Goal: Task Accomplishment & Management: Manage account settings

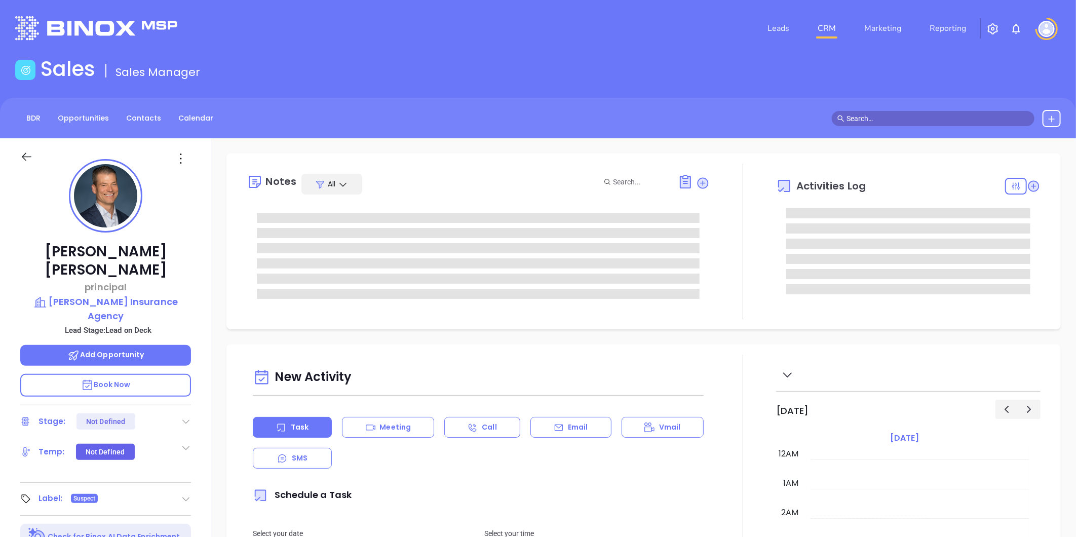
type input "[DATE]"
type input "[PERSON_NAME]"
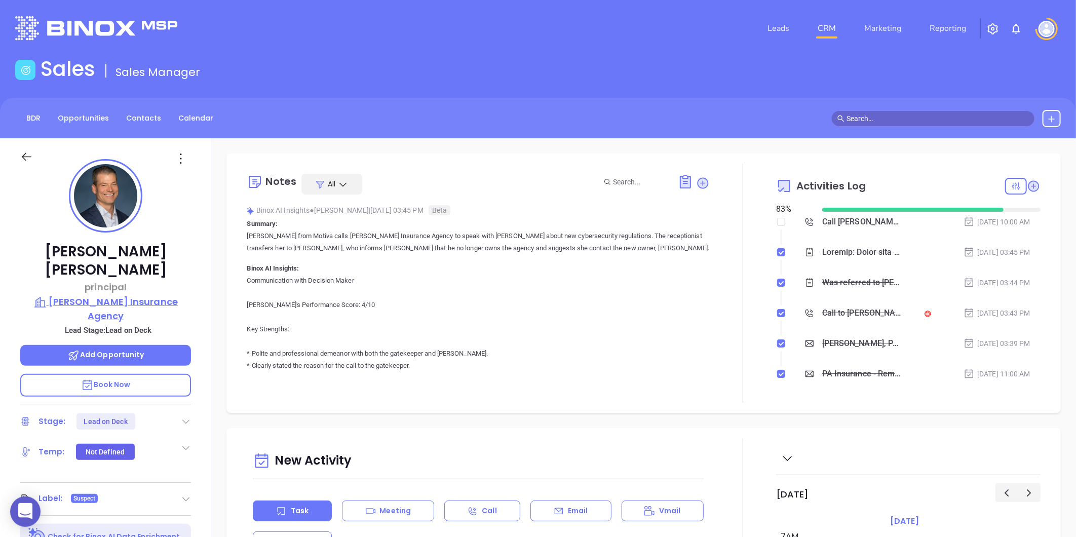
click at [104, 295] on p "Miller's Insurance Agency" at bounding box center [105, 309] width 171 height 28
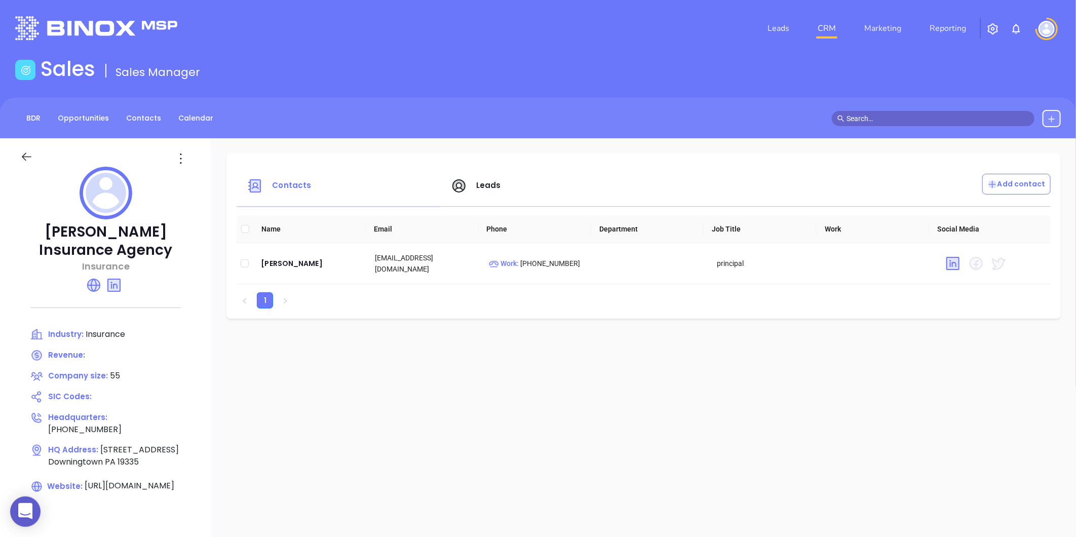
click at [88, 282] on icon at bounding box center [94, 285] width 16 height 16
click at [294, 261] on div "Tom Skelley" at bounding box center [310, 263] width 98 height 12
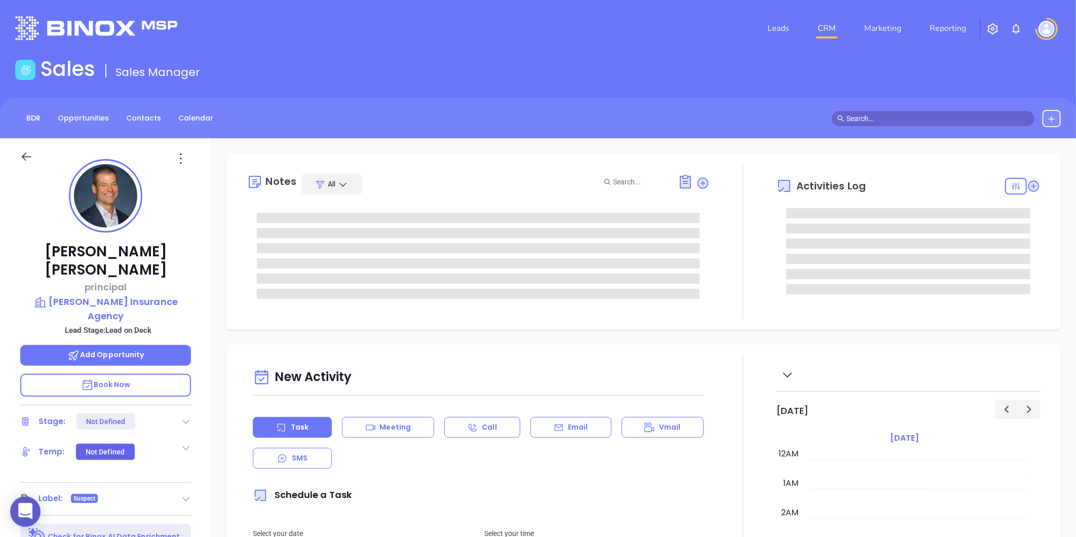
type input "[DATE]"
type input "[PERSON_NAME]"
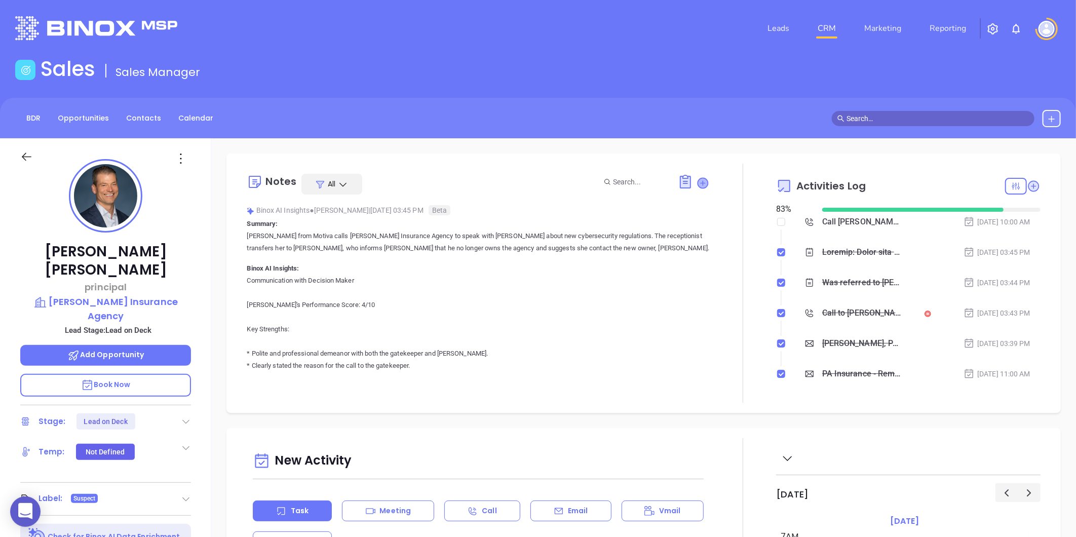
click at [698, 185] on icon at bounding box center [703, 183] width 10 height 10
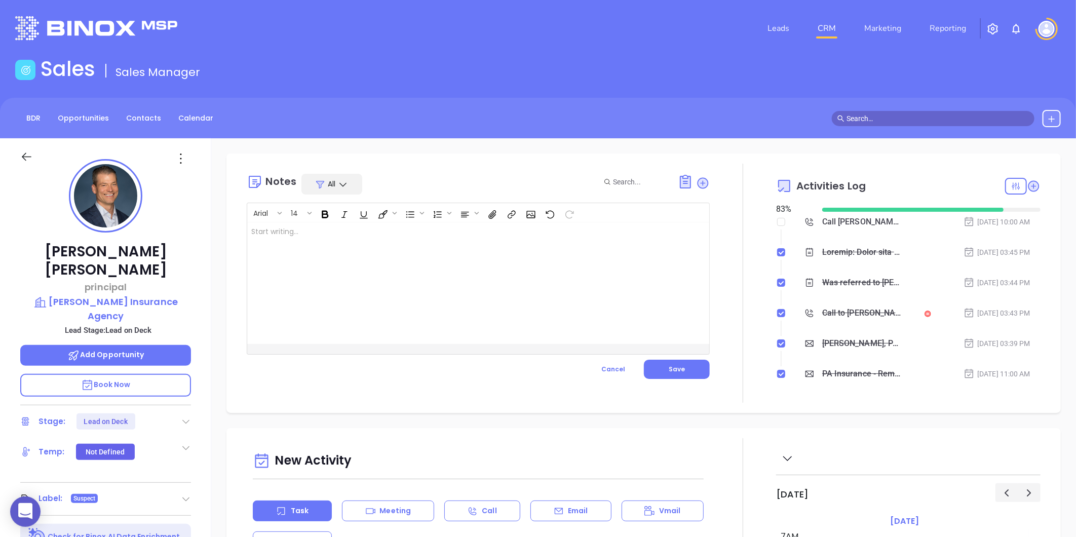
click at [320, 297] on div at bounding box center [462, 283] width 430 height 122
click at [669, 371] on span "Save" at bounding box center [677, 369] width 16 height 9
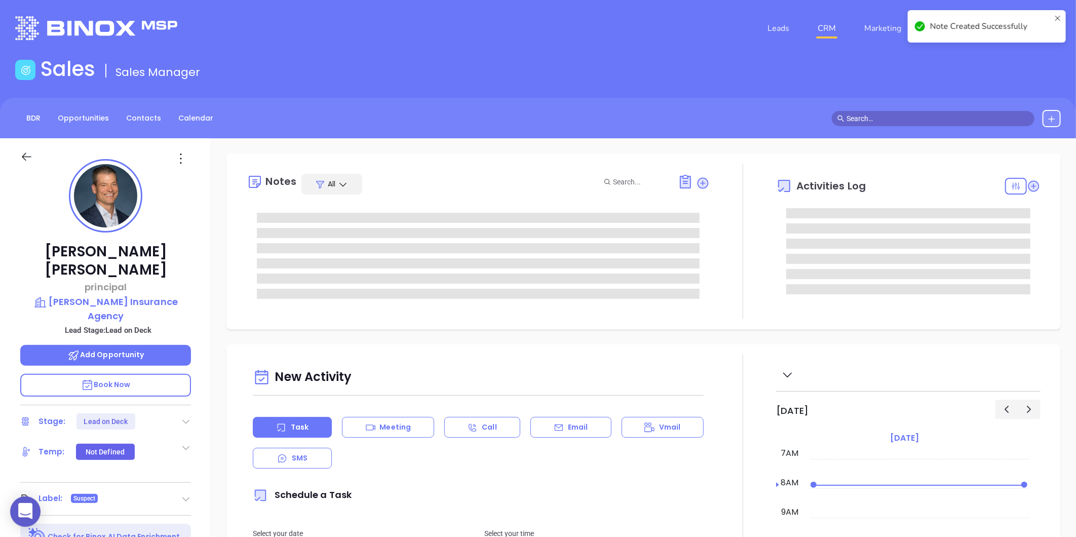
click at [186, 160] on icon at bounding box center [181, 158] width 16 height 16
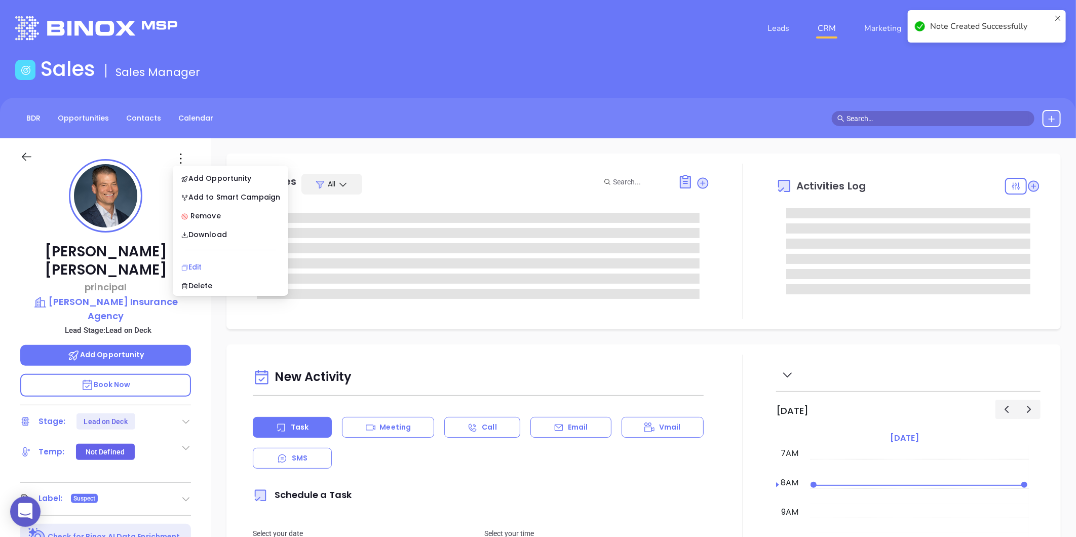
click at [197, 267] on div "Edit" at bounding box center [230, 266] width 99 height 11
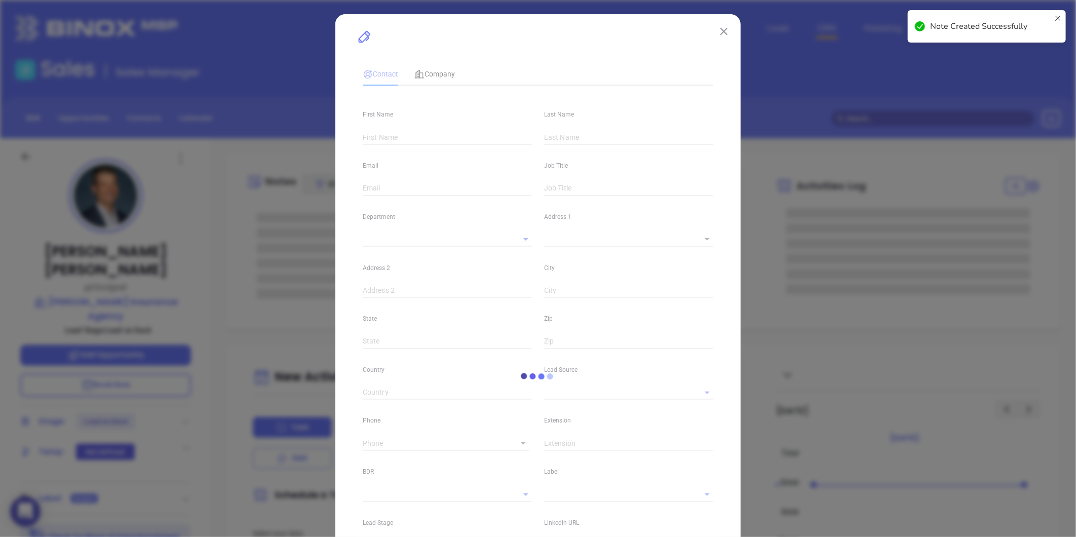
type input "Tom"
type input "Skelley"
type input "tskelley@miainc.com"
type input "principal"
type input "1"
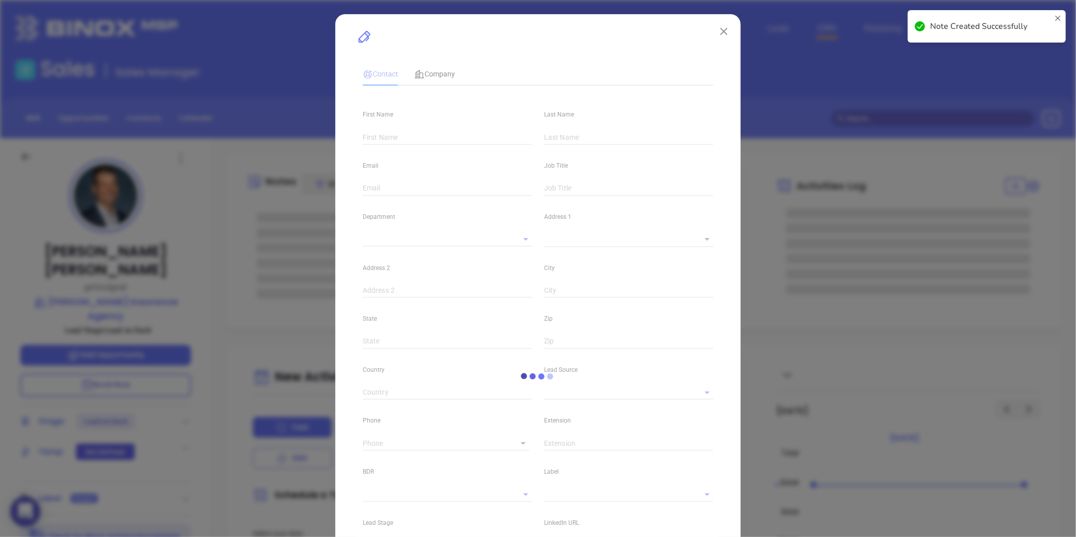
type input "www.linkedin.com/in/tomskelley"
type input "Marketing"
type input "Other"
type input "Vicky Mendoza"
type input "Lead on Deck"
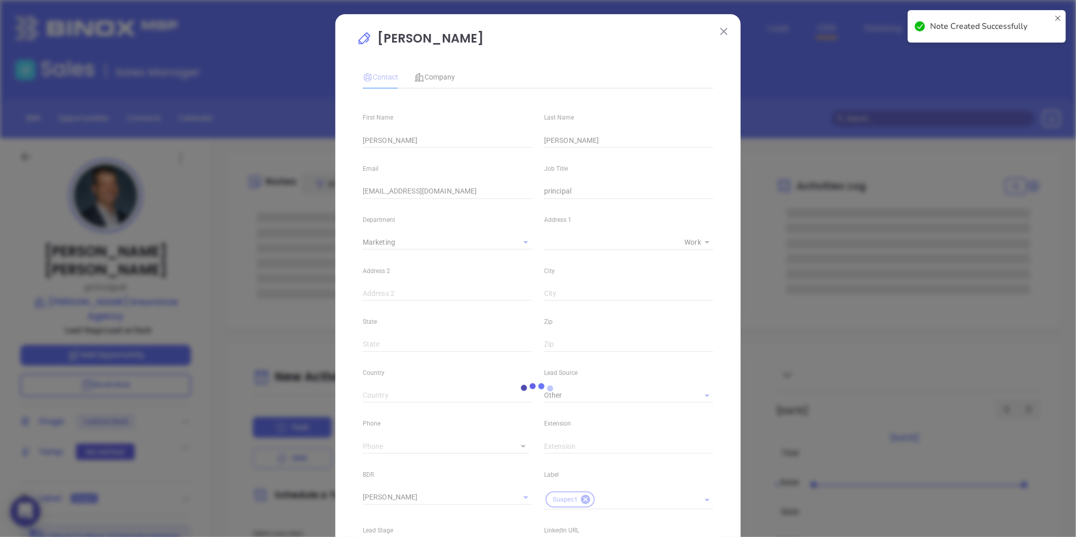
type input "(610) 269-4500"
type input "1"
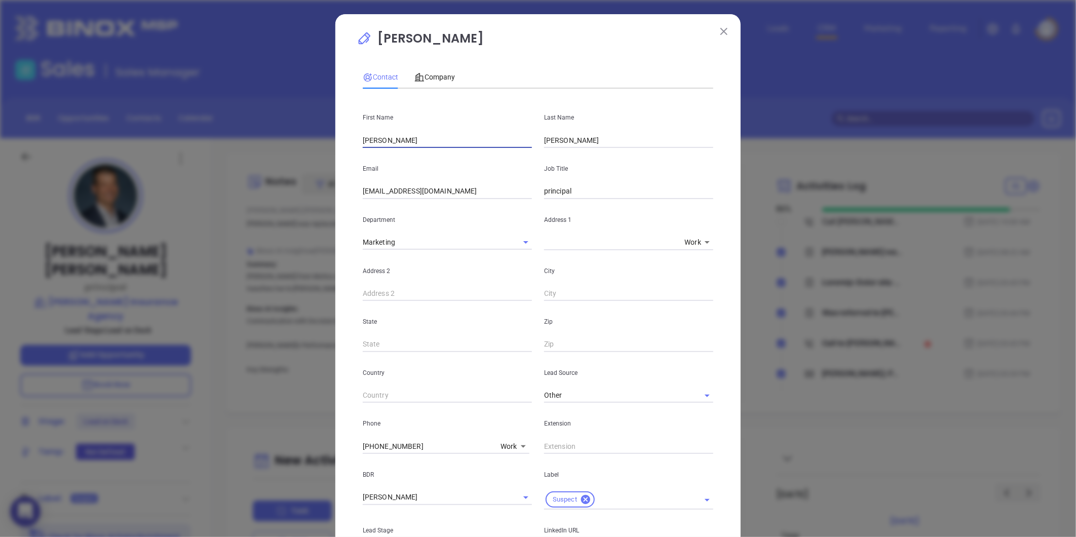
drag, startPoint x: 377, startPoint y: 144, endPoint x: 255, endPoint y: 156, distance: 123.1
click at [255, 156] on div "Tom Skelley Contact Company First Name Tom Last Name Skelley Email tskelley@mia…" at bounding box center [538, 268] width 1076 height 537
paste input "Matthew Mangus"
drag, startPoint x: 389, startPoint y: 137, endPoint x: 448, endPoint y: 138, distance: 58.8
click at [448, 138] on input "Matthew Mangus" at bounding box center [447, 140] width 169 height 15
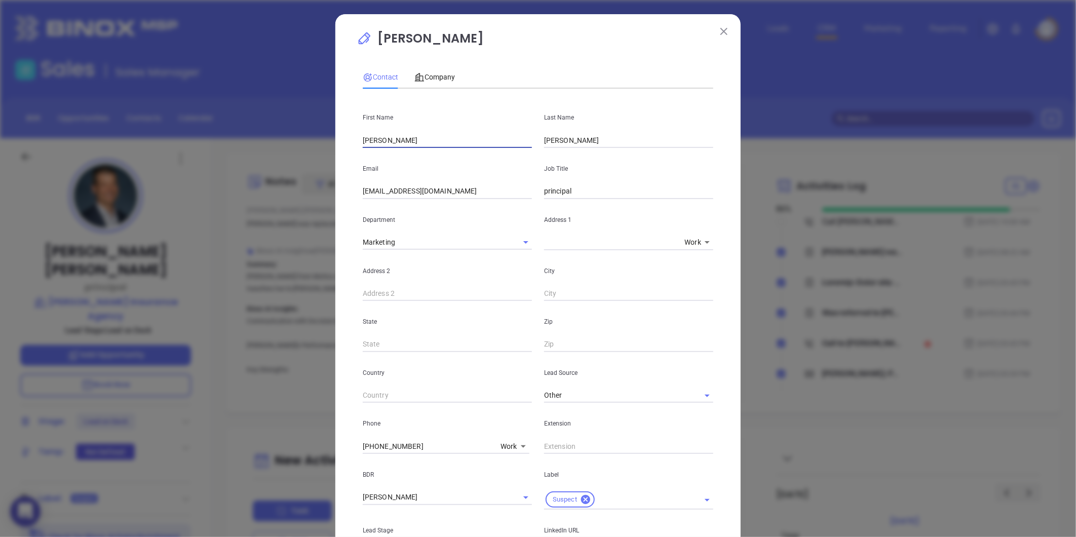
type input "Matthew"
drag, startPoint x: 590, startPoint y: 140, endPoint x: 447, endPoint y: 165, distance: 145.0
click at [447, 165] on div "First Name Matthew Last Name Skelley Email tskelley@miainc.com Job Title princi…" at bounding box center [538, 392] width 351 height 590
paste input "Mangus"
type input "Mangus"
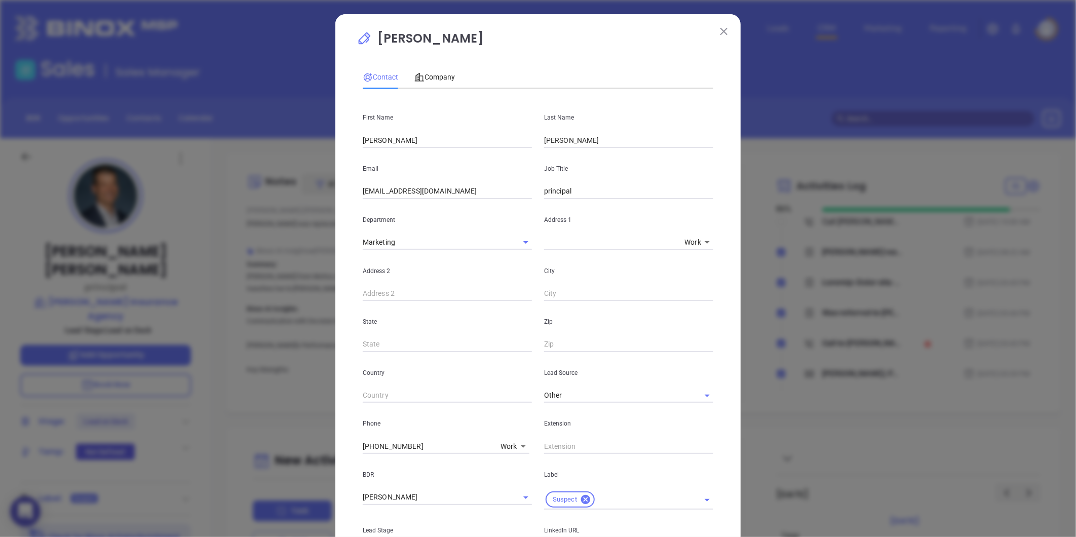
click at [583, 204] on div "Address 1 x Work 1" at bounding box center [628, 224] width 181 height 51
drag, startPoint x: 581, startPoint y: 197, endPoint x: 427, endPoint y: 237, distance: 159.2
click at [428, 236] on div "First Name Matthew Last Name Mangus Email tskelley@miainc.com Job Title princip…" at bounding box center [538, 392] width 351 height 590
type input "President"
drag, startPoint x: 443, startPoint y: 190, endPoint x: 251, endPoint y: 234, distance: 197.4
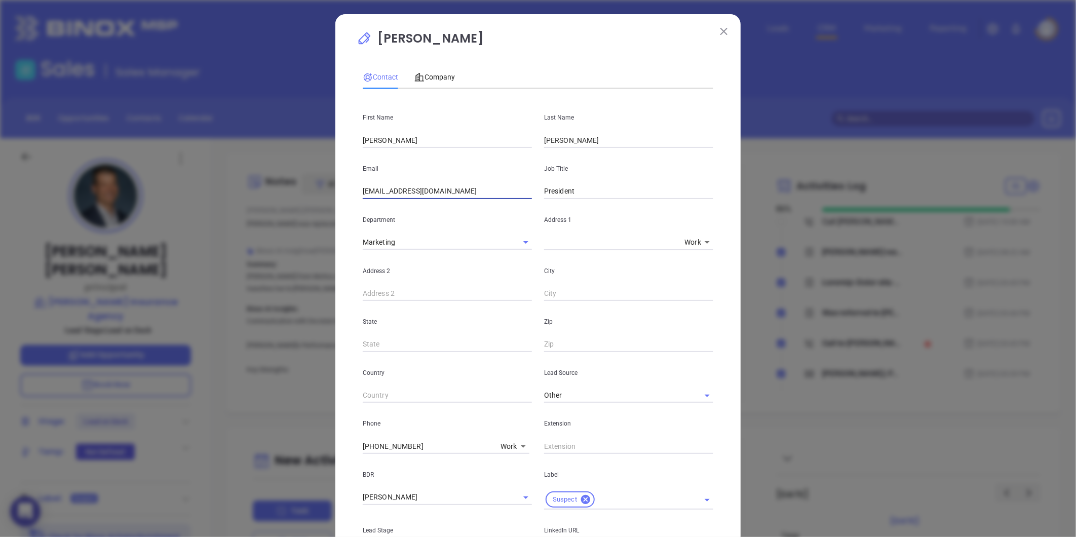
click at [251, 234] on div "Tom Skelley Contact Company First Name Matthew Last Name Mangus Email tskelley@…" at bounding box center [538, 268] width 1076 height 537
paste input "matthew.mangus@miainc.com"
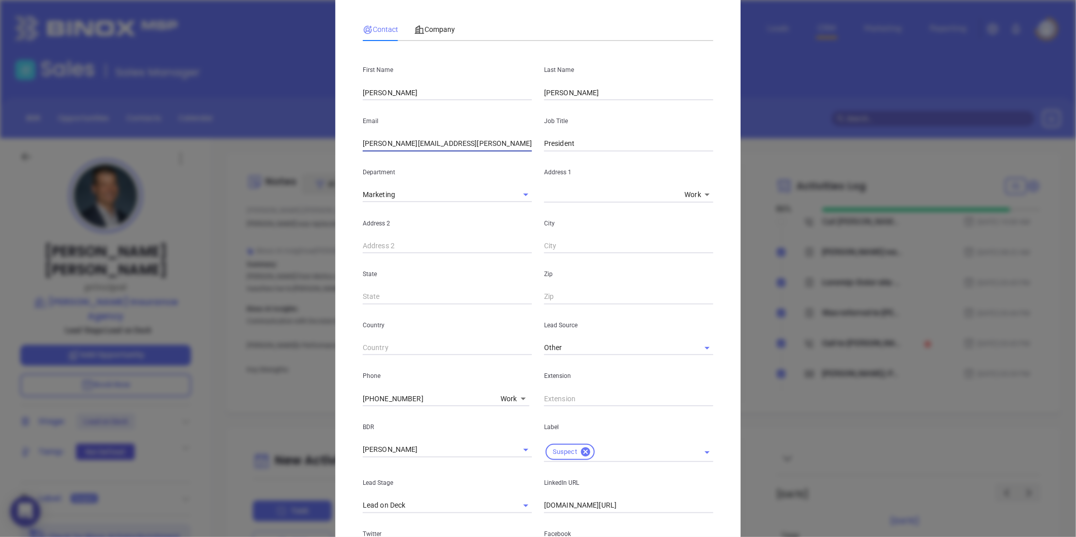
scroll to position [112, 0]
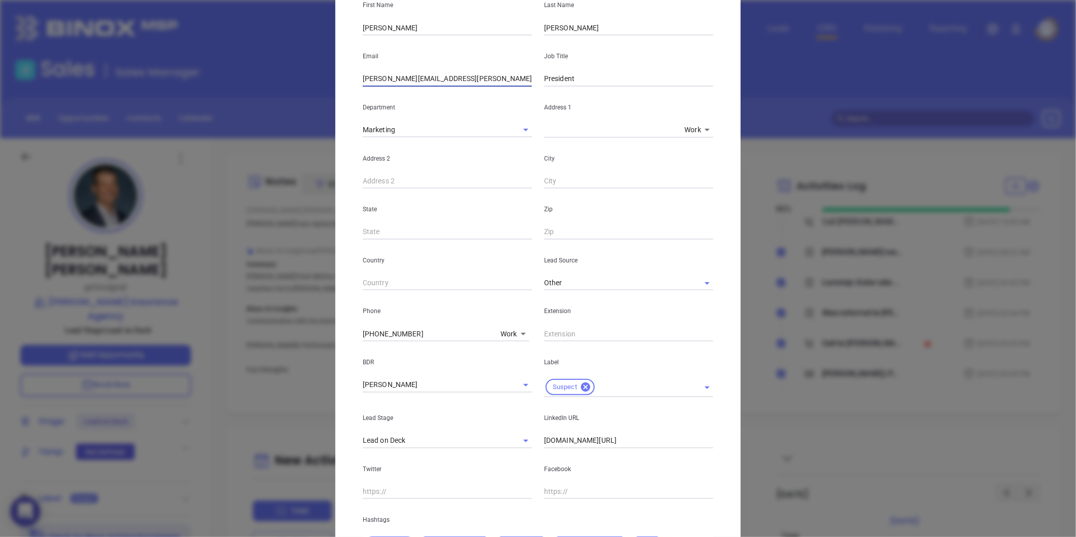
type input "matthew.mangus@miainc.com"
drag, startPoint x: 659, startPoint y: 440, endPoint x: 408, endPoint y: 477, distance: 253.5
click at [409, 477] on div "First Name Matthew Last Name Mangus Email matthew.mangus@miainc.com Job Title P…" at bounding box center [538, 279] width 351 height 590
click at [503, 334] on body "0 Leads CRM Marketing Reporting Financial Leads Leads Sales Sales Manager BDR O…" at bounding box center [538, 268] width 1076 height 537
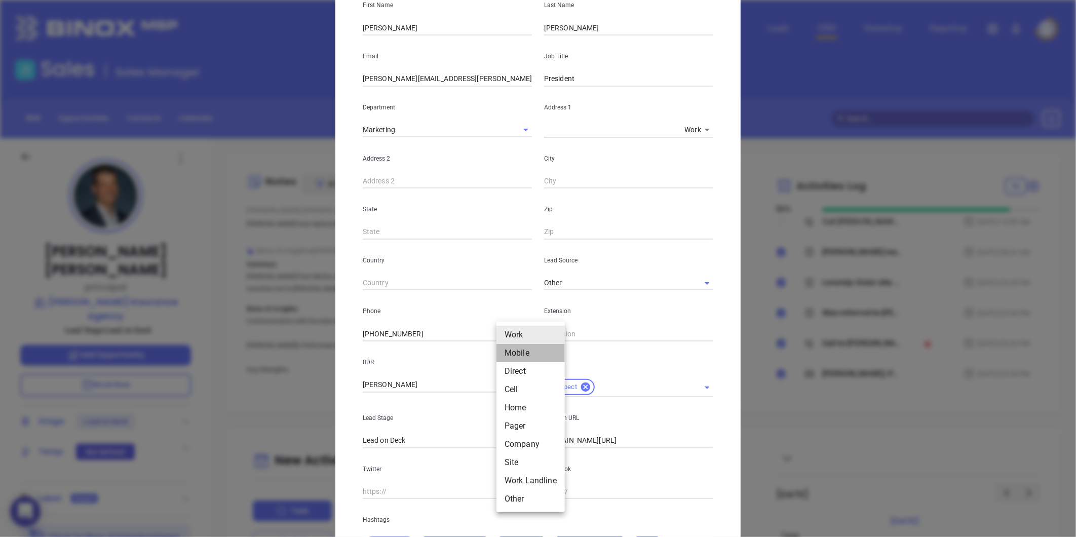
click at [500, 356] on li "Mobile" at bounding box center [530, 353] width 68 height 18
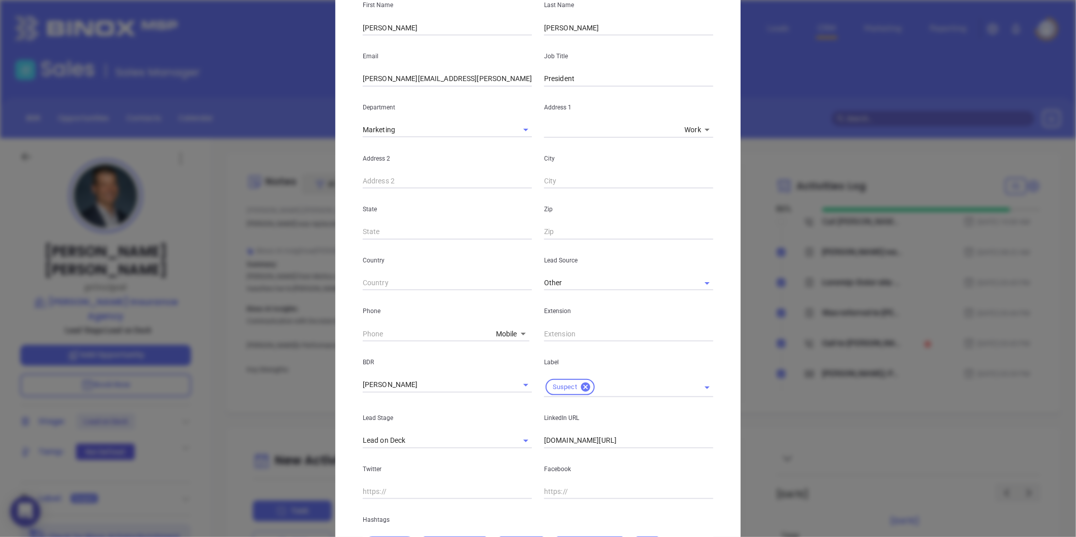
click at [520, 336] on body "0 Leads CRM Marketing Reporting Financial Leads Leads Sales Sales Manager BDR O…" at bounding box center [538, 268] width 1076 height 537
click at [526, 344] on li "Direct" at bounding box center [525, 353] width 68 height 18
type input "3"
click at [436, 336] on input "( ) -" at bounding box center [429, 333] width 132 height 15
paste input "716) 693-8410"
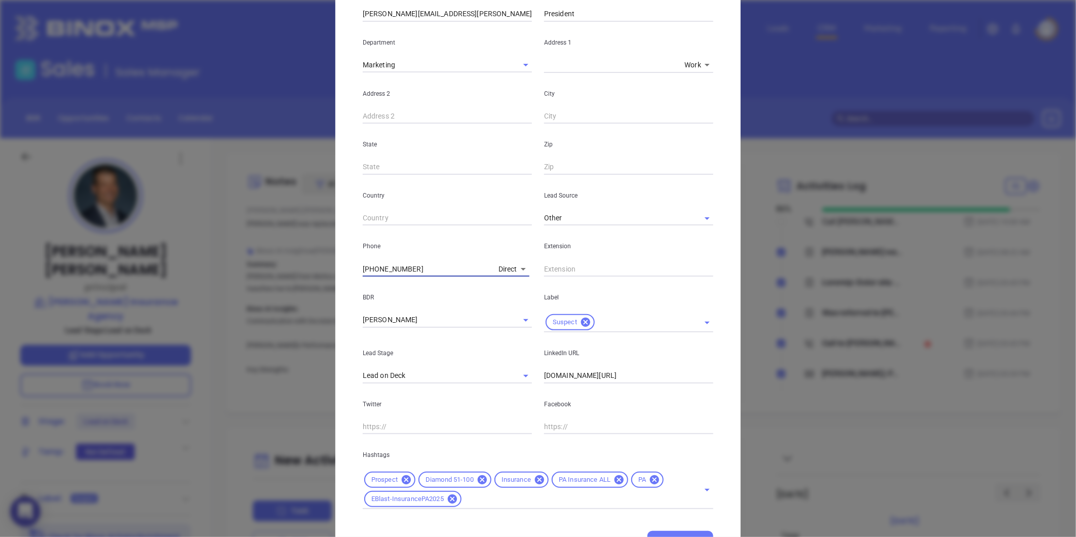
scroll to position [225, 0]
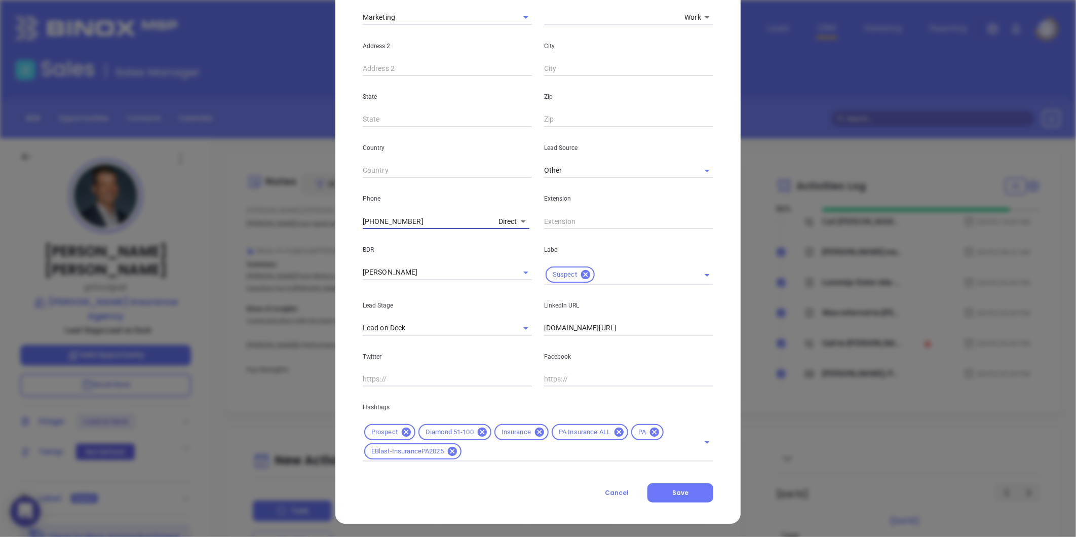
type input "(716) 693-8410"
drag, startPoint x: 655, startPoint y: 330, endPoint x: 437, endPoint y: 348, distance: 219.0
click at [437, 348] on div "First Name Matthew Last Name Mangus Email matthew.mangus@miainc.com Job Title P…" at bounding box center [538, 167] width 351 height 590
paste input "linkedin.com/in/matthew-mangus-a9abbba"
type input "www.linkedin.com/in/matthew-mangus-a9abbba"
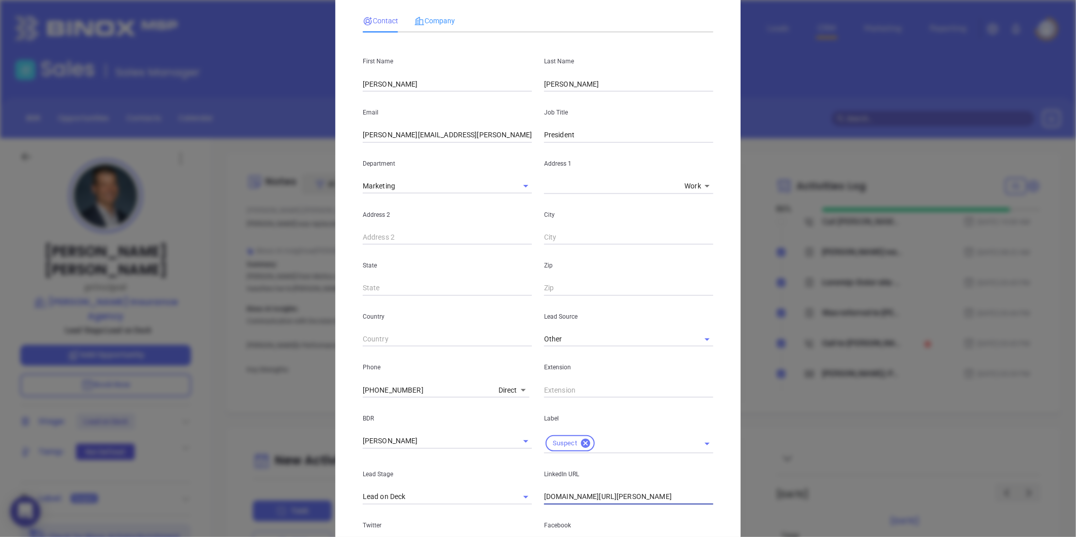
click at [426, 12] on div "Company" at bounding box center [434, 20] width 41 height 23
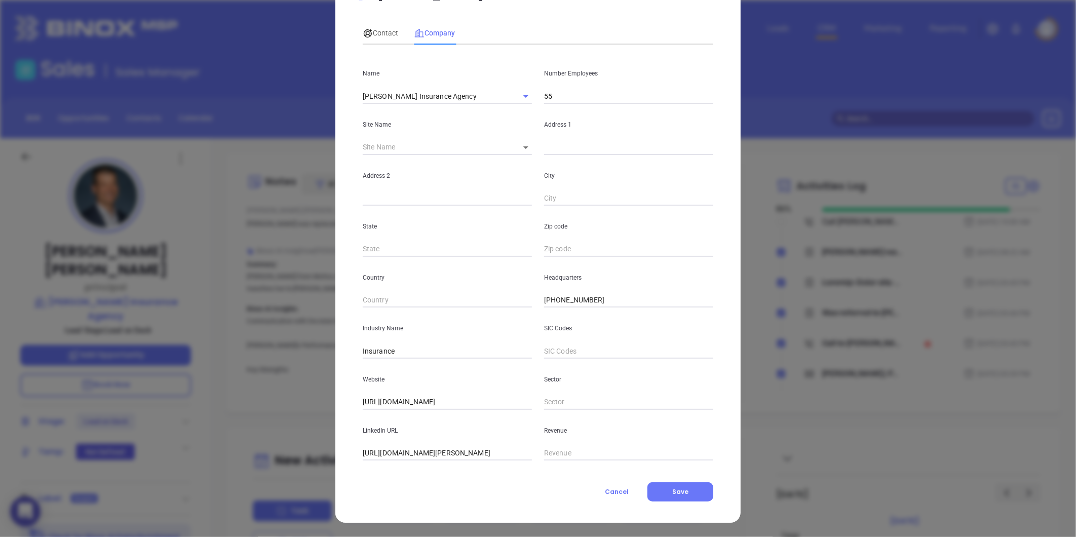
scroll to position [44, 0]
click at [524, 148] on body "0 Leads CRM Marketing Reporting Financial Leads Leads Sales Sales Manager BDR O…" at bounding box center [538, 268] width 1076 height 537
click at [522, 148] on li "Downingtown" at bounding box center [541, 148] width 67 height 18
type input "Downingtown"
type input "81478"
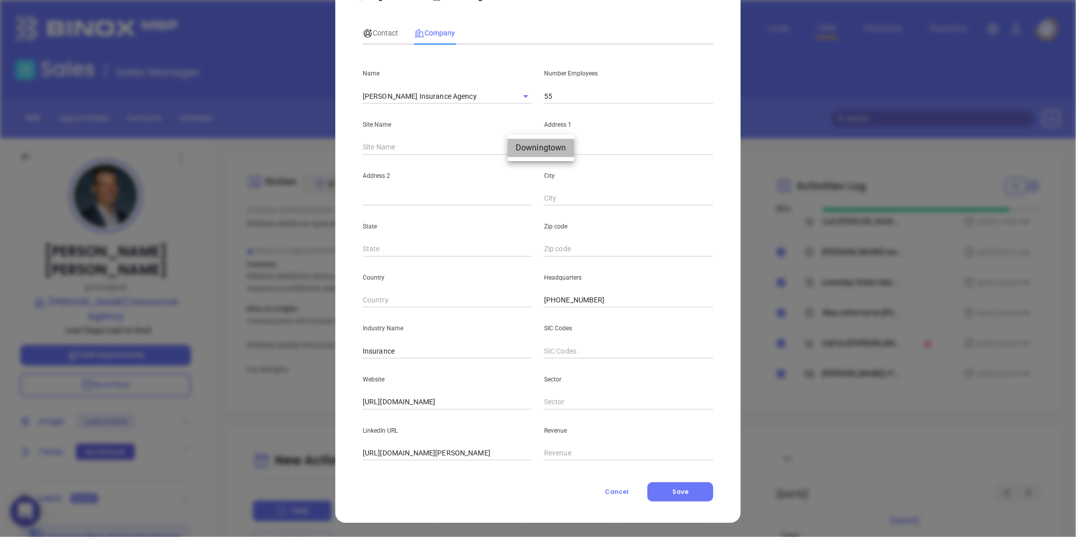
type input "255 West Uwchlan Avenue"
type input "Downingtown"
type input "PA"
type input "19335"
click at [373, 29] on span "Contact" at bounding box center [380, 33] width 35 height 8
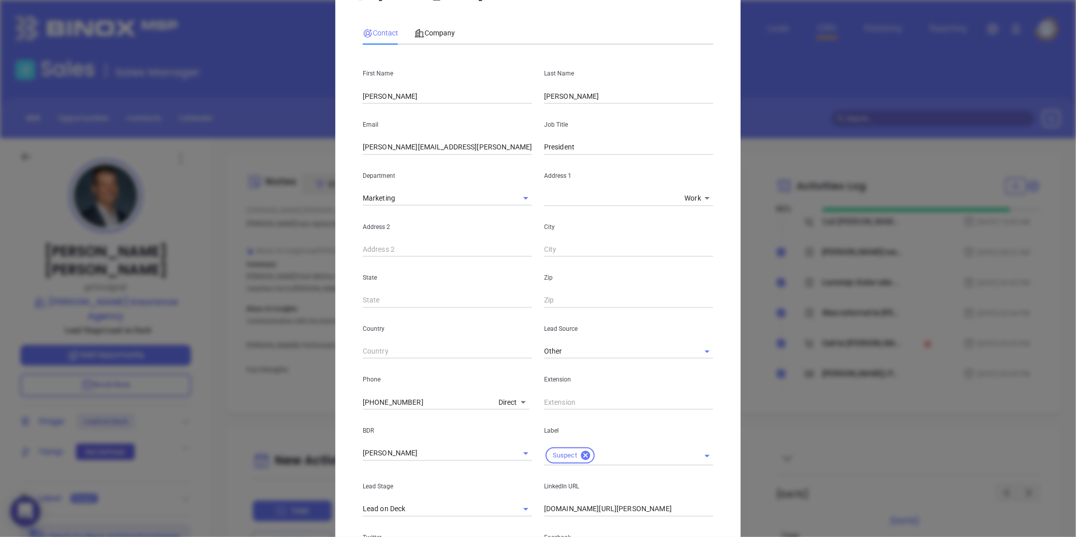
scroll to position [213, 0]
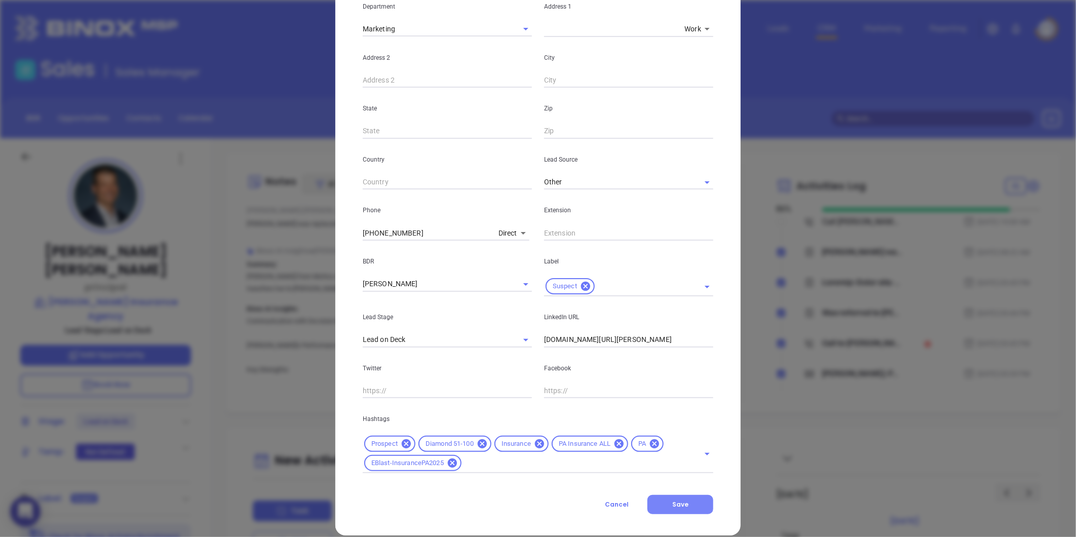
click at [668, 508] on button "Save" at bounding box center [680, 504] width 66 height 19
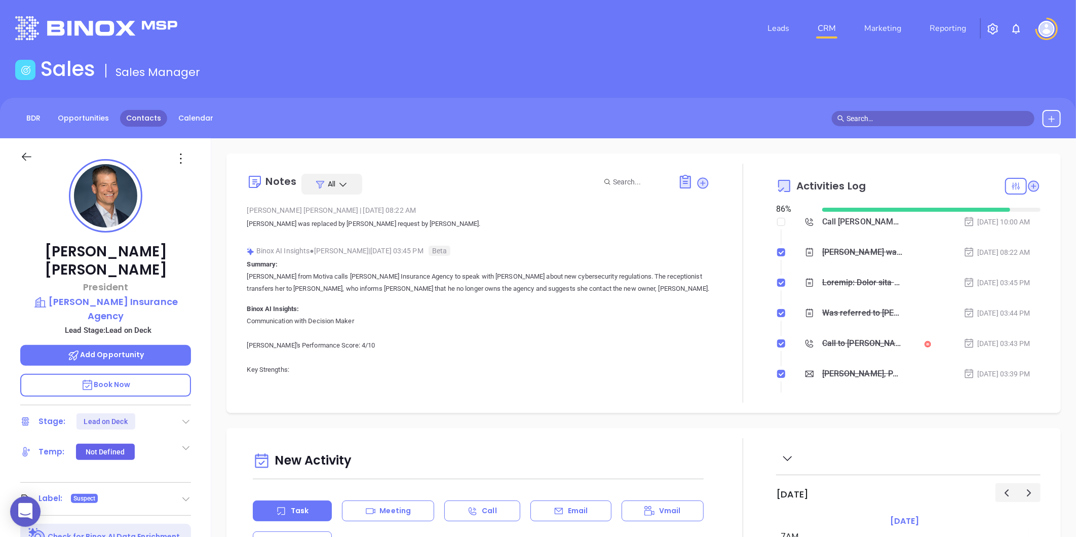
click at [129, 114] on link "Contacts" at bounding box center [143, 118] width 47 height 17
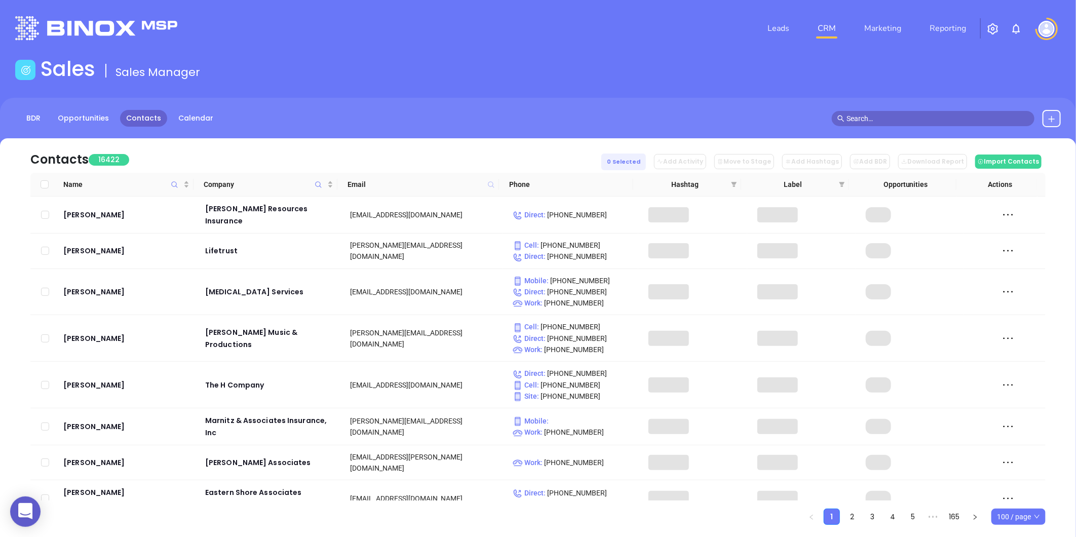
click at [489, 181] on icon at bounding box center [491, 184] width 6 height 6
paste input "jasonhermaninsurance.com"
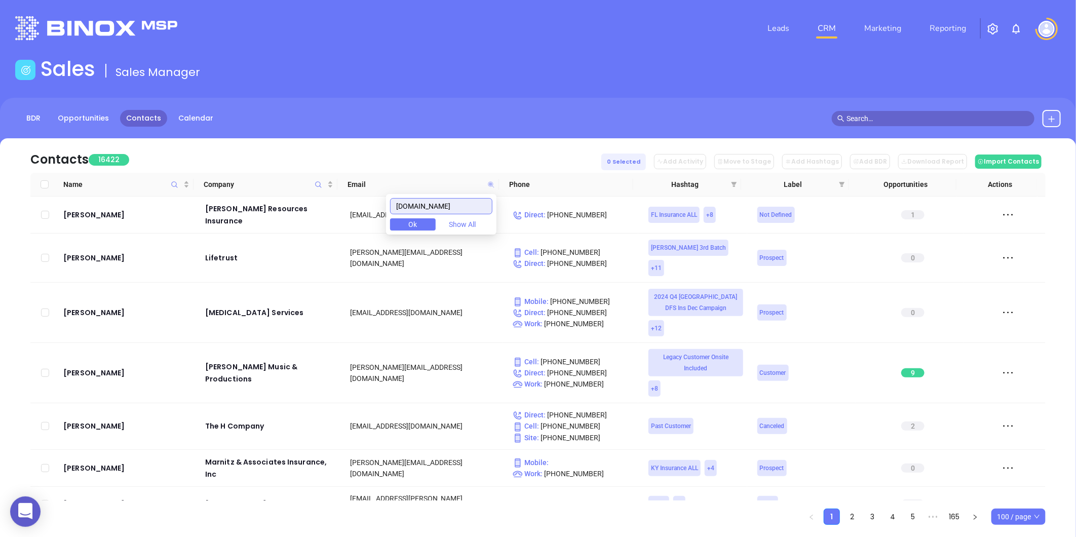
scroll to position [0, 2]
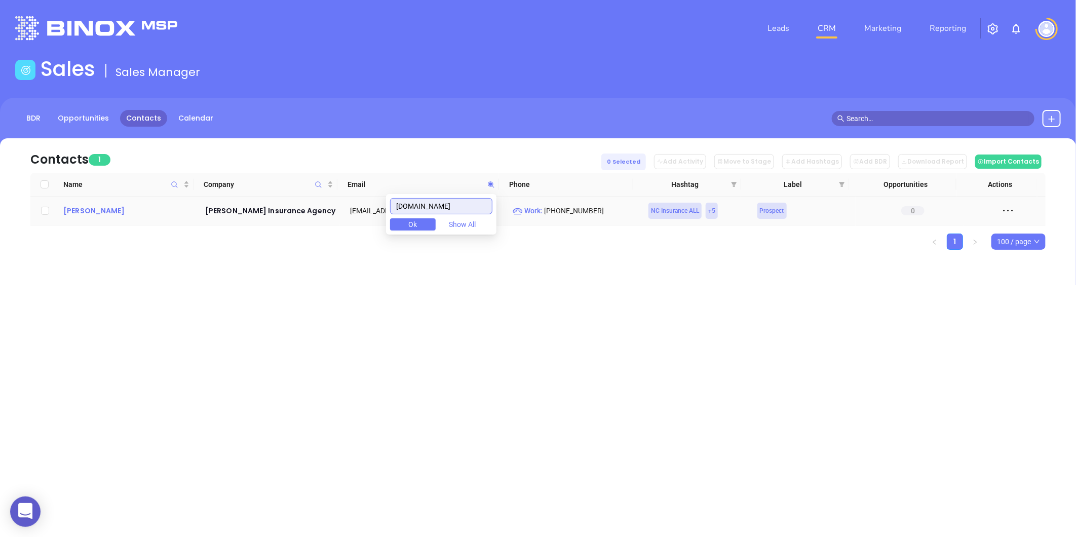
type input "jasonhermaninsurance.com"
click at [98, 210] on div "Jason Herman" at bounding box center [127, 211] width 128 height 12
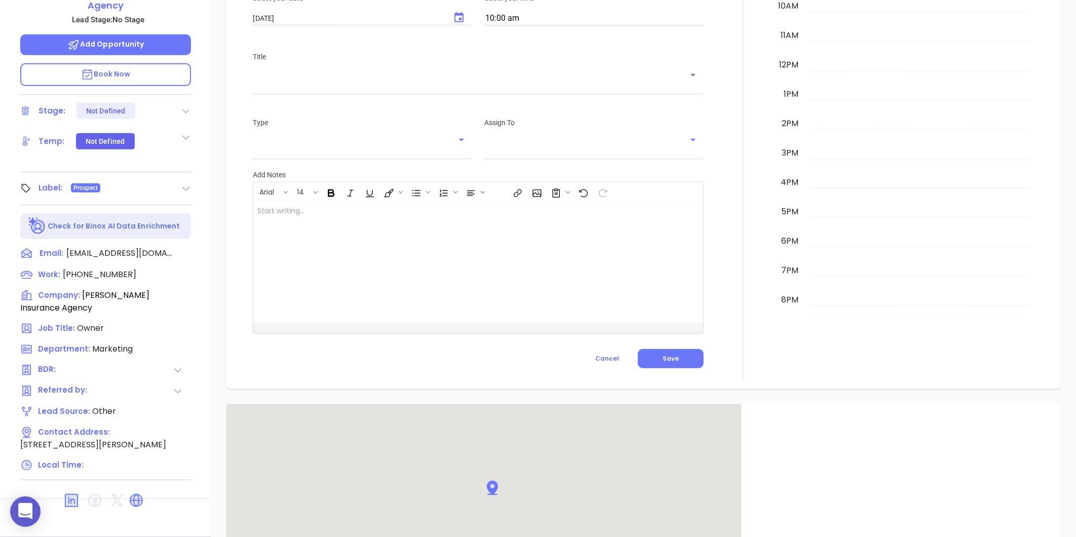
scroll to position [539, 0]
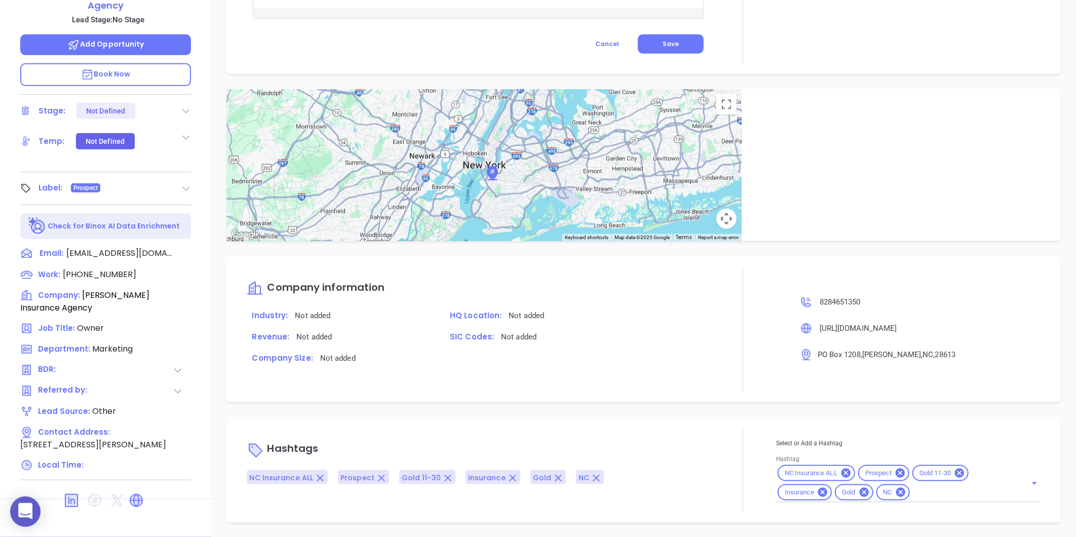
type input "Gissela Vargas"
click at [853, 497] on div "Gold" at bounding box center [854, 492] width 38 height 16
click at [859, 495] on icon at bounding box center [863, 492] width 9 height 9
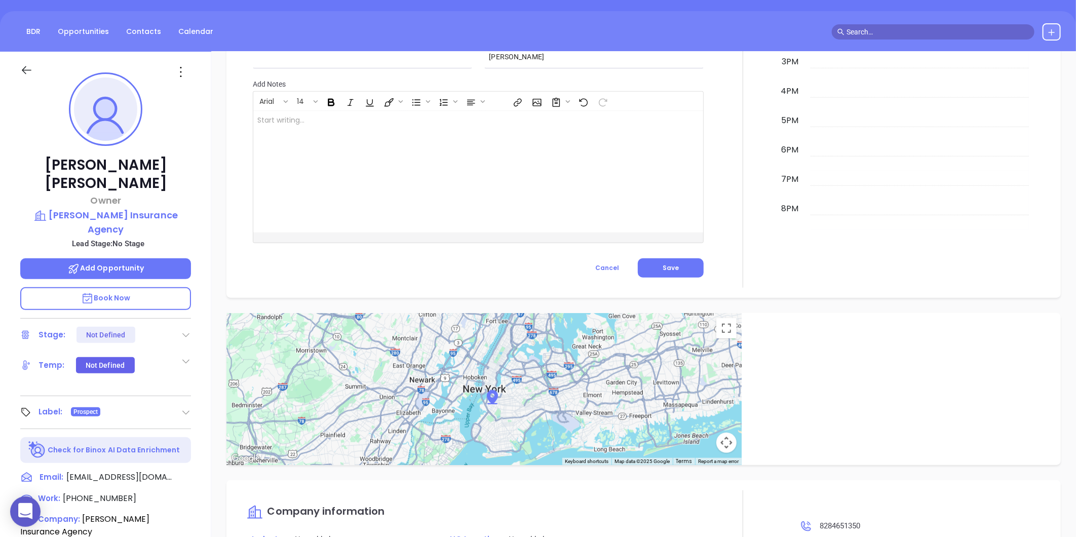
scroll to position [85, 0]
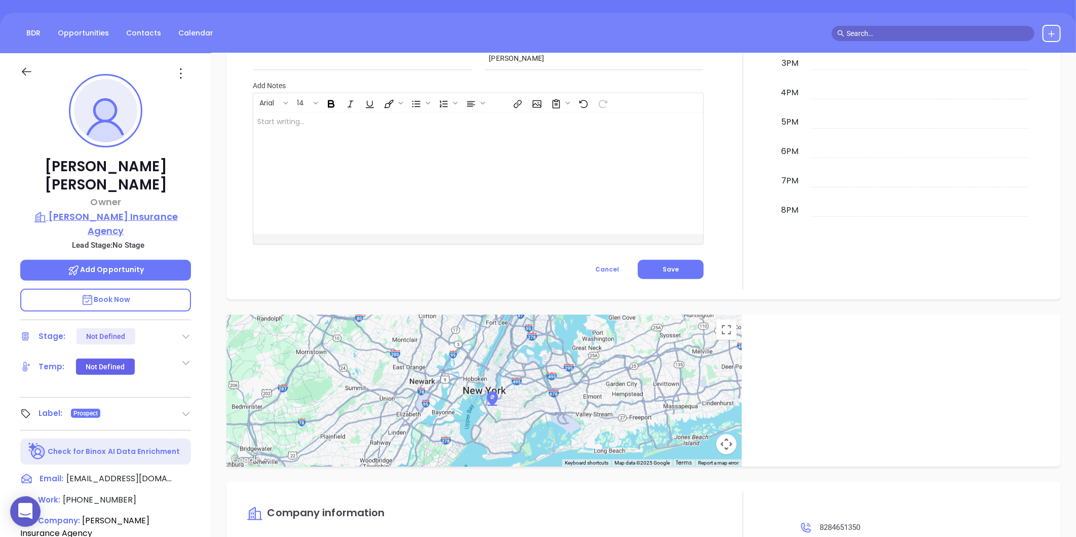
click at [88, 210] on p "Jason Herman Insurance Agency" at bounding box center [105, 224] width 171 height 28
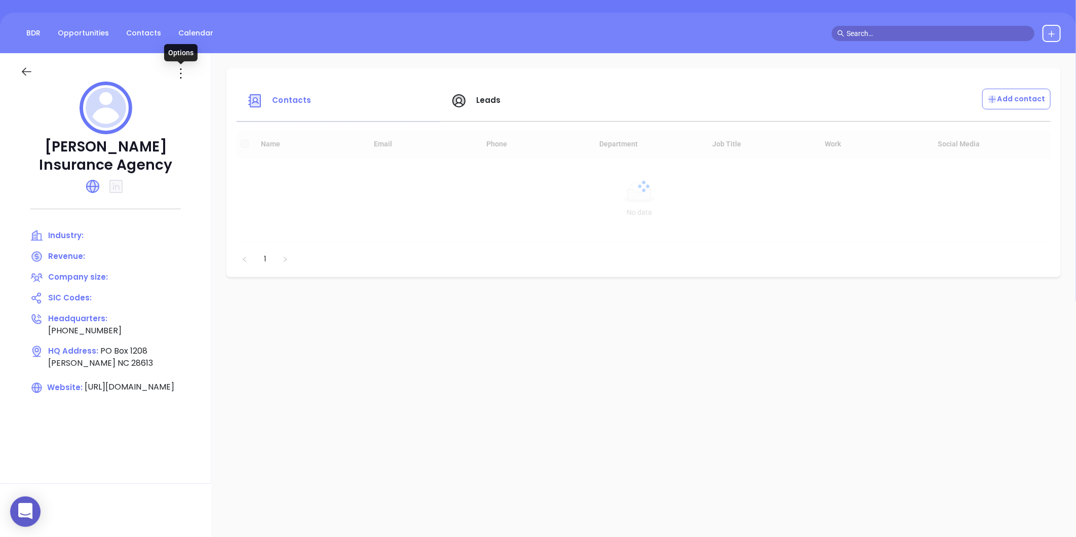
click at [180, 73] on icon at bounding box center [181, 73] width 16 height 16
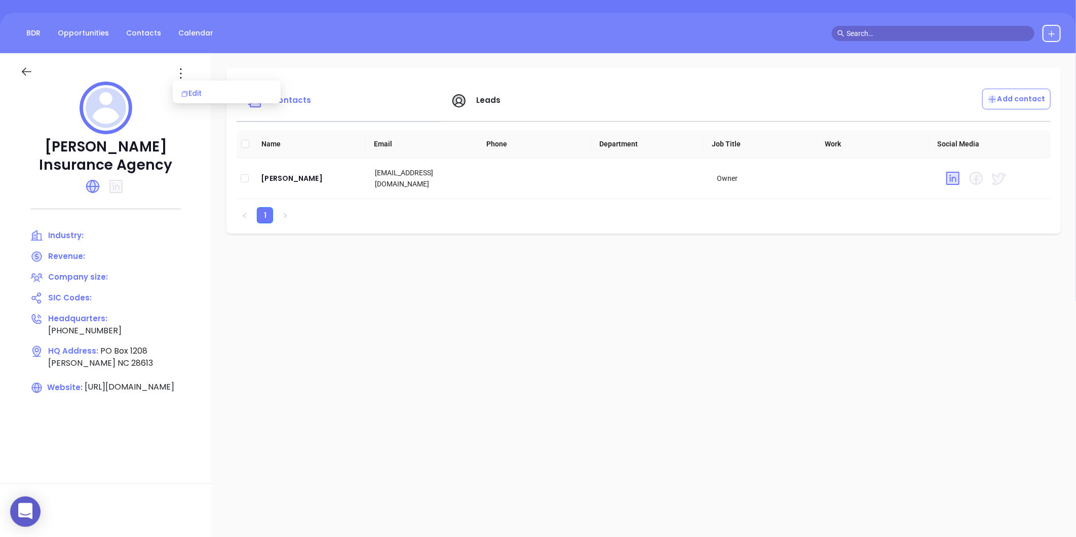
click at [200, 98] on div "Edit" at bounding box center [227, 93] width 92 height 11
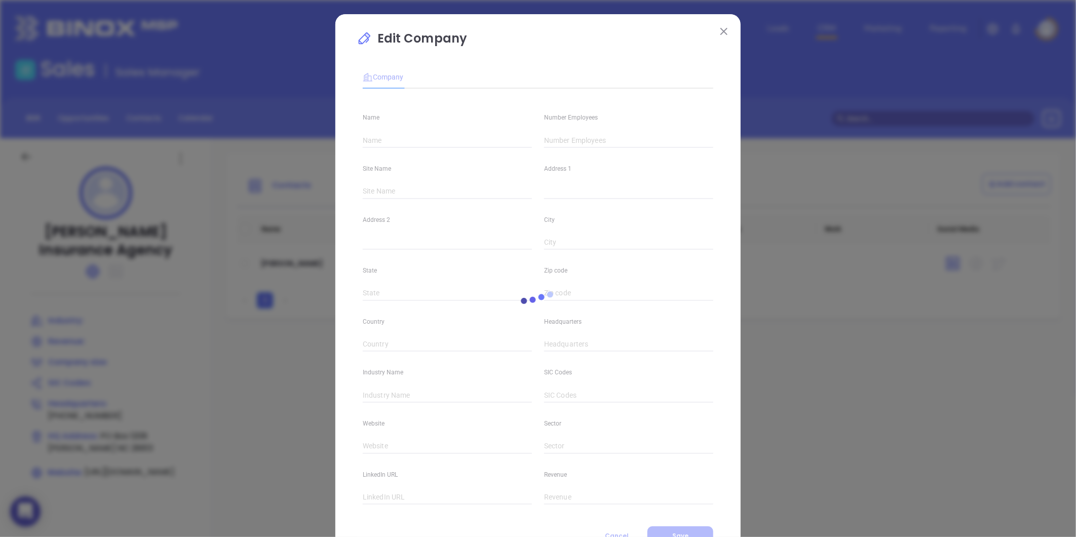
type input "Jason Herman Insurance Agency"
type input "(828) 465-1350"
type input "https://wordpress-435088-2578529.cloudwaysapps.com/"
click at [577, 145] on input "text" at bounding box center [628, 140] width 169 height 15
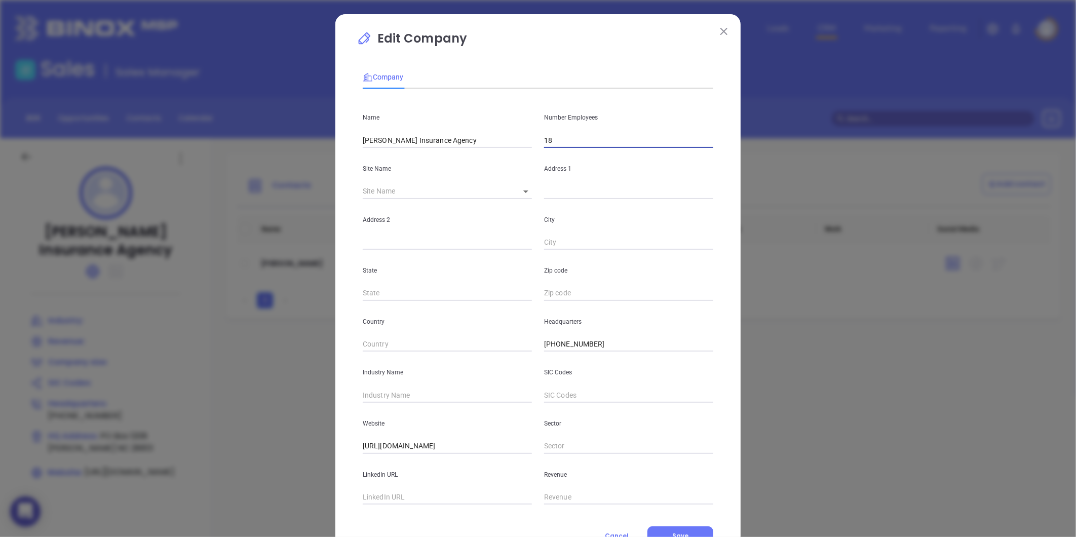
type input "18"
click at [365, 392] on input "text" at bounding box center [447, 395] width 169 height 15
type input "Insurance"
click at [342, 402] on div "Edit Company Company Name Jason Herman Insurance Agency Number Employees 18 Sit…" at bounding box center [537, 290] width 405 height 553
drag, startPoint x: 394, startPoint y: 447, endPoint x: 300, endPoint y: 474, distance: 97.6
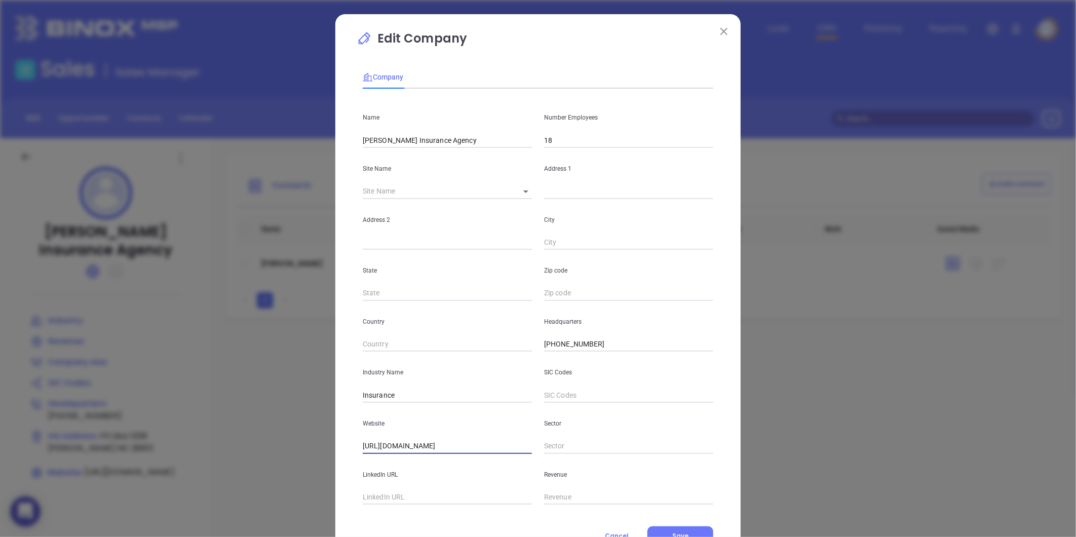
click at [300, 474] on div "Edit Company Company Name Jason Herman Insurance Agency Number Employees 18 Sit…" at bounding box center [538, 268] width 1076 height 537
click at [357, 429] on div "Website https://wordpress-435088-2578529.cloudwaysapps.com/" at bounding box center [447, 428] width 181 height 51
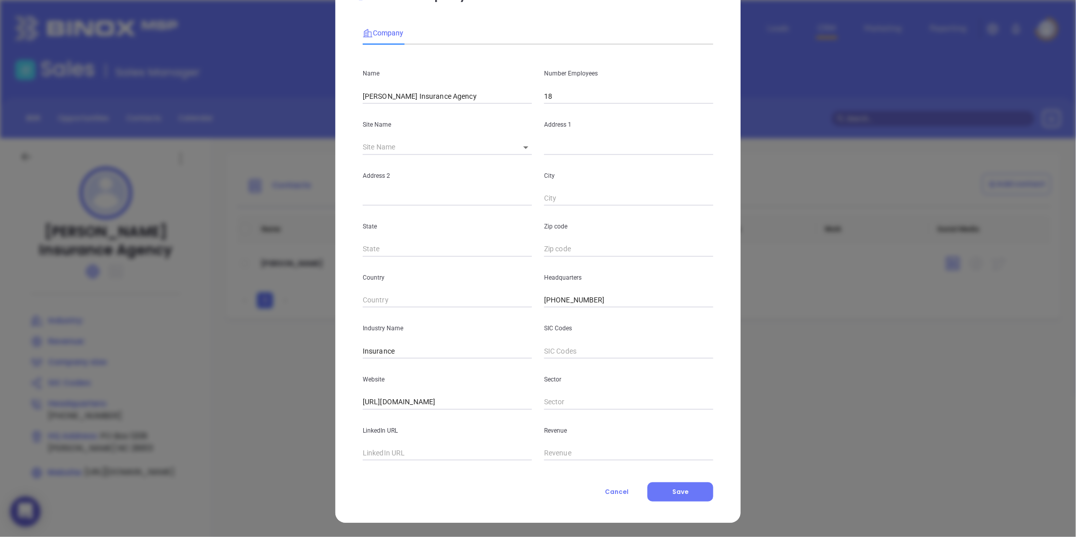
click at [408, 410] on div "LinkedIn URL" at bounding box center [447, 435] width 181 height 51
drag, startPoint x: 403, startPoint y: 398, endPoint x: 642, endPoint y: 416, distance: 239.7
click at [642, 416] on div "Name Jason Herman Insurance Agency Number Employees 18 Site Name ​ Address 1 Ad…" at bounding box center [538, 257] width 351 height 408
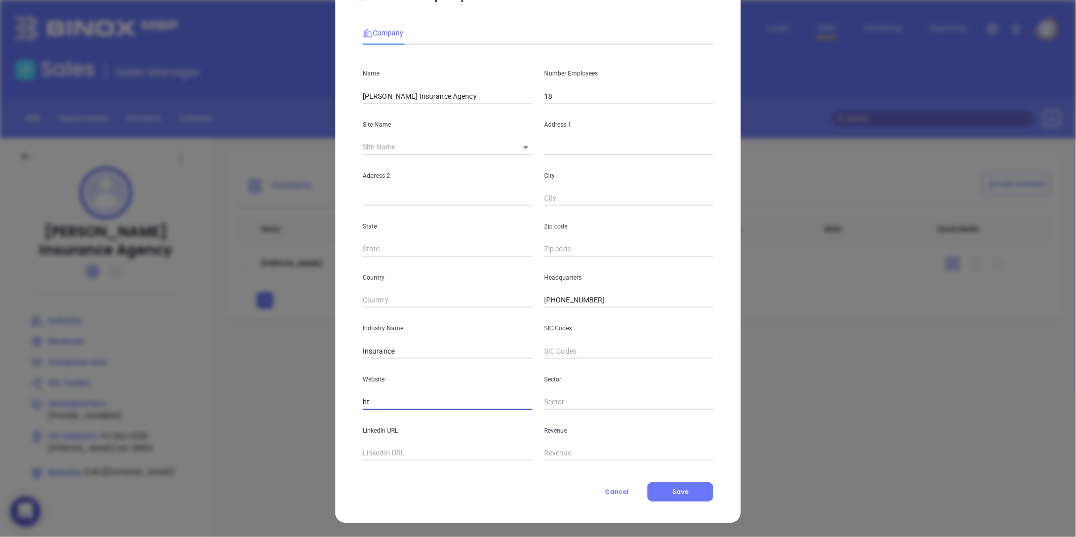
type input "h"
paste input "https://jasonhermaninsurance.com/"
type input "https://jasonhermaninsurance.com/"
click at [523, 146] on icon at bounding box center [525, 147] width 5 height 3
click at [527, 154] on body "0 Leads CRM Marketing Reporting Financial Leads Leads Sales Sales Manager BDR O…" at bounding box center [538, 268] width 1076 height 537
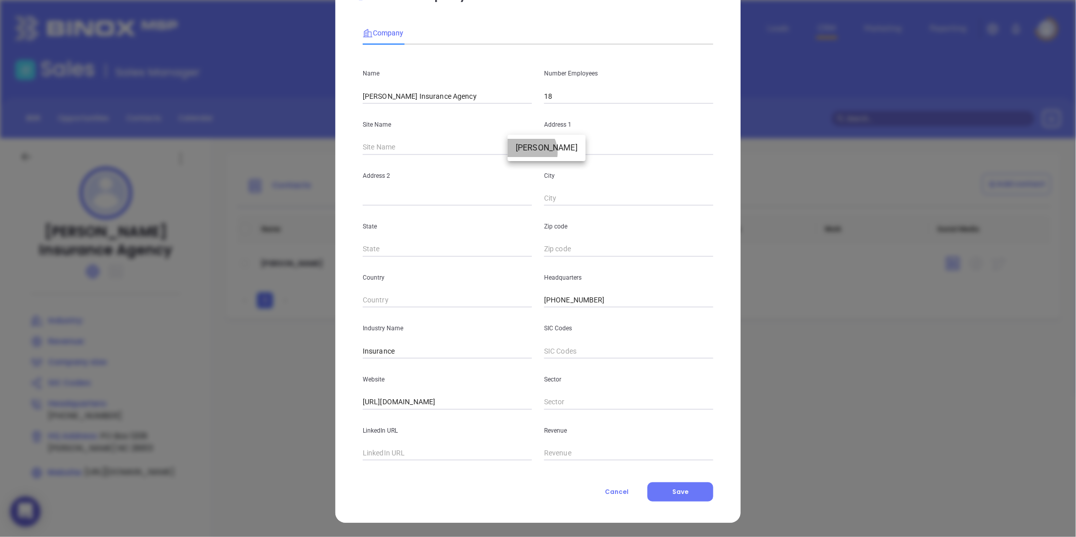
click at [524, 152] on li "Conover" at bounding box center [547, 148] width 78 height 18
type input "Conover"
type input "PO Box 1208"
type input "Conover"
type input "NC"
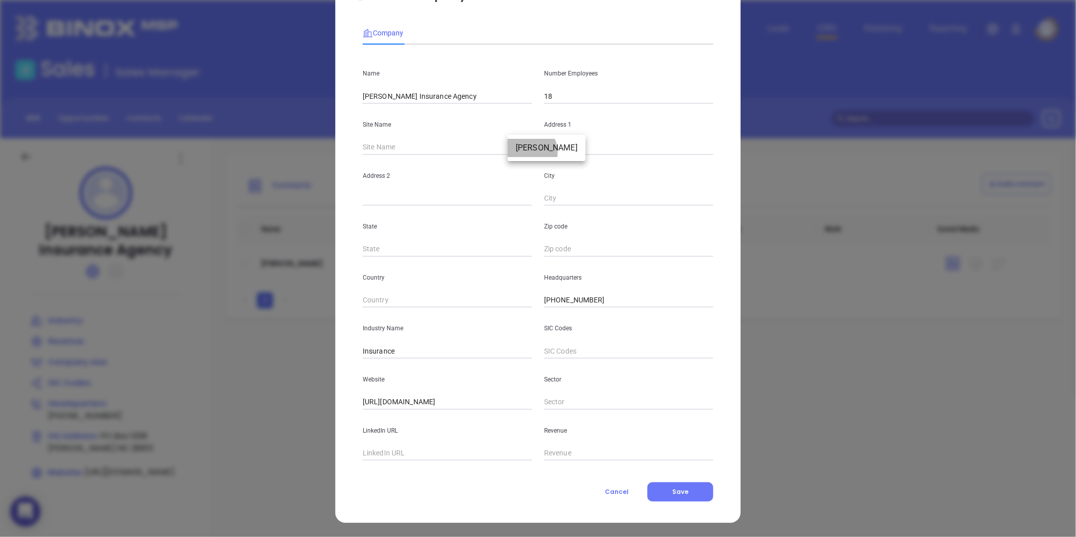
type input "28613"
type input "99123"
click at [661, 490] on button "Save" at bounding box center [680, 491] width 66 height 19
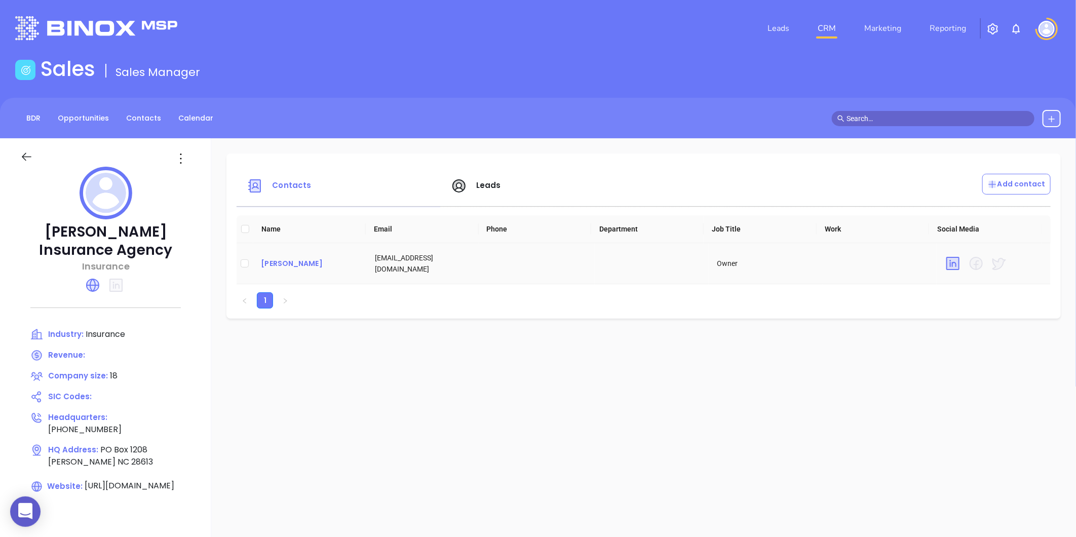
click at [288, 265] on div "Jason Herman" at bounding box center [310, 263] width 98 height 12
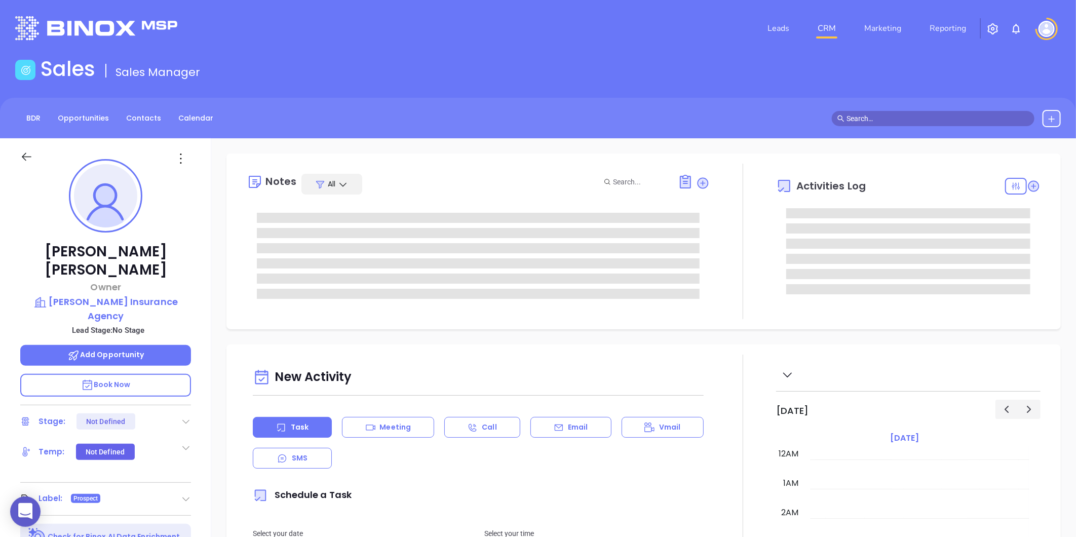
type input "[DATE]"
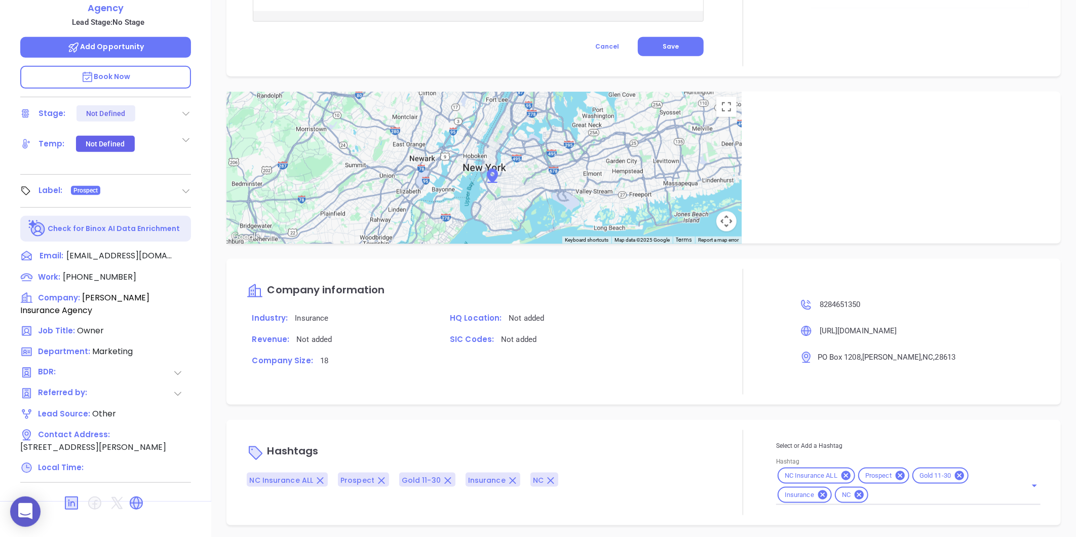
scroll to position [311, 0]
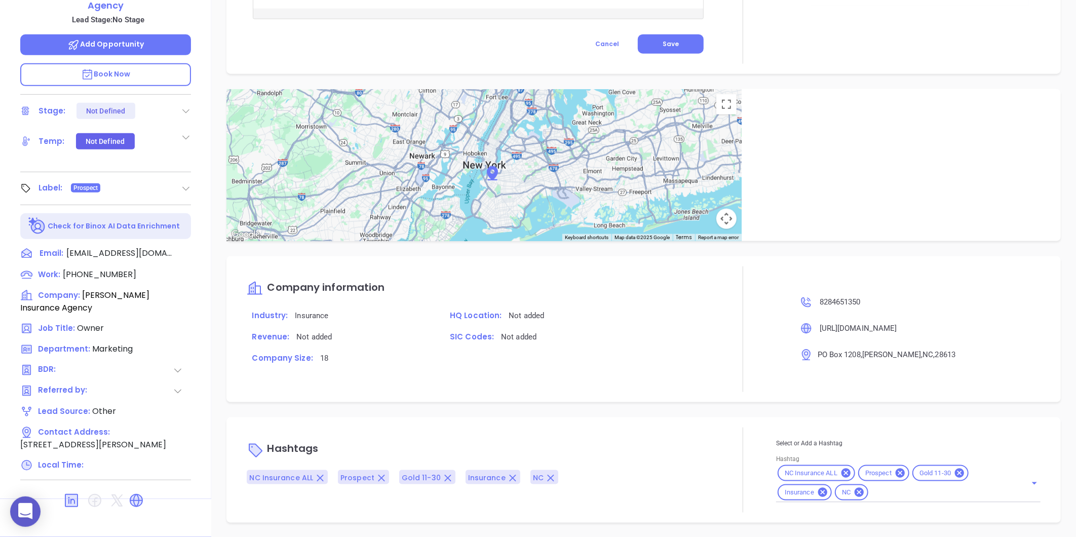
type input "[PERSON_NAME]"
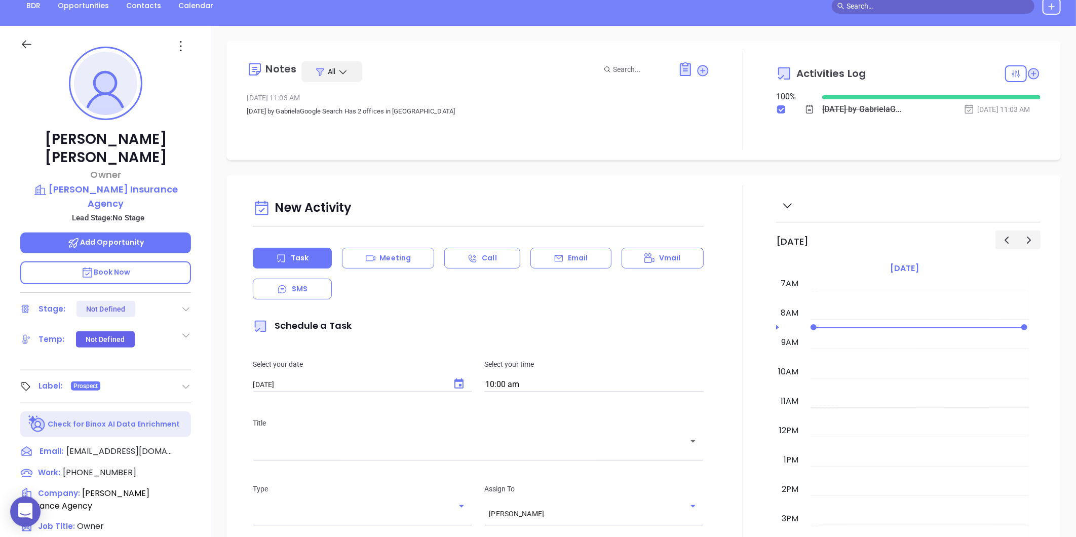
scroll to position [0, 0]
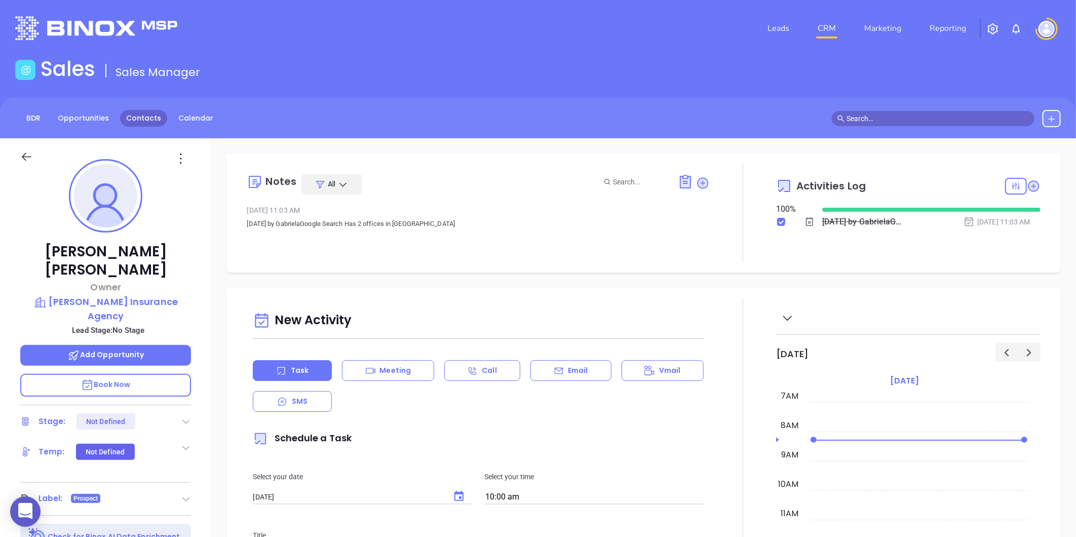
drag, startPoint x: 147, startPoint y: 127, endPoint x: 143, endPoint y: 124, distance: 5.5
click at [144, 125] on div "BDR Opportunities Contacts Calendar" at bounding box center [538, 118] width 1076 height 41
click at [143, 124] on link "Contacts" at bounding box center [143, 118] width 47 height 17
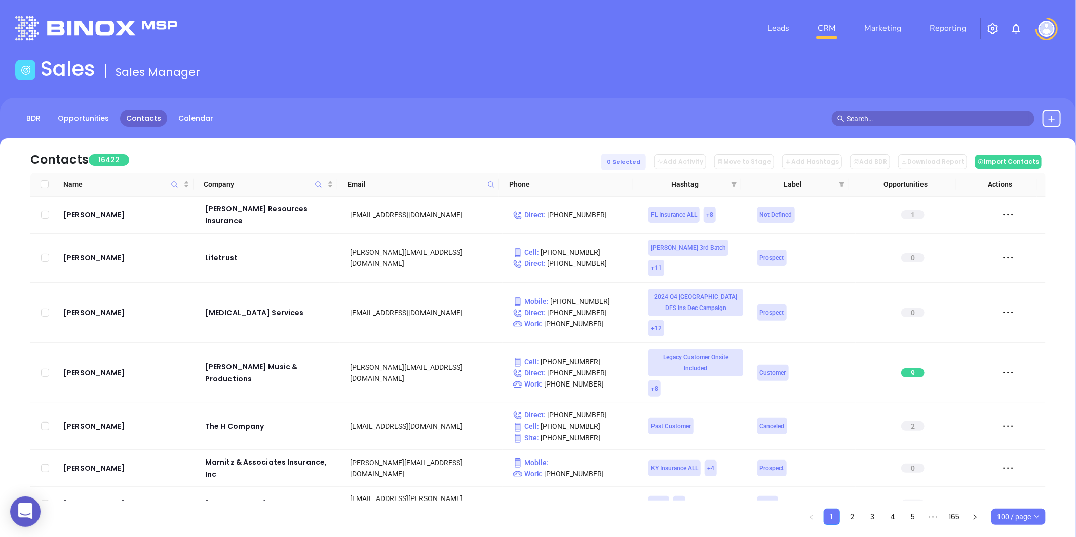
click at [490, 187] on icon at bounding box center [491, 185] width 8 height 8
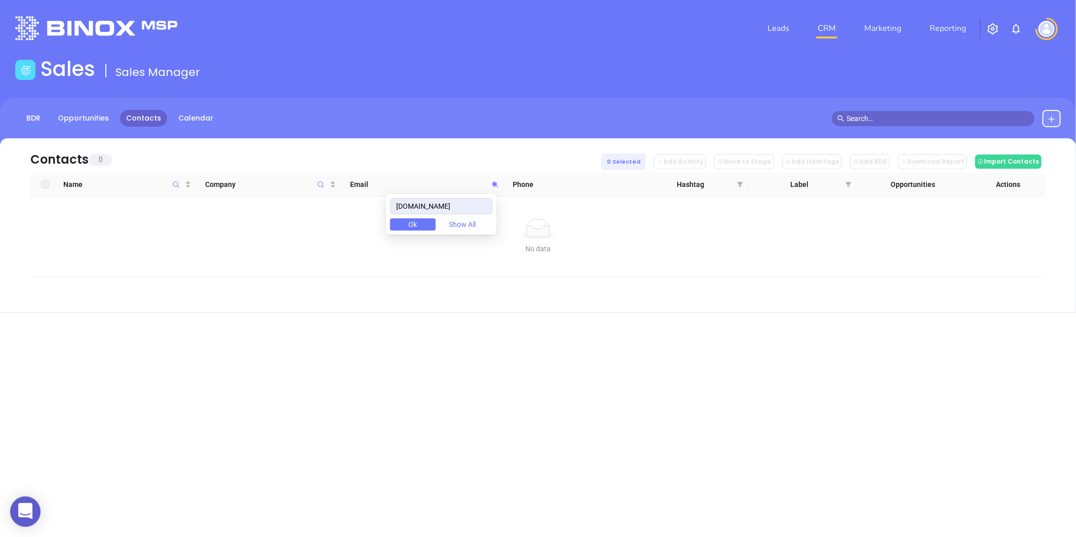
type input "beckeragency.com"
drag, startPoint x: 468, startPoint y: 200, endPoint x: 380, endPoint y: 216, distance: 89.1
click at [394, 211] on div "beckeragency.com Ok Show All" at bounding box center [441, 214] width 110 height 41
click at [318, 188] on icon "Company" at bounding box center [321, 185] width 8 height 8
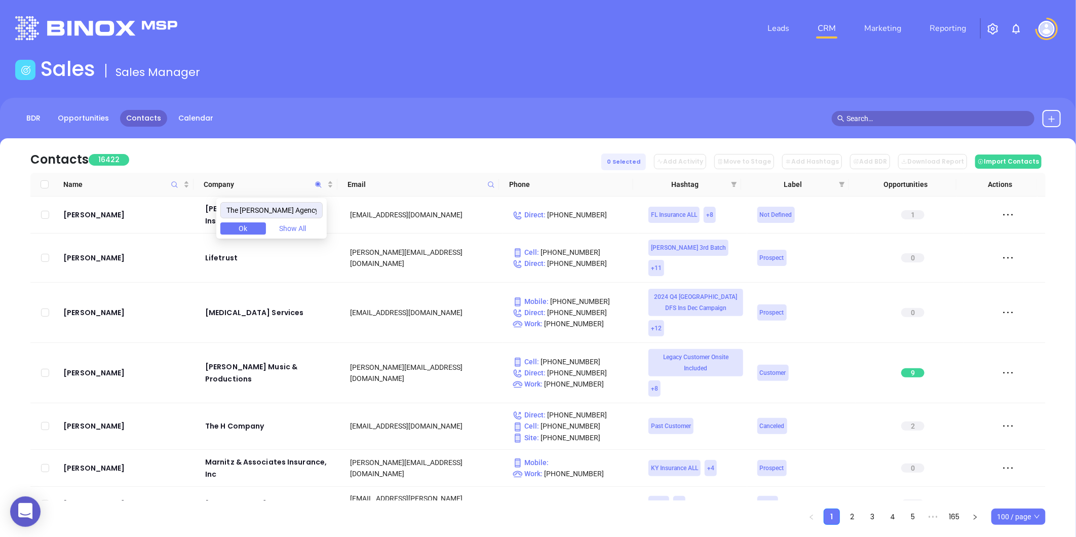
type input "The Becker Agency"
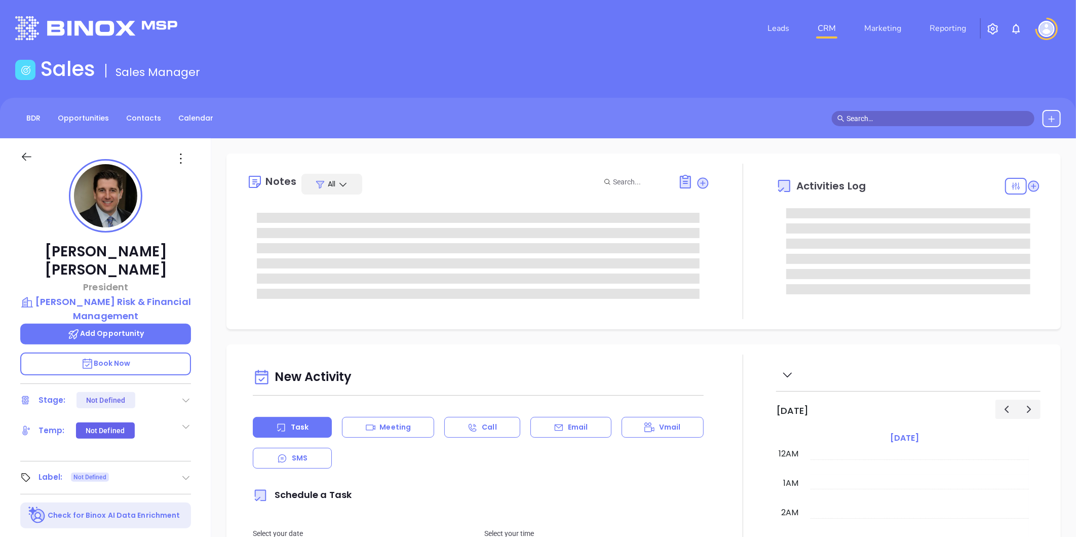
type input "[DATE]"
type input "[PERSON_NAME]"
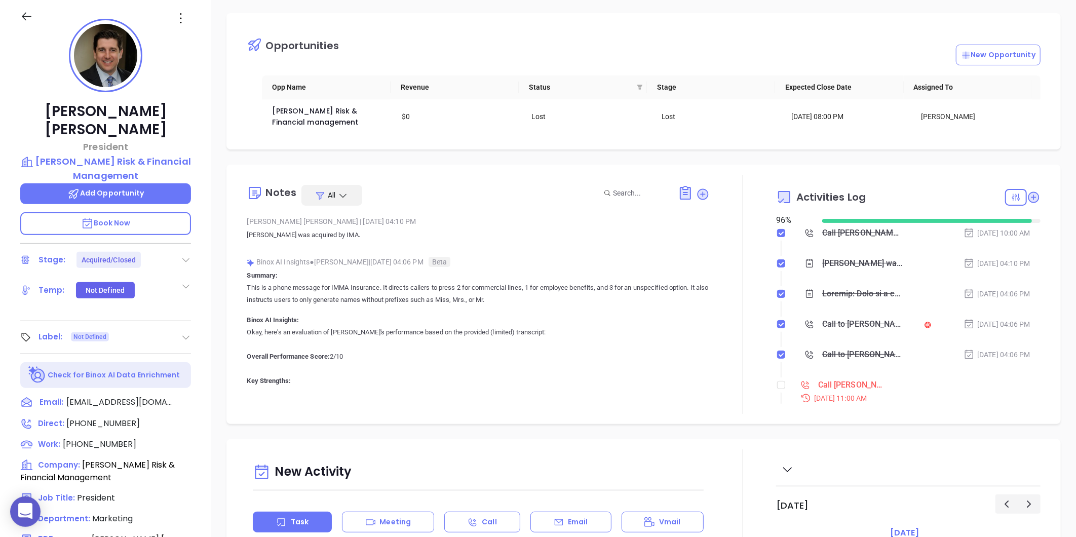
scroll to position [0, 0]
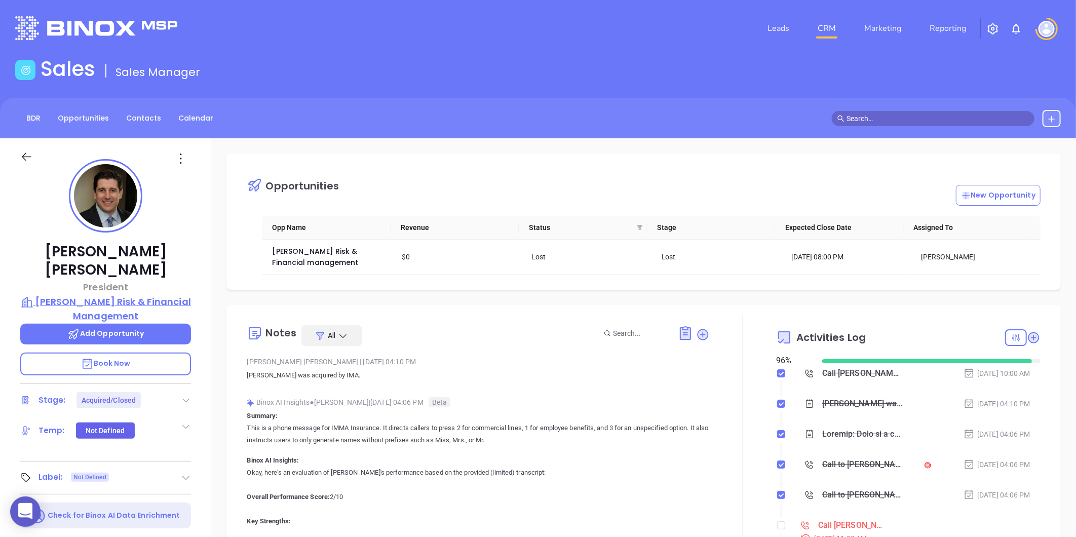
click at [106, 295] on p "Sinclair Risk & Financial Management" at bounding box center [105, 309] width 171 height 28
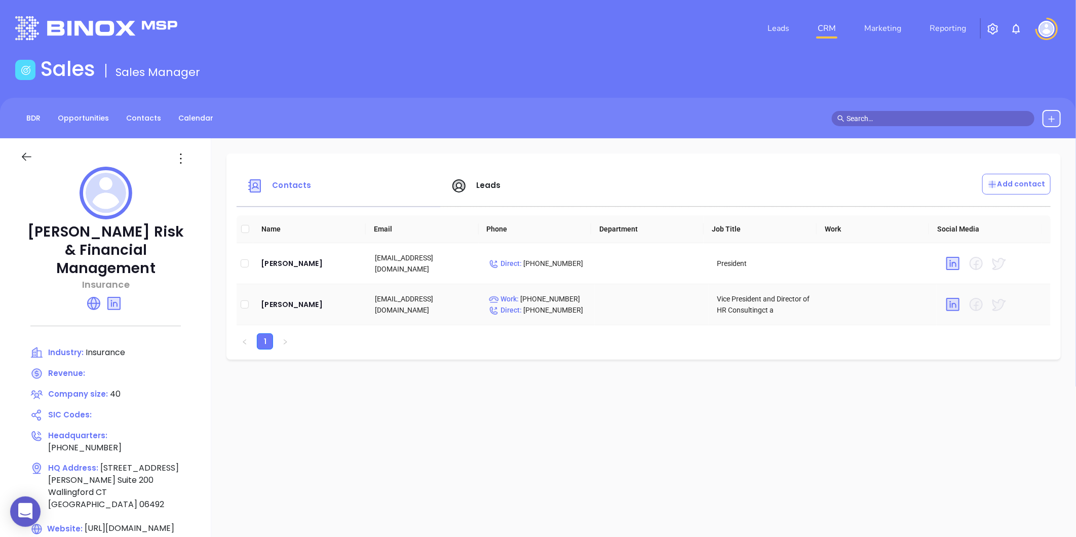
click at [296, 292] on td "Michael Goodrich" at bounding box center [310, 304] width 114 height 41
click at [294, 301] on div "Michael Goodrich" at bounding box center [310, 304] width 98 height 12
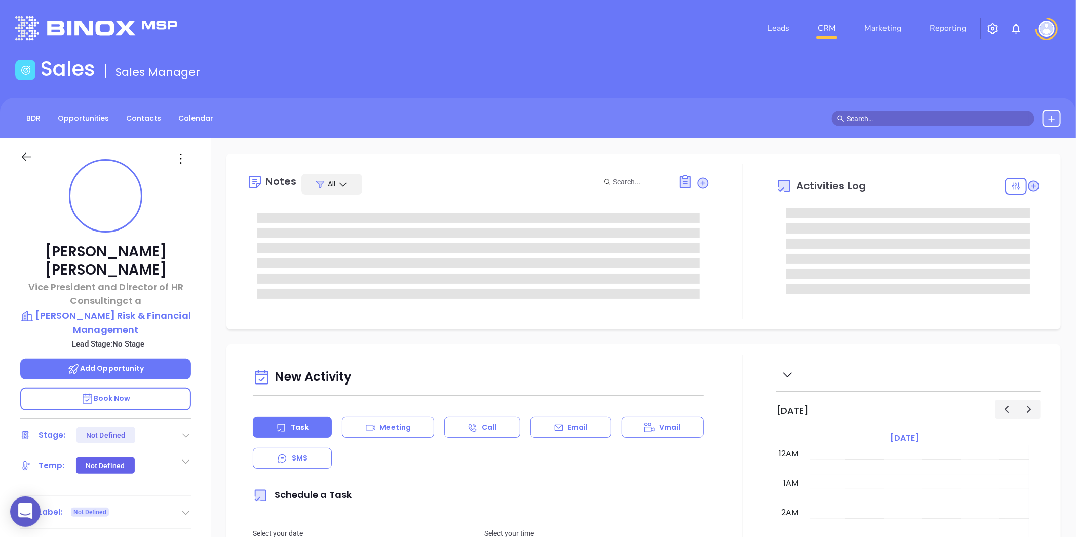
type input "[DATE]"
type input "[PERSON_NAME]"
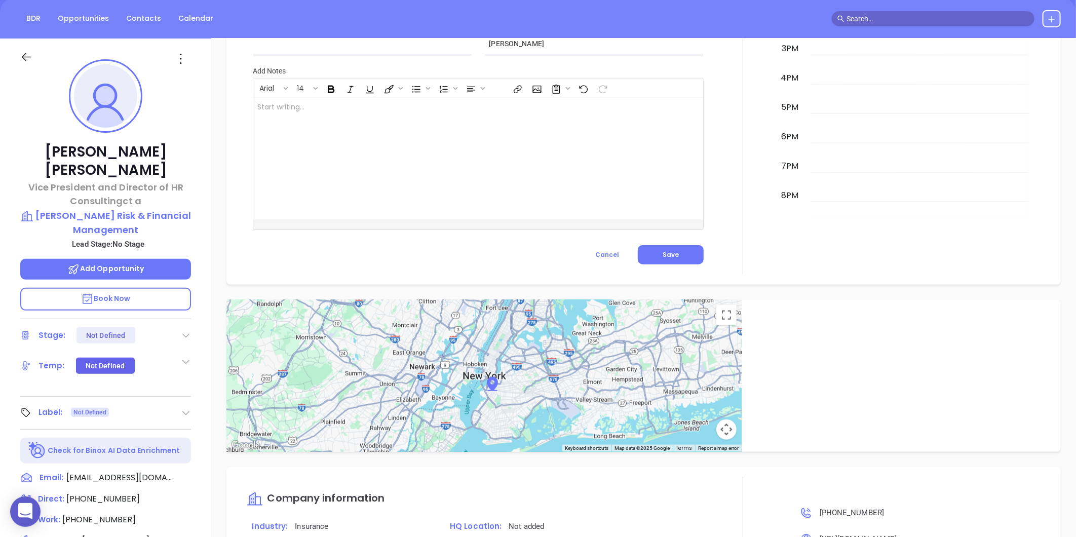
scroll to position [0, 0]
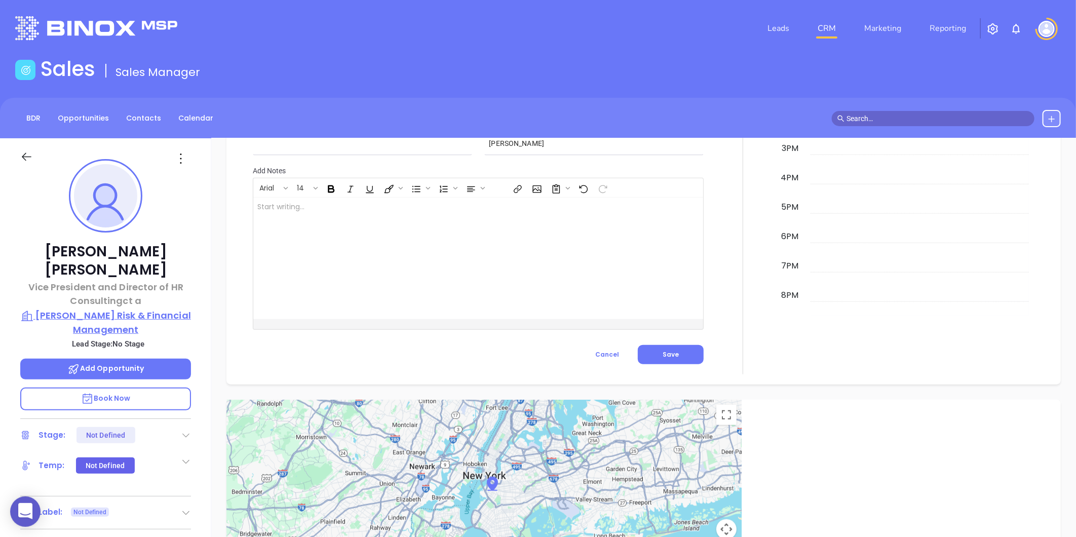
click at [80, 308] on p "Sinclair Risk & Financial Management" at bounding box center [105, 322] width 171 height 28
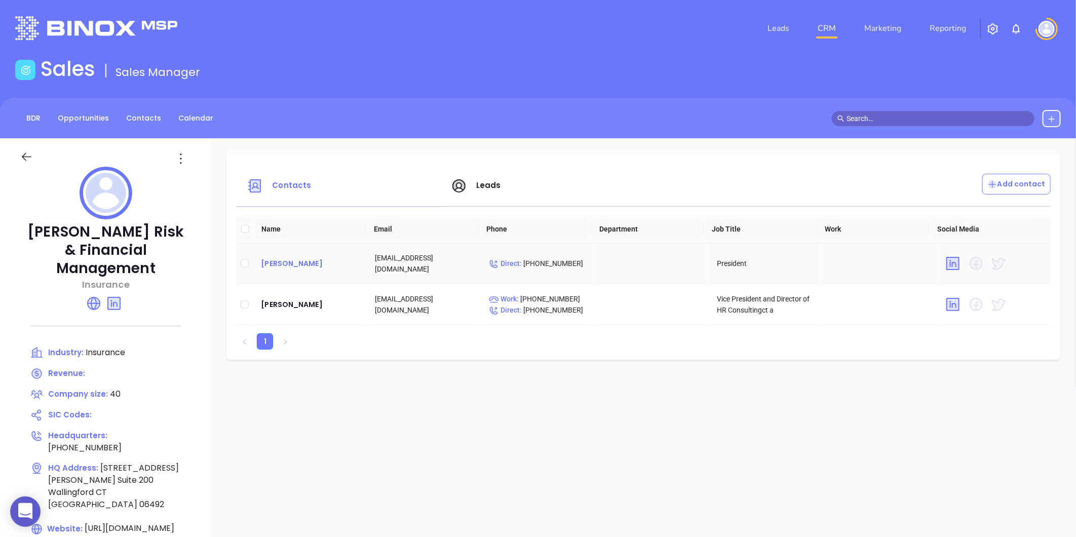
click at [282, 266] on div "Matthew Bauer" at bounding box center [310, 263] width 98 height 12
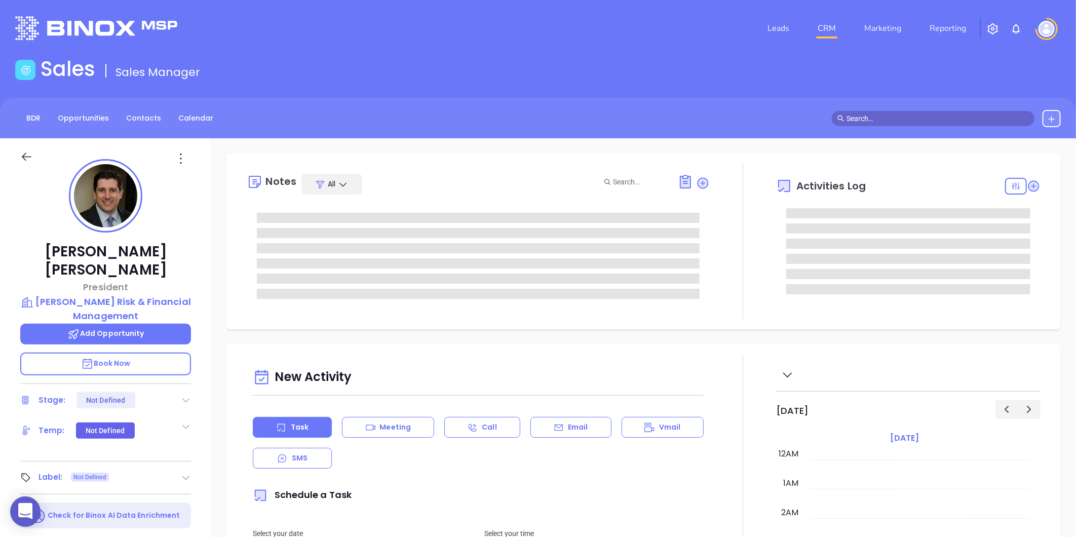
type input "08/19/2025"
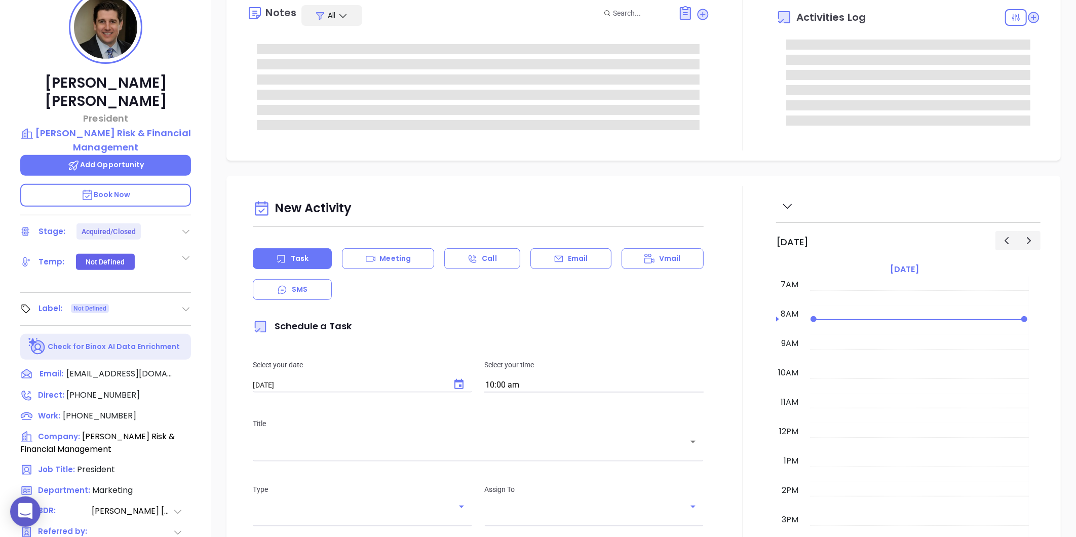
scroll to position [311, 0]
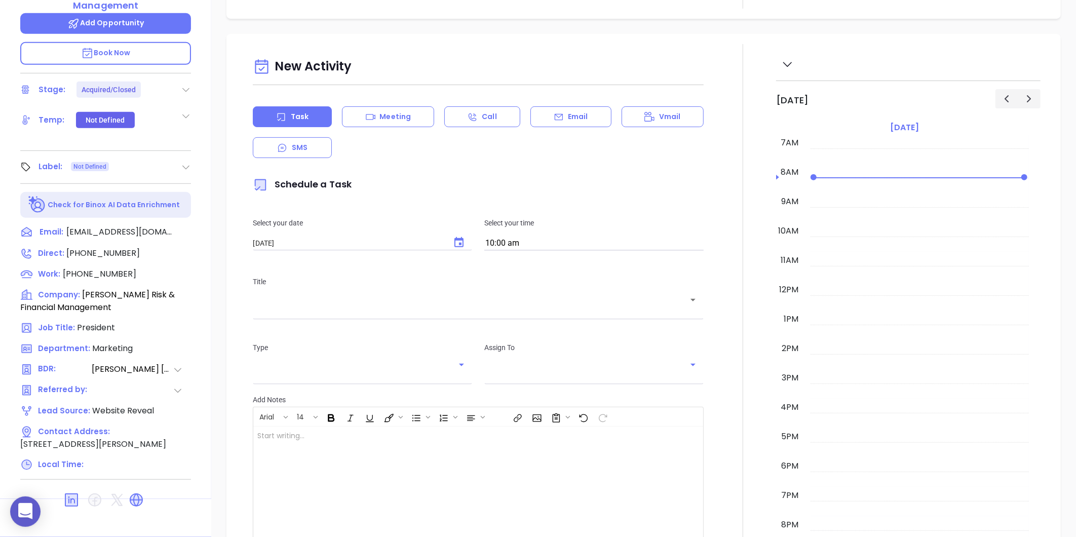
type input "Gissela Vargas"
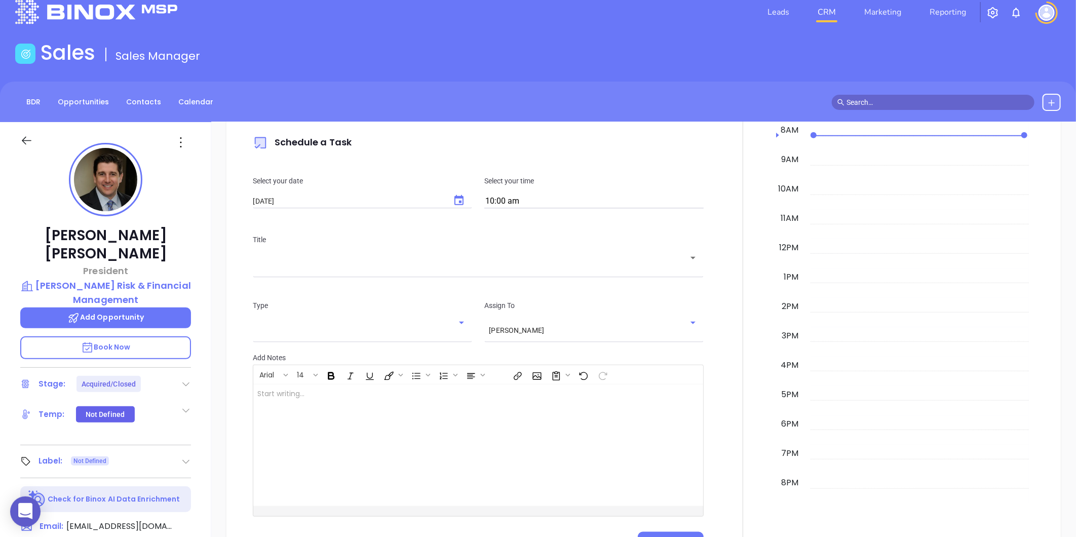
scroll to position [0, 0]
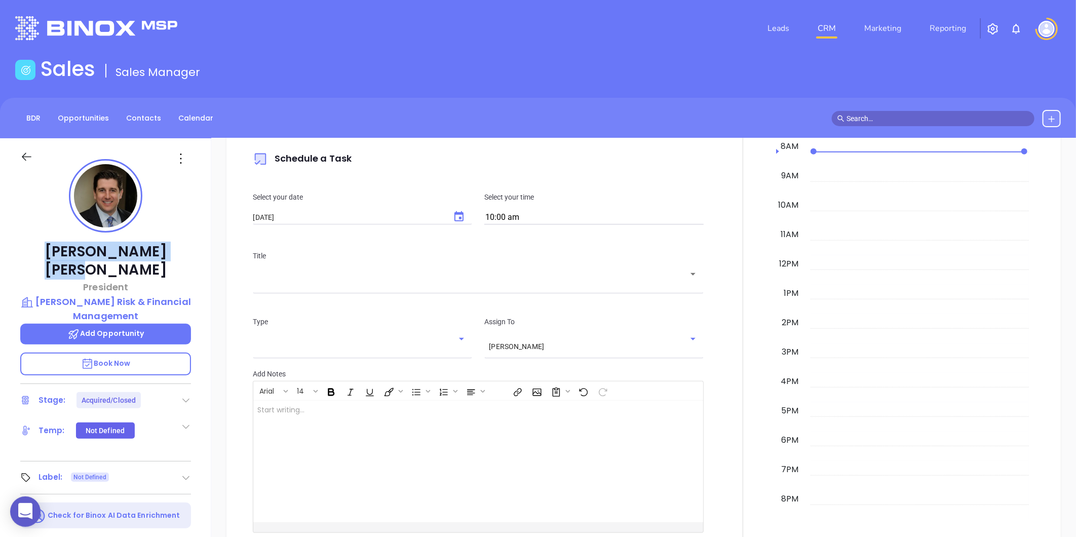
drag, startPoint x: 53, startPoint y: 251, endPoint x: 169, endPoint y: 251, distance: 115.5
click at [169, 251] on p "Matthew Bauer" at bounding box center [105, 261] width 171 height 36
copy p "Matthew Bauer"
click at [103, 295] on p "Sinclair Risk & Financial Management" at bounding box center [105, 309] width 171 height 28
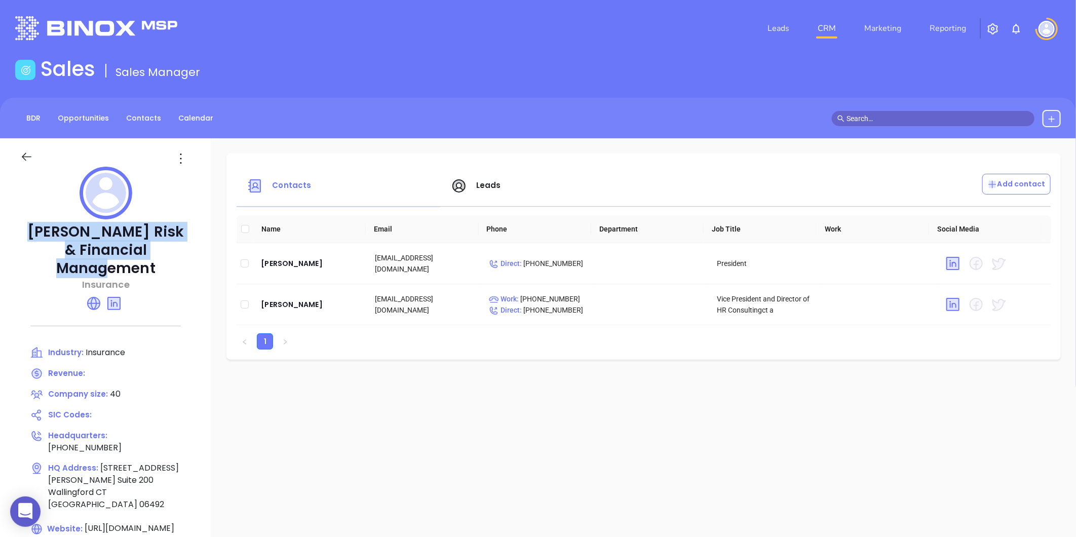
drag, startPoint x: 49, startPoint y: 223, endPoint x: 190, endPoint y: 252, distance: 144.6
click at [190, 252] on p "Sinclair Risk & Financial Management" at bounding box center [105, 250] width 171 height 55
copy p "Sinclair Risk & Financial Management"
click at [778, 24] on link "Leads" at bounding box center [778, 28] width 30 height 20
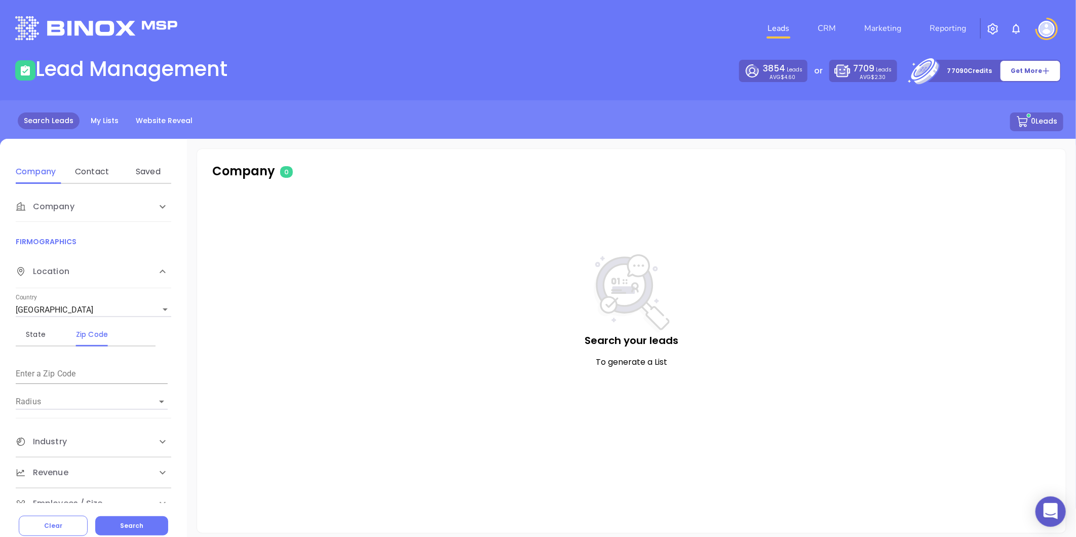
click at [95, 165] on div "Contact" at bounding box center [92, 172] width 40 height 24
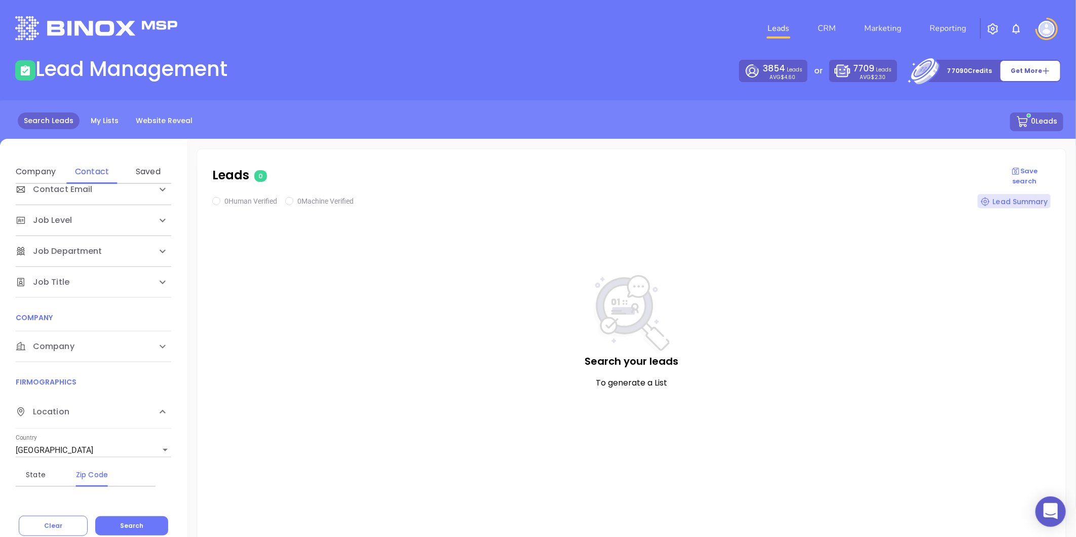
scroll to position [112, 0]
click at [82, 109] on div "Company" at bounding box center [94, 94] width 156 height 30
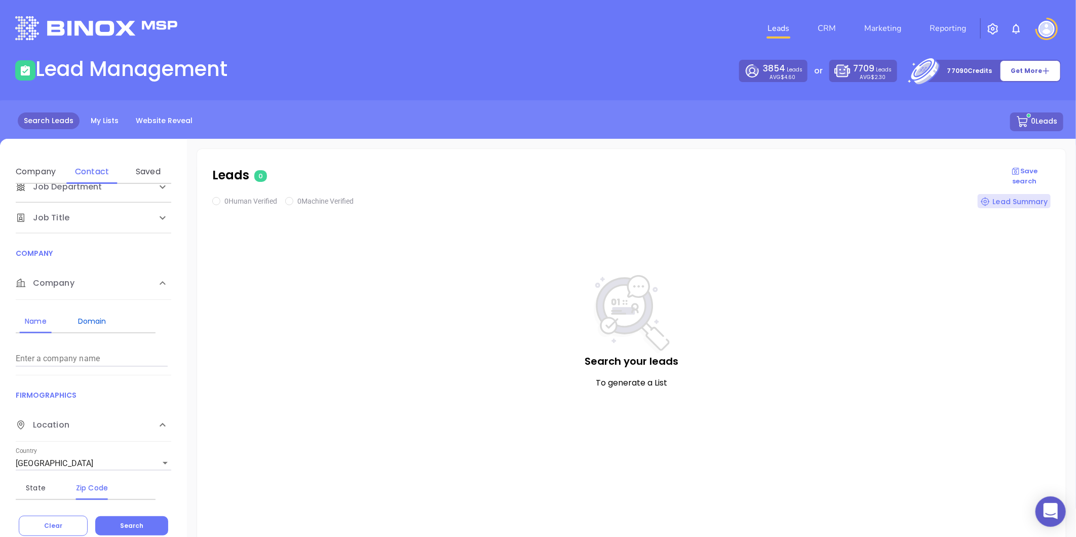
click at [88, 322] on div "Domain" at bounding box center [92, 321] width 40 height 12
click at [63, 352] on div "Enter a company domain" at bounding box center [92, 354] width 152 height 24
click at [63, 352] on input "Enter a company name" at bounding box center [92, 359] width 152 height 16
paste input "[DOMAIN_NAME]"
type input "[DOMAIN_NAME]"
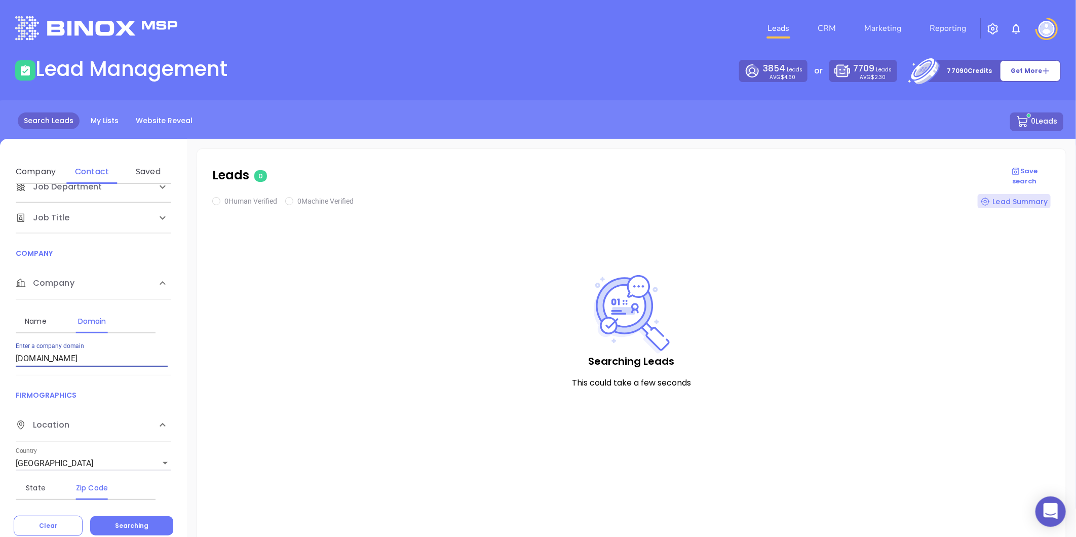
checkbox input "true"
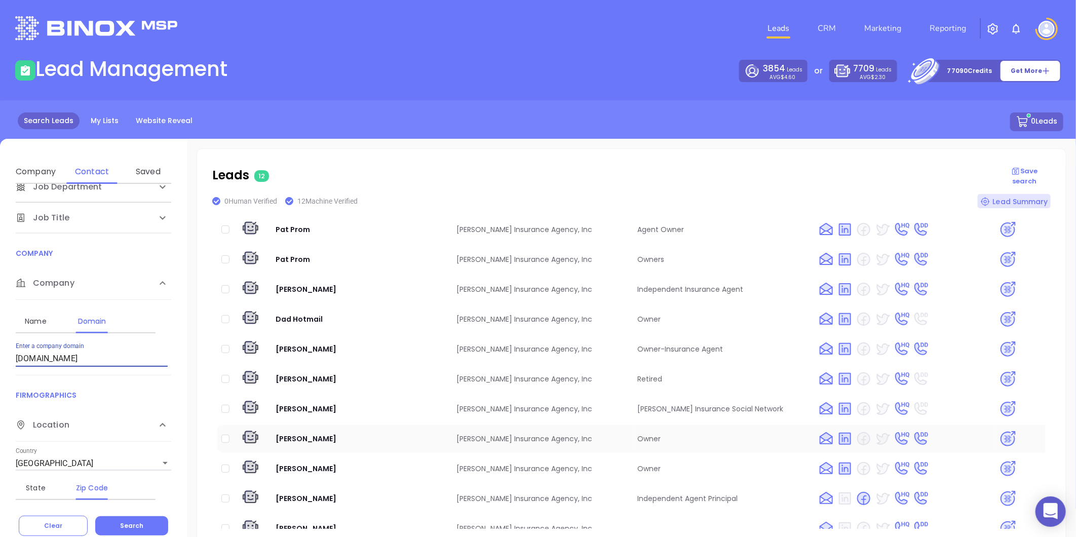
scroll to position [52, 0]
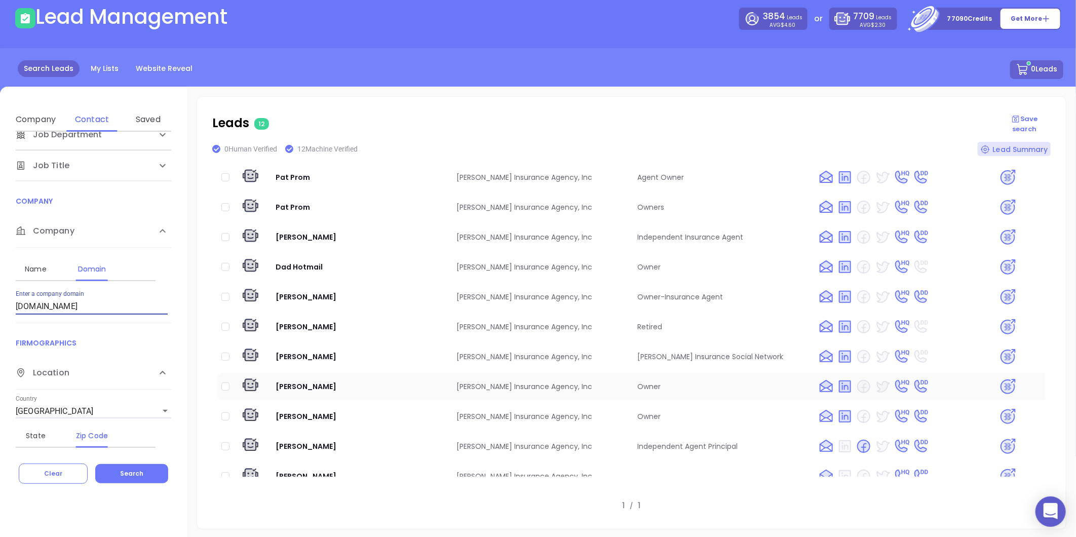
click at [999, 378] on img at bounding box center [1008, 387] width 18 height 18
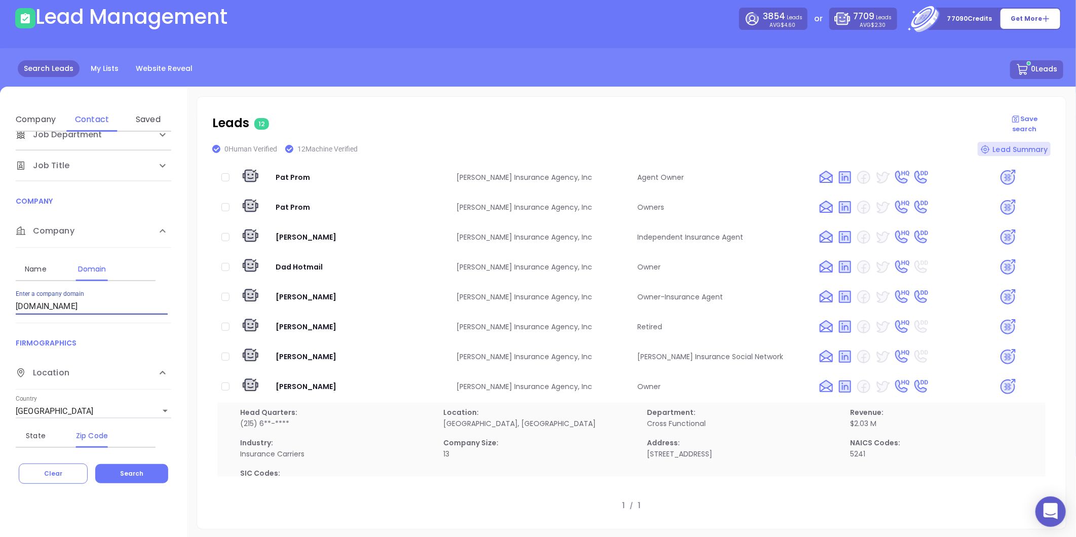
drag, startPoint x: 104, startPoint y: 312, endPoint x: 7, endPoint y: 334, distance: 99.3
click at [7, 334] on div "Contact Name First Name Last Name Contact Email Work or Personal Email Job Leve…" at bounding box center [93, 291] width 187 height 319
paste input "larrymitchellagency.com"
type input "larrymitchellagency.com"
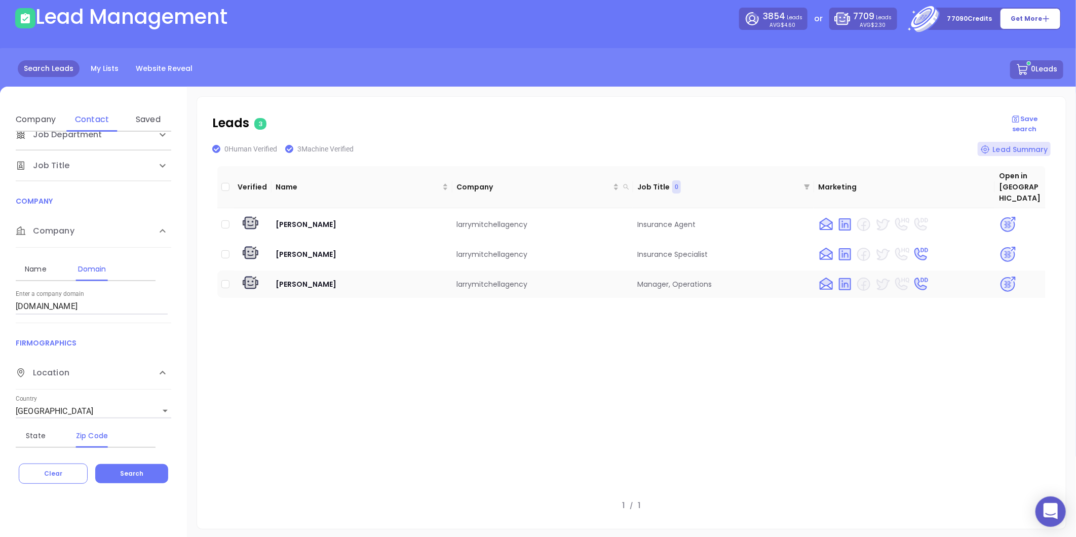
click at [999, 276] on img at bounding box center [1008, 285] width 18 height 18
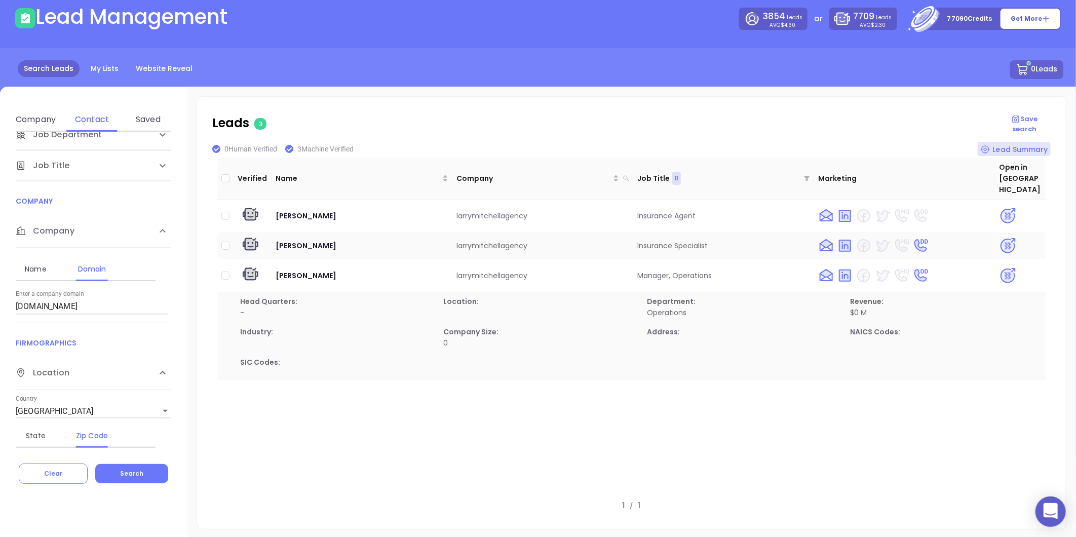
scroll to position [11, 0]
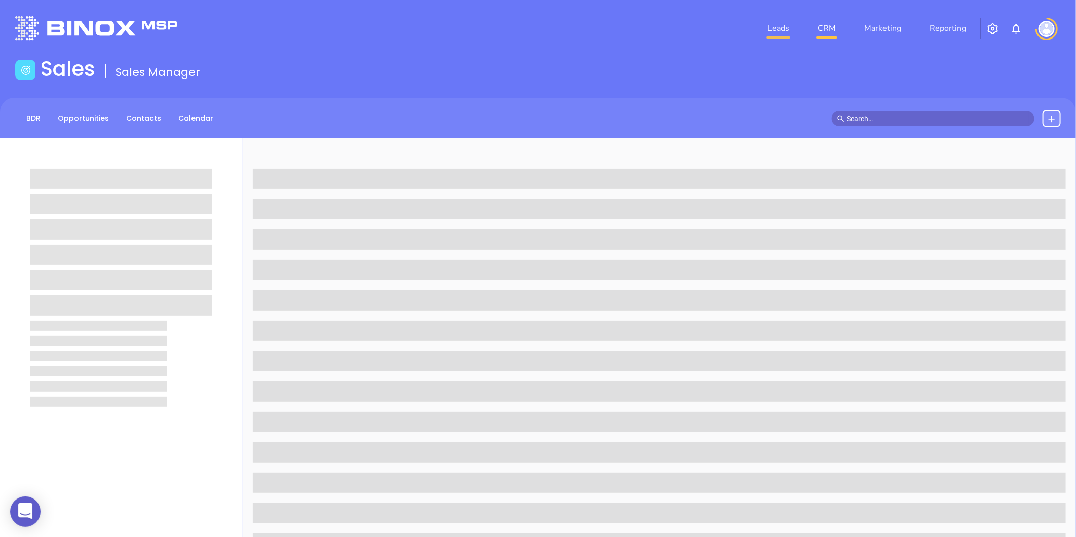
click at [770, 23] on link "Leads" at bounding box center [778, 28] width 30 height 20
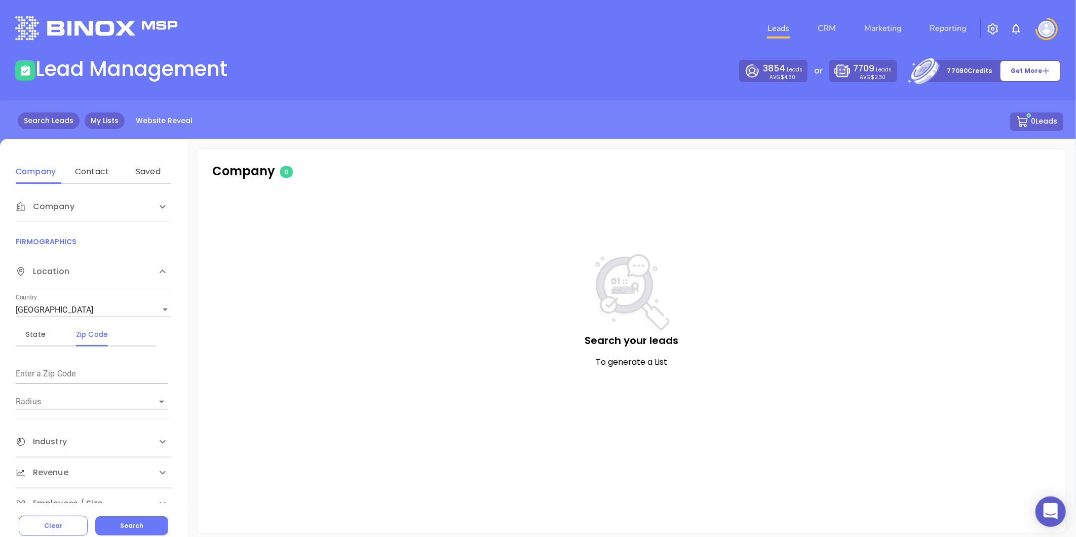
click at [113, 126] on link "My Lists" at bounding box center [105, 120] width 40 height 17
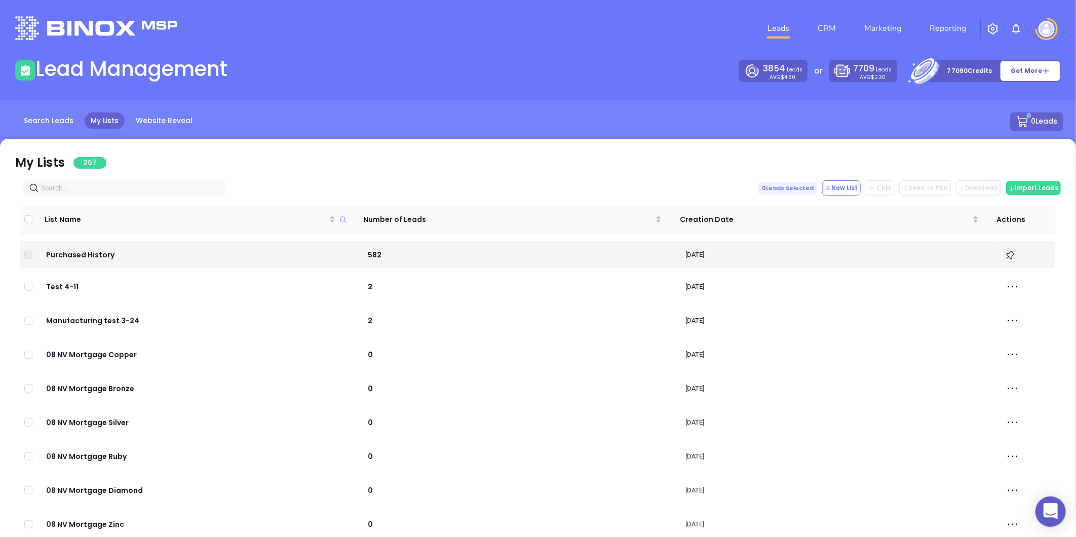
click at [158, 177] on div "My Lists 267 0 Leads Selected New List CRM Send to PSA Download Download2 Impor…" at bounding box center [538, 341] width 1076 height 405
click at [140, 188] on input "text" at bounding box center [126, 187] width 171 height 11
paste input "jasonhermaninsurance.com"
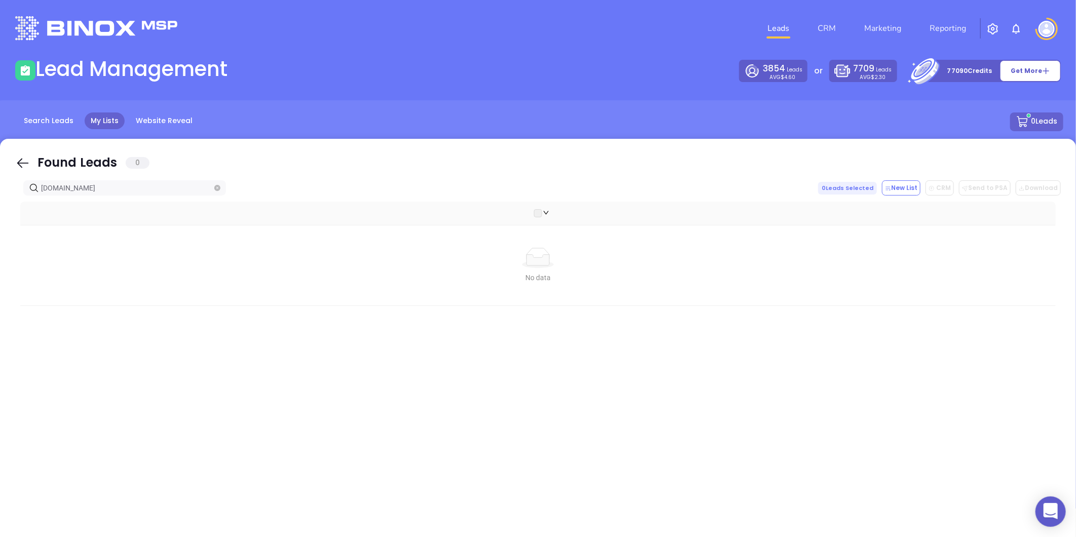
type input "jasonhermaninsurance.com"
click at [219, 185] on icon "close-circle" at bounding box center [217, 188] width 6 height 6
paste input "beckeragency.com"
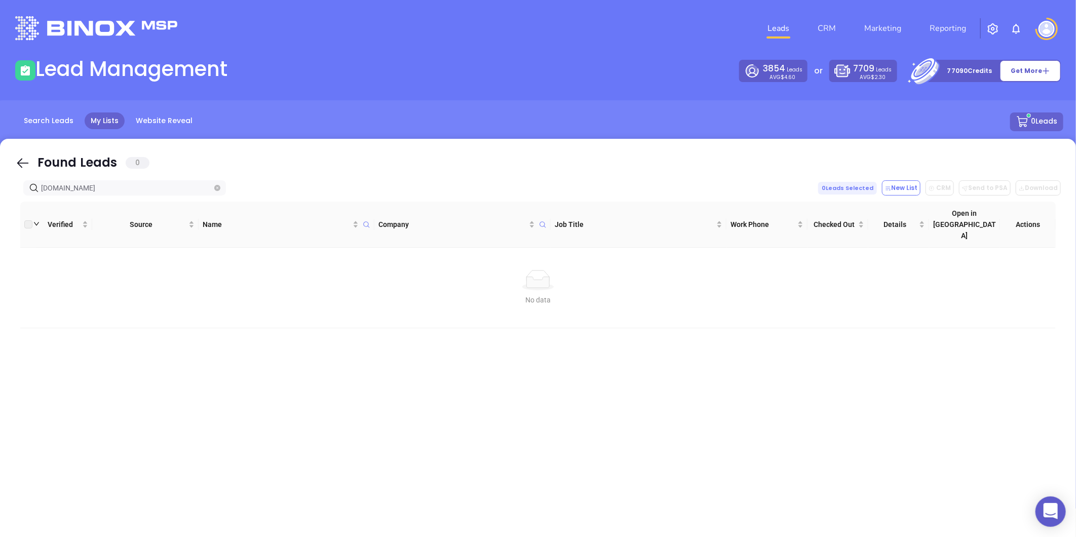
type input "beckeragency.com"
click at [214, 191] on span at bounding box center [217, 187] width 6 height 11
click at [218, 185] on icon "close-circle" at bounding box center [217, 188] width 6 height 6
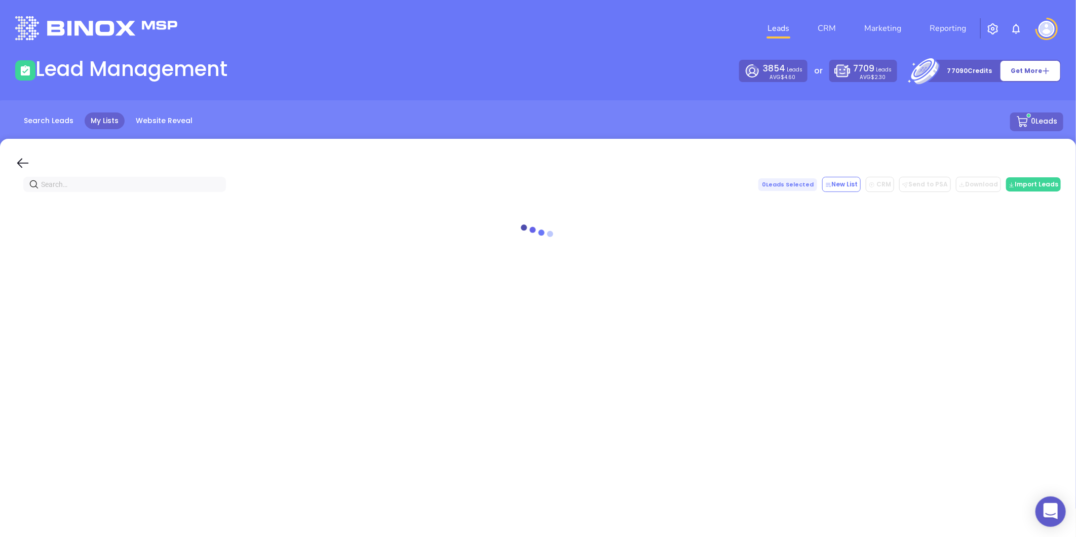
paste input "beckeragency.com"
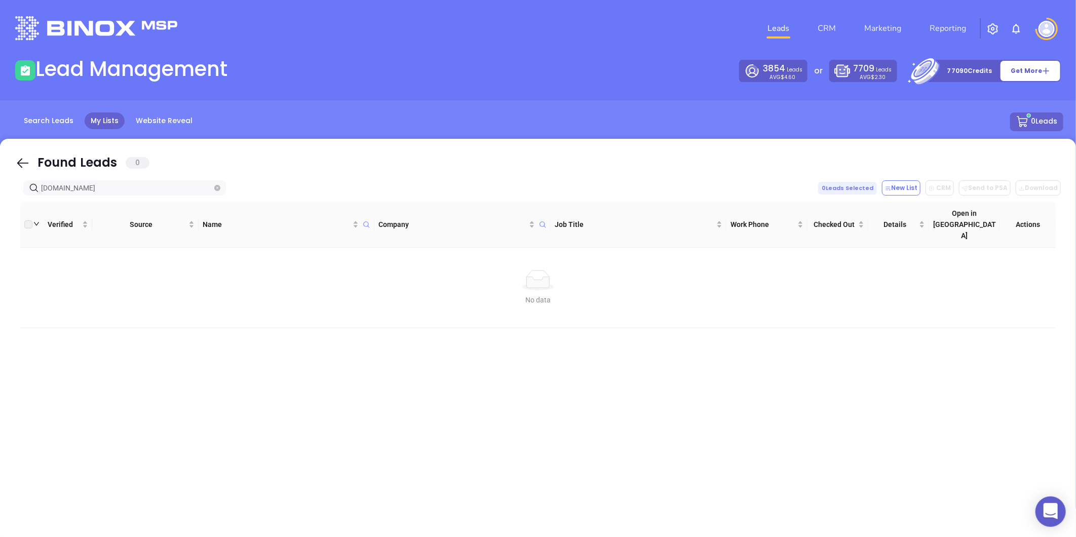
type input "beckeragency.com"
click at [211, 186] on input "beckeragency.com" at bounding box center [126, 187] width 171 height 11
click at [217, 187] on icon "close-circle" at bounding box center [217, 188] width 6 height 6
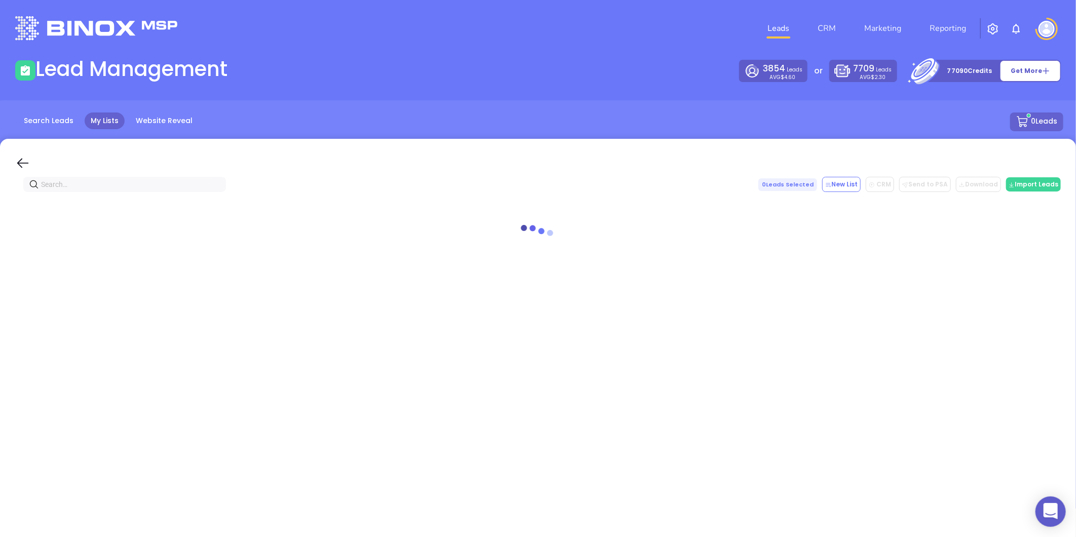
paste input "beckeragency.com"
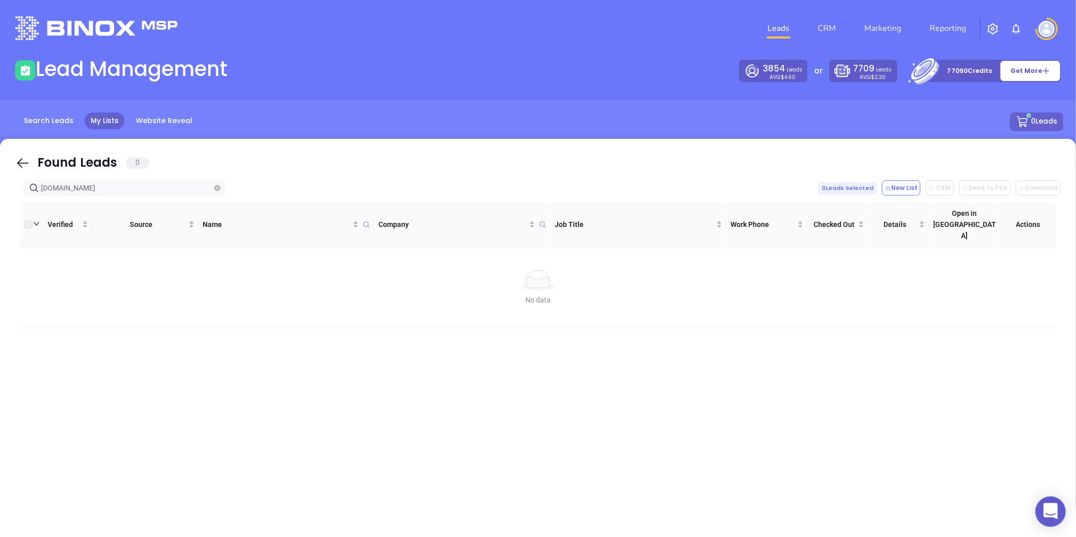
type input "beckeragency.com"
click at [216, 186] on icon "close-circle" at bounding box center [217, 188] width 6 height 6
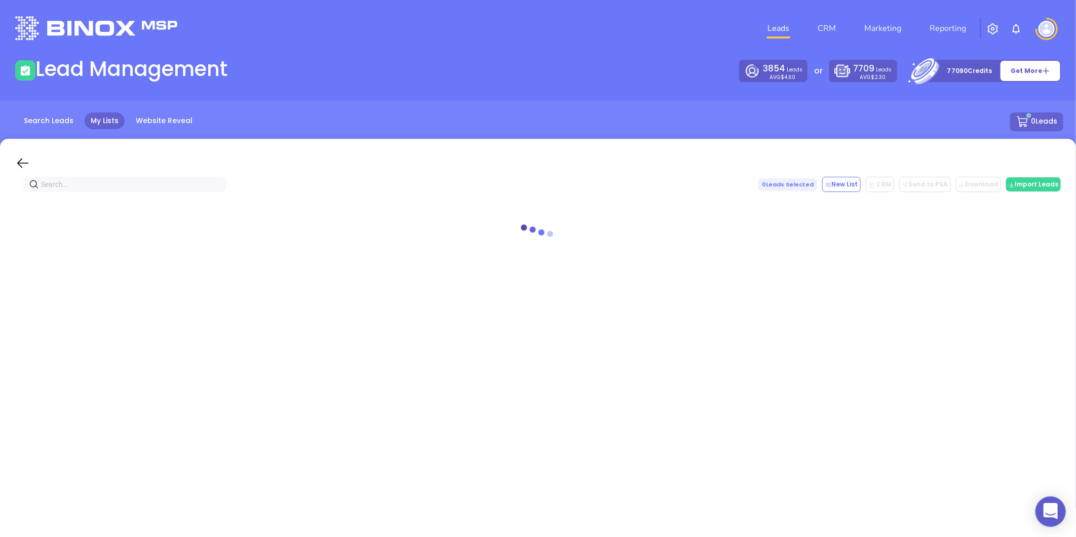
paste input "The Becker Agency"
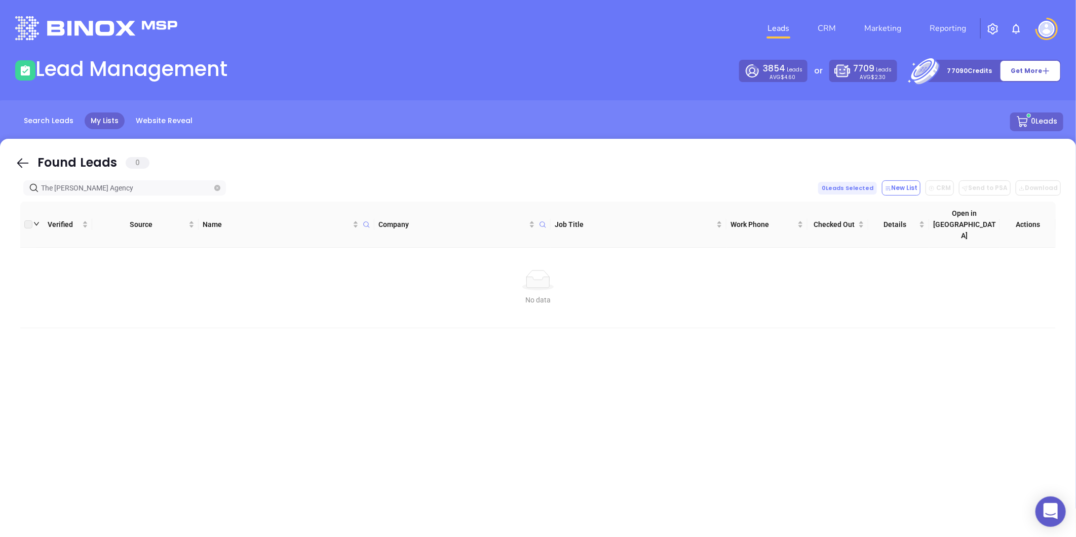
type input "The Becker Agency"
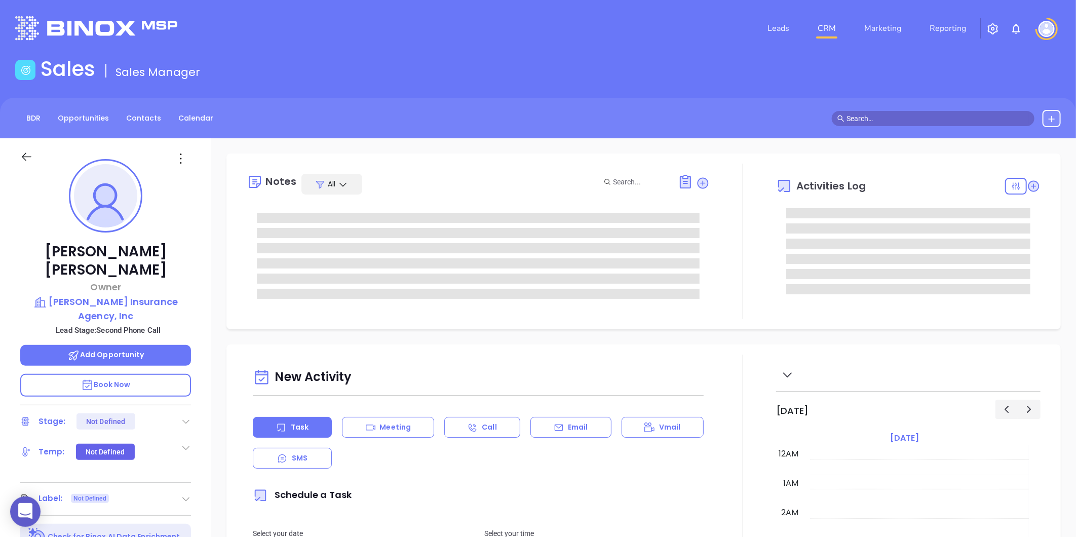
type input "[DATE]"
type input "[PERSON_NAME]"
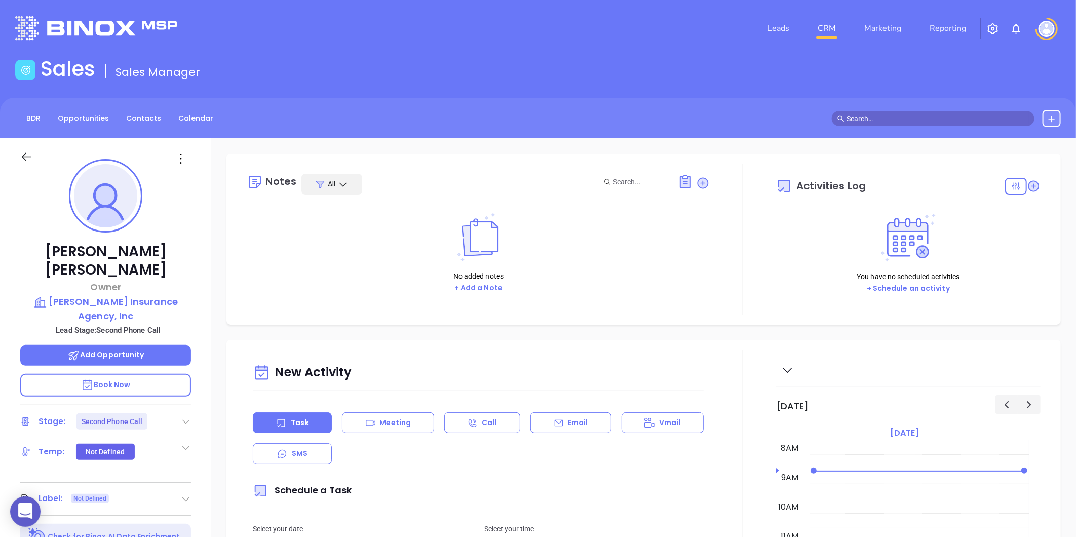
click at [186, 416] on icon at bounding box center [186, 421] width 10 height 10
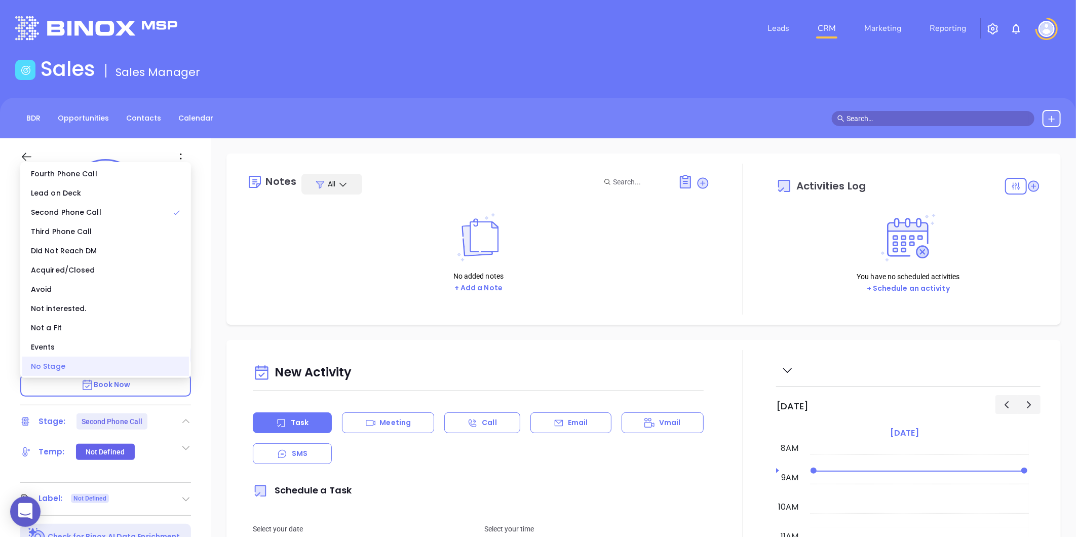
click at [66, 369] on div "No Stage" at bounding box center [105, 366] width 167 height 19
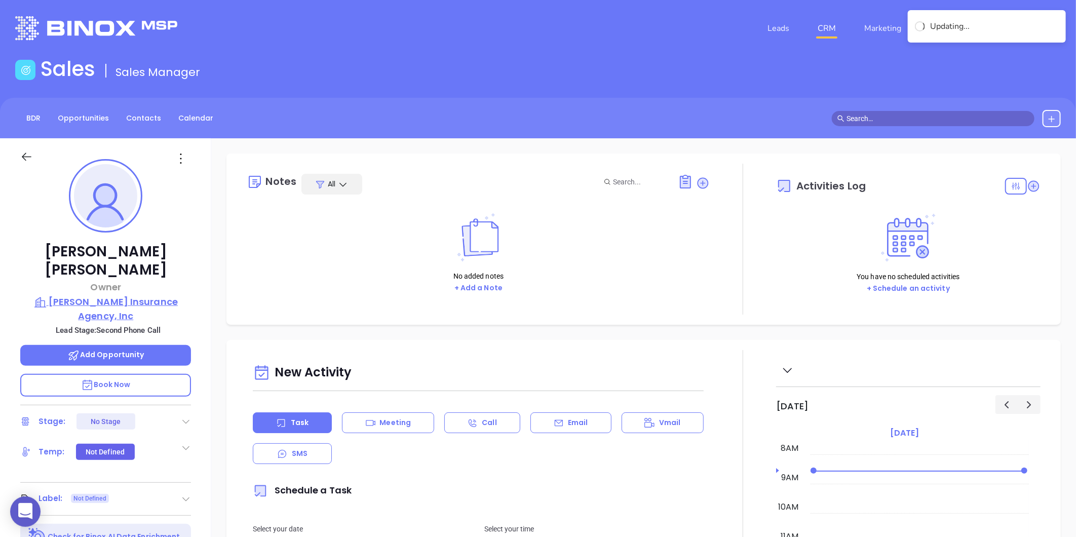
click at [93, 295] on p "[PERSON_NAME] Insurance Agency, Inc" at bounding box center [105, 309] width 171 height 28
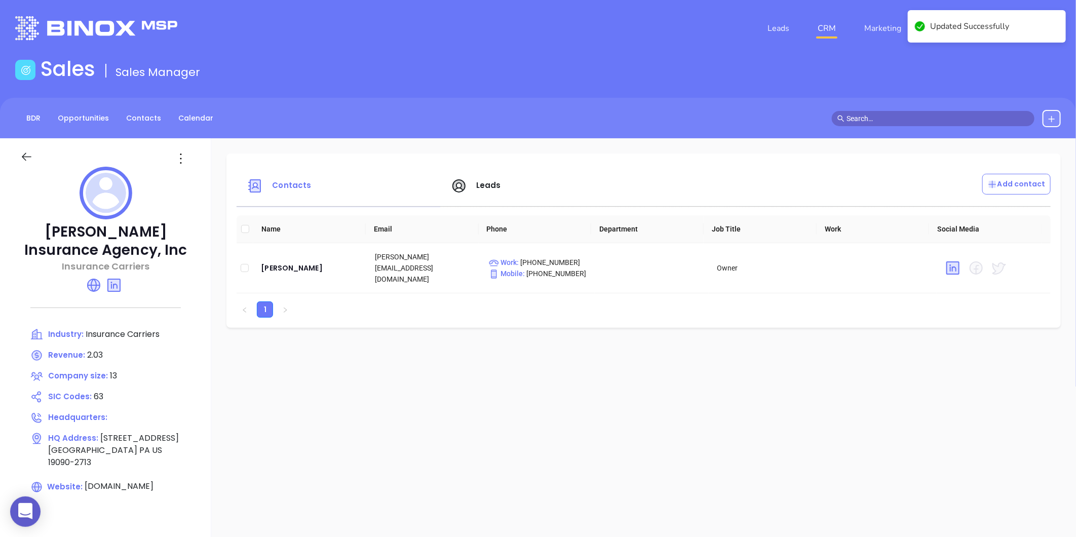
click at [179, 156] on icon at bounding box center [181, 158] width 16 height 16
click at [189, 173] on div "Edit" at bounding box center [227, 178] width 92 height 11
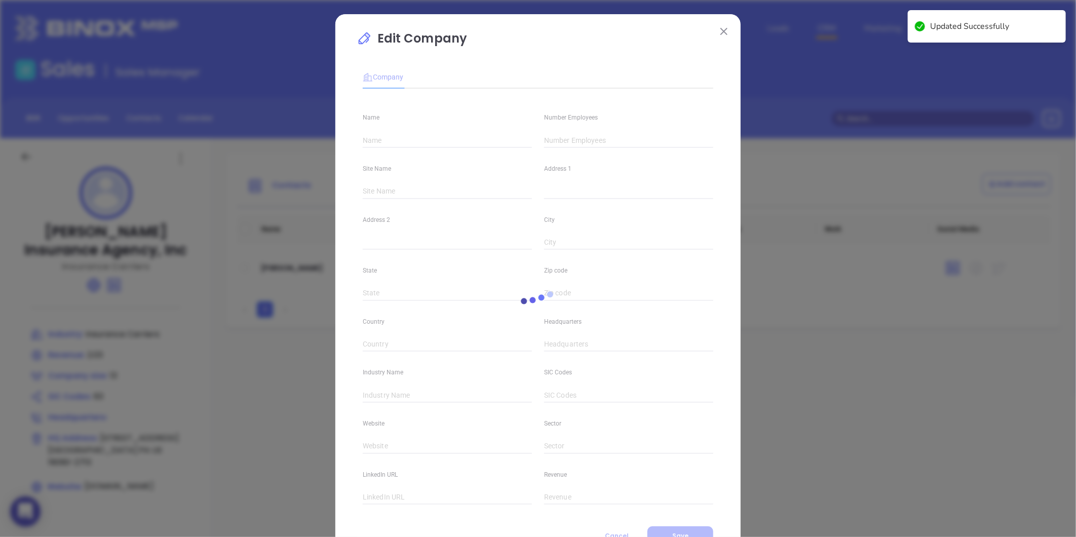
type input "Becker Insurance Agency, Inc"
type input "13"
type input "Insurance Carriers"
type input "63"
type input "[DOMAIN_NAME]"
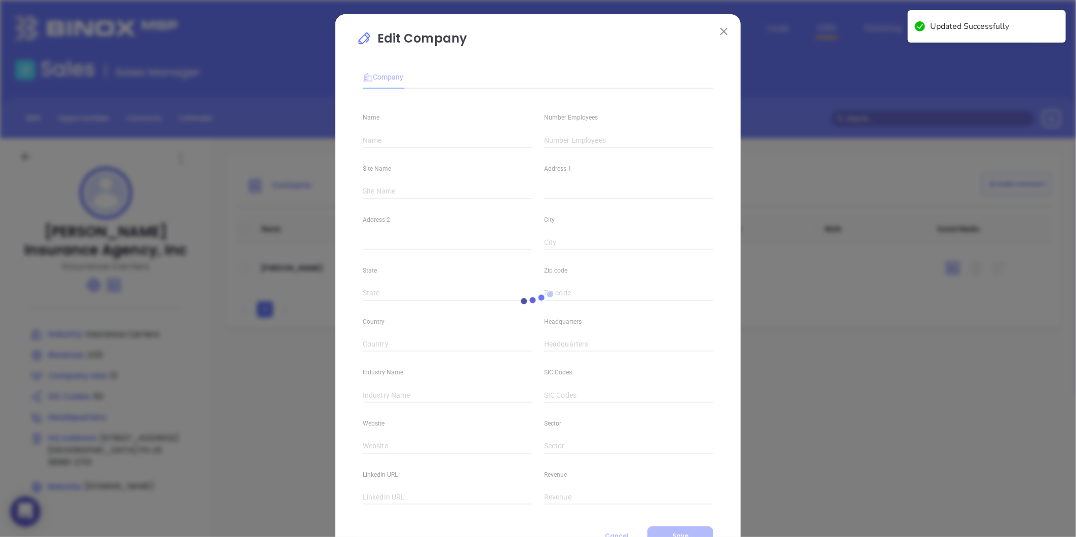
type input "Finance and Insurance"
type input "linkedin.com/company/the-becker-agency"
type input "2.03"
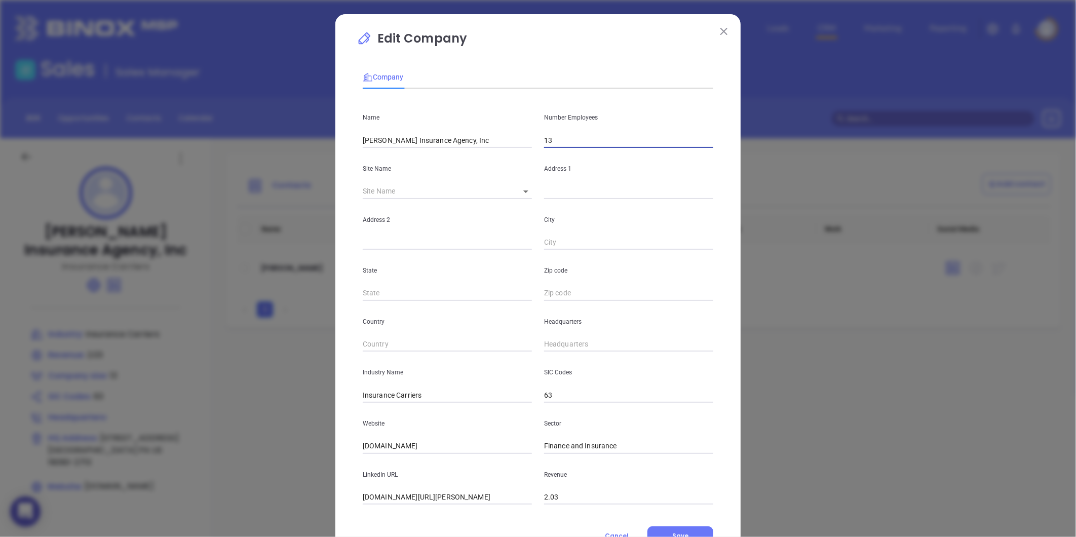
drag, startPoint x: 564, startPoint y: 137, endPoint x: 469, endPoint y: 164, distance: 99.3
click at [469, 164] on div "Name Becker Insurance Agency, Inc Number Employees 13 Site Name ​ Address 1 Add…" at bounding box center [538, 301] width 351 height 408
type input "7"
click at [517, 190] on body "0 Leads CRM Marketing Reporting Financial Leads Leads Sales Sales Manager BDR O…" at bounding box center [538, 268] width 1076 height 537
click at [520, 191] on li "Willow Grove" at bounding box center [555, 192] width 94 height 18
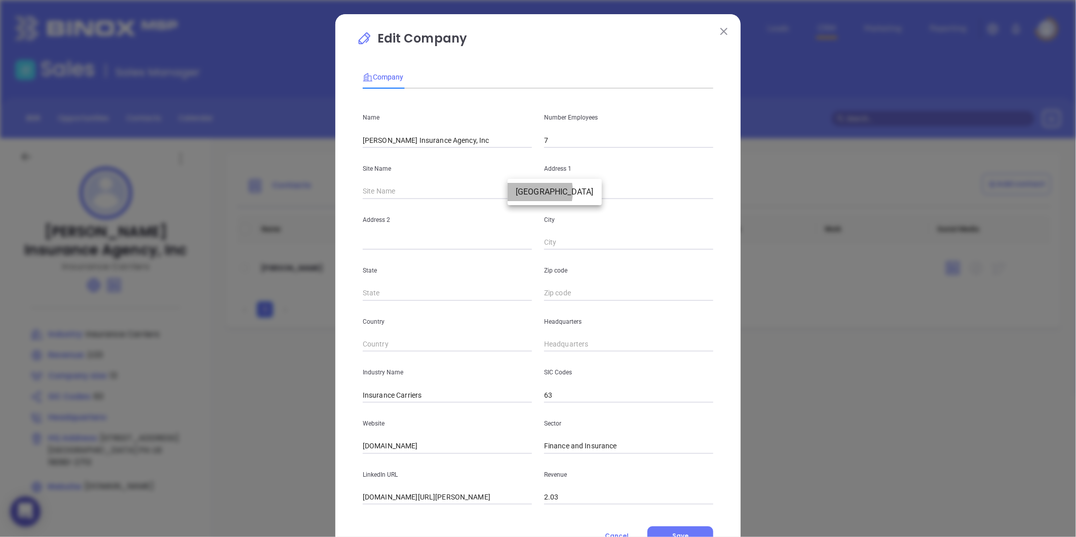
type input "Willow Grove"
type input "419 Davisville Road"
type input "Willow Grove"
type input "PA"
type input "19090-2713"
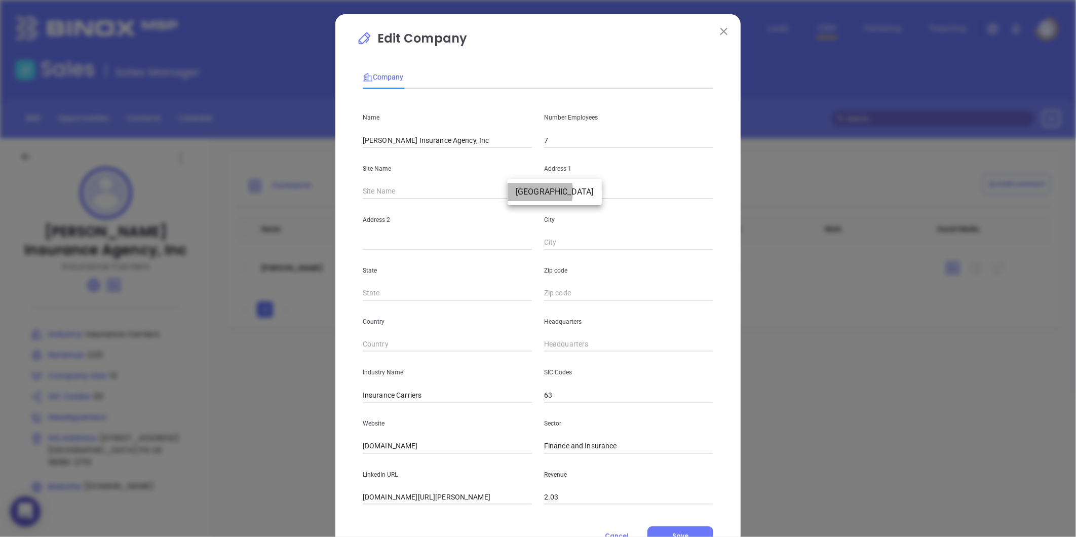
type input "US"
type input "125005"
drag, startPoint x: 610, startPoint y: 197, endPoint x: 487, endPoint y: 214, distance: 124.4
click at [490, 216] on div "Name Becker Insurance Agency, Inc Number Employees 7 Site Name Willow Grove Wil…" at bounding box center [538, 301] width 351 height 408
paste input "P.O. Box 4389 Davidson, NC 28036"
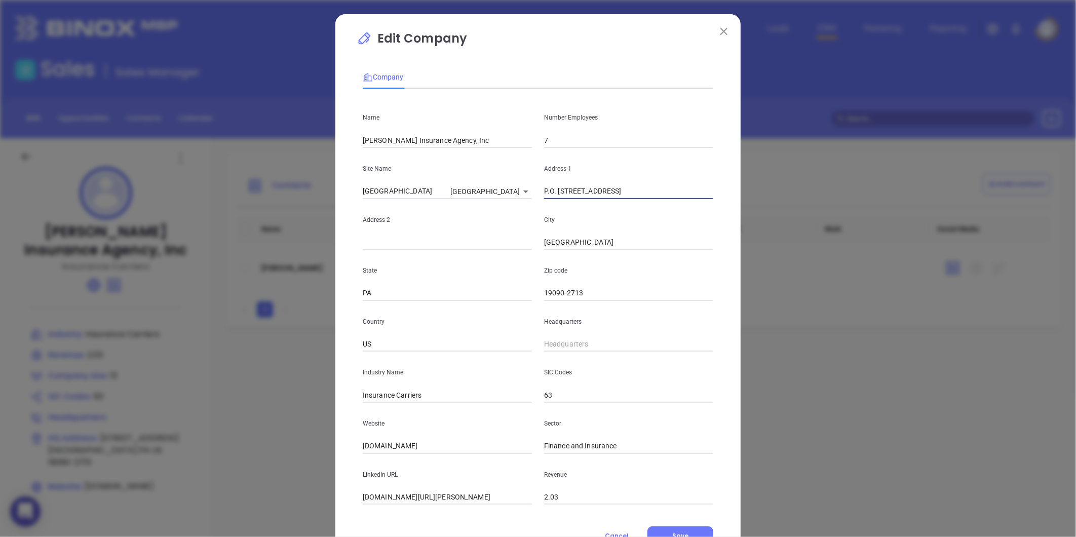
drag, startPoint x: 630, startPoint y: 194, endPoint x: 655, endPoint y: 194, distance: 24.8
click at [655, 194] on input "P.O. Box 4389 Davidson, NC 28036" at bounding box center [628, 191] width 169 height 15
type input "P.O. Box 4389 Davidson, NC 28036"
drag, startPoint x: 595, startPoint y: 297, endPoint x: 485, endPoint y: 313, distance: 111.1
click at [485, 313] on div "Name Becker Insurance Agency, Inc Number Employees 7 Site Name Willow Grove Wil…" at bounding box center [538, 301] width 351 height 408
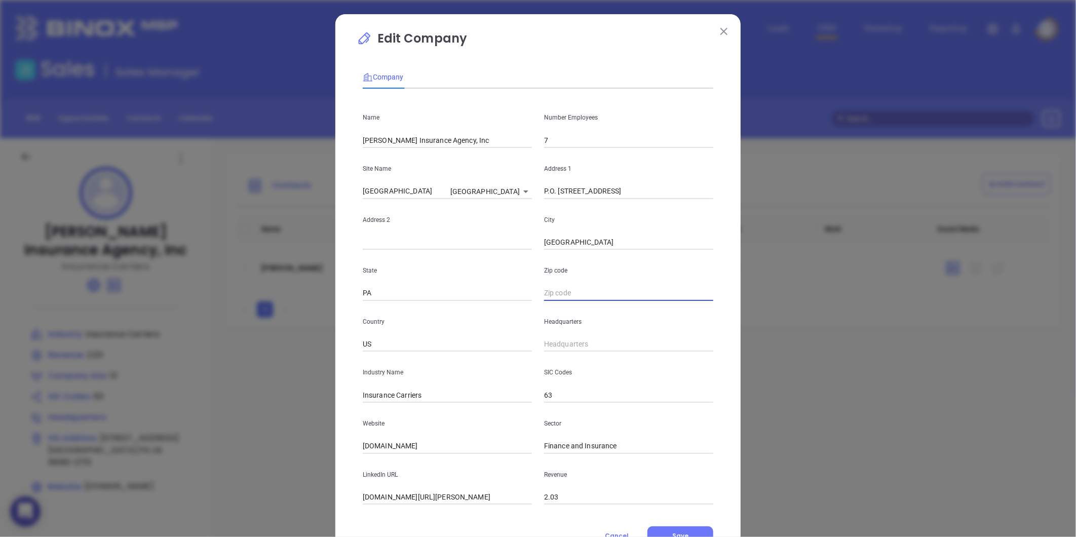
paste input "28036"
type input "28036"
drag, startPoint x: 433, startPoint y: 299, endPoint x: 254, endPoint y: 323, distance: 180.0
click at [254, 323] on div "Edit Company Company Name Becker Insurance Agency, Inc Number Employees 7 Site …" at bounding box center [538, 268] width 1076 height 537
type input "NC"
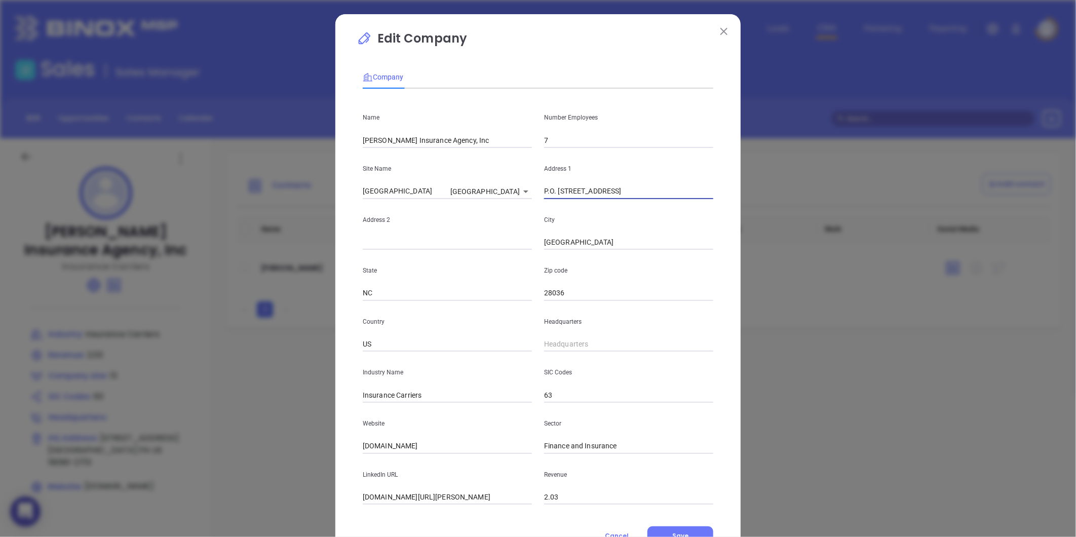
click at [590, 193] on input "P.O. Box 4389 Davidson, NC 28036" at bounding box center [628, 191] width 169 height 15
drag, startPoint x: 587, startPoint y: 193, endPoint x: 586, endPoint y: 233, distance: 40.0
click at [615, 195] on input "P.O. Box 4389 Davidson, NC 28036" at bounding box center [628, 191] width 169 height 15
drag, startPoint x: 585, startPoint y: 246, endPoint x: 509, endPoint y: 266, distance: 78.5
click at [509, 266] on div "Name Becker Insurance Agency, Inc Number Employees 7 Site Name Willow Grove Wil…" at bounding box center [538, 301] width 351 height 408
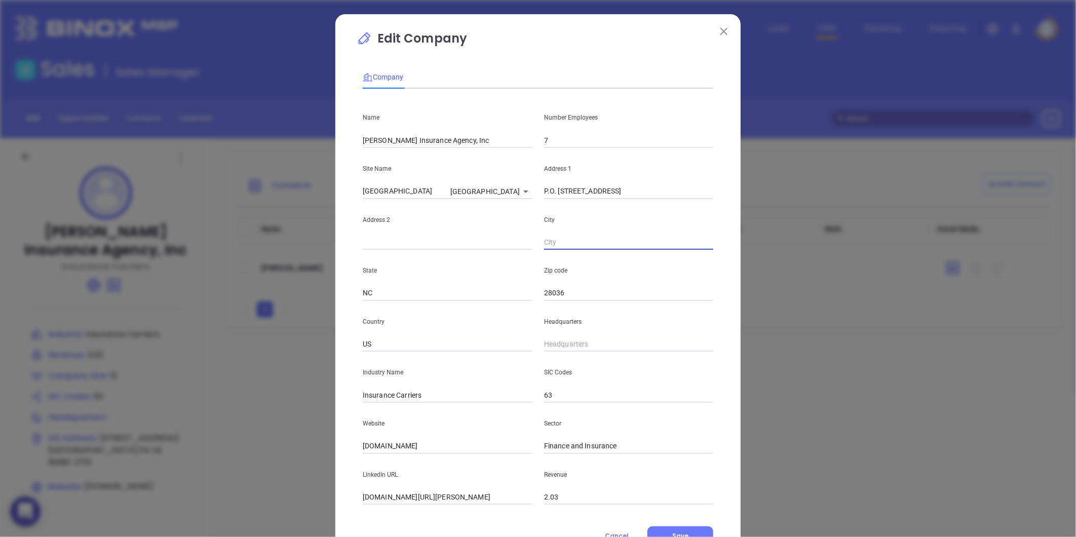
paste input "Davidson"
type input "Davidson"
drag, startPoint x: 587, startPoint y: 196, endPoint x: 682, endPoint y: 208, distance: 96.6
click at [682, 208] on div "Name Becker Insurance Agency, Inc Number Employees 7 Site Name Willow Grove Wil…" at bounding box center [538, 301] width 351 height 408
type input "P.O. Box 4389"
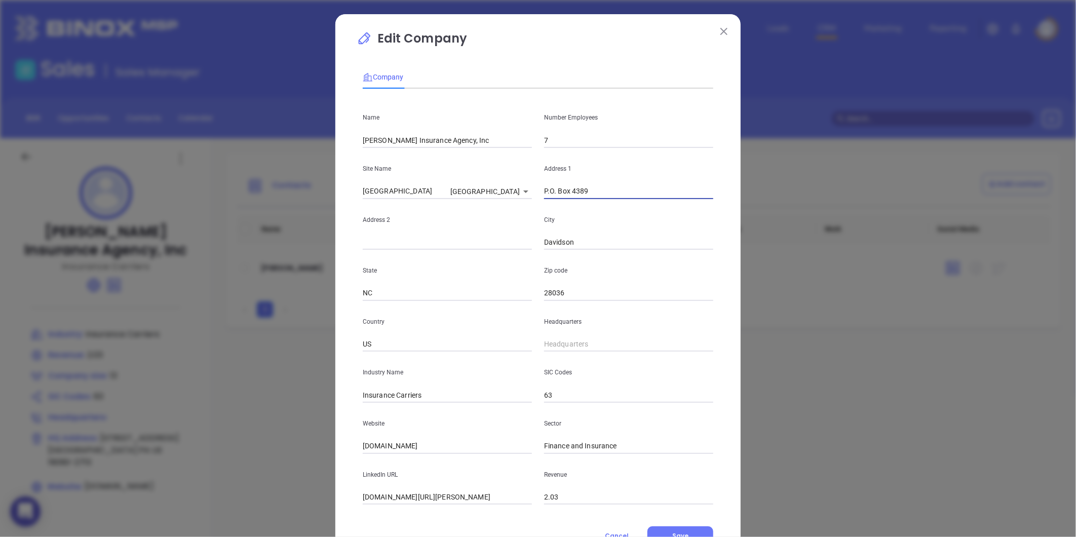
click at [558, 353] on div "SIC Codes 63" at bounding box center [628, 377] width 181 height 51
click at [563, 335] on div "Headquarters" at bounding box center [628, 326] width 181 height 51
type input "( ) -"
click at [554, 347] on input "( ) -" at bounding box center [628, 344] width 169 height 15
paste input "704) 895-9079"
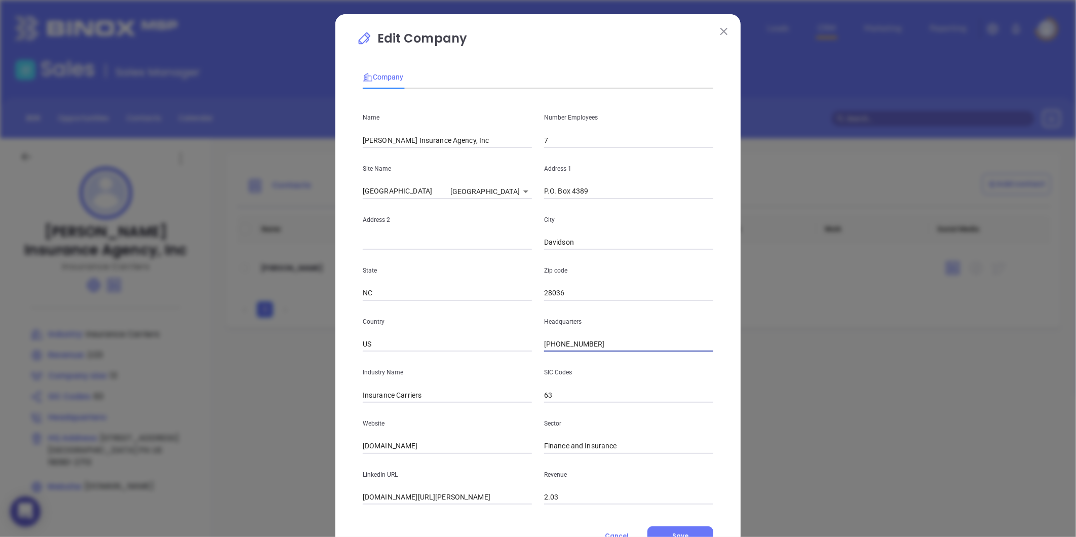
type input "(704) 895-9079"
drag, startPoint x: 434, startPoint y: 394, endPoint x: 389, endPoint y: 408, distance: 47.4
click at [389, 408] on div "Name Becker Insurance Agency, Inc Number Employees 7 Site Name Willow Grove Wil…" at bounding box center [538, 301] width 351 height 408
type input "Insurance"
drag, startPoint x: 313, startPoint y: 412, endPoint x: 361, endPoint y: 432, distance: 52.0
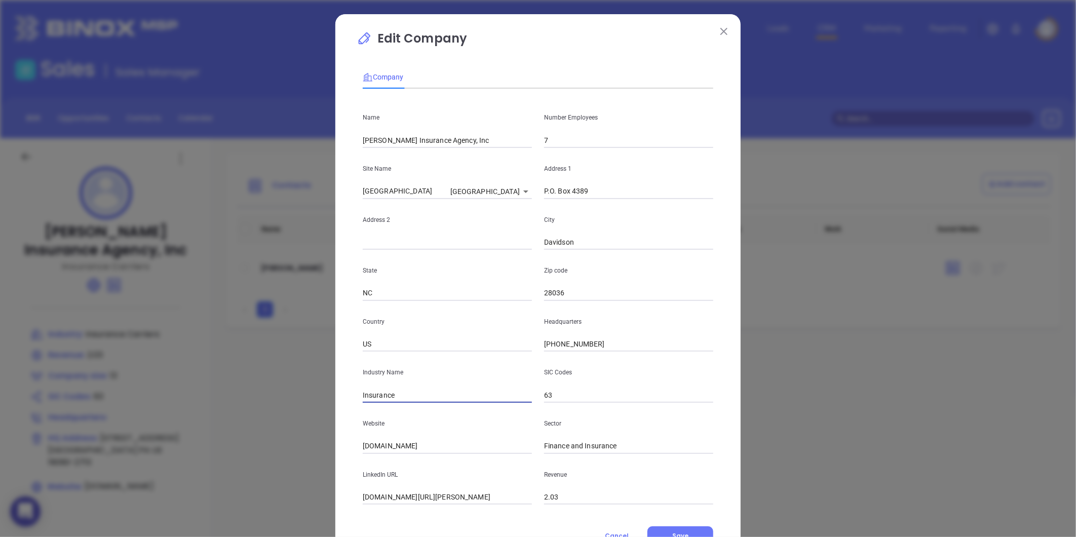
click at [327, 417] on div "Edit Company Company Name Becker Insurance Agency, Inc Number Employees 7 Site …" at bounding box center [538, 268] width 1076 height 537
drag, startPoint x: 442, startPoint y: 452, endPoint x: 284, endPoint y: 483, distance: 161.1
click at [293, 480] on div "Edit Company Company Name Becker Insurance Agency, Inc Number Employees 7 Site …" at bounding box center [538, 268] width 1076 height 537
paste input "https://www.beckeragency.com/"
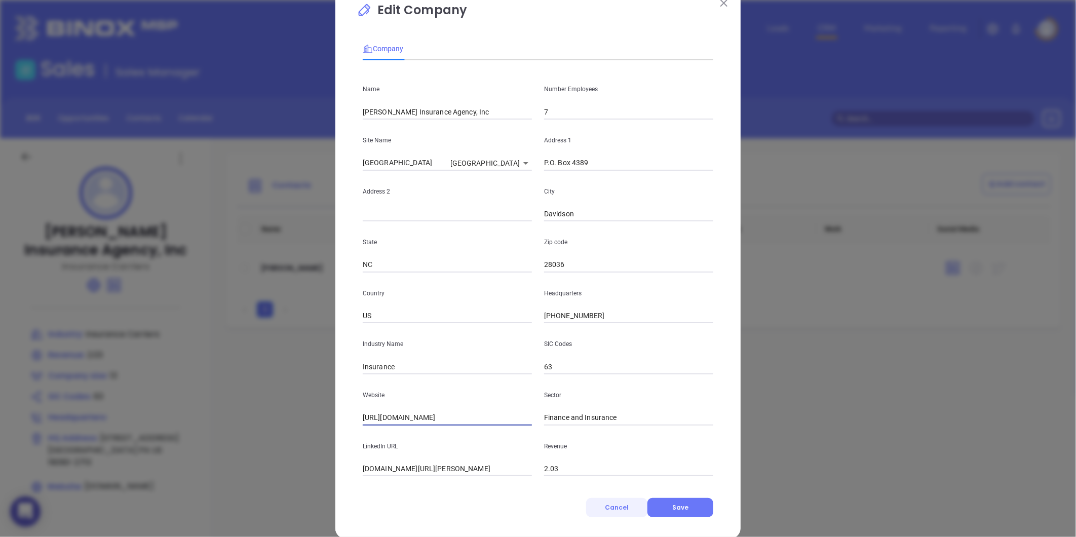
scroll to position [44, 0]
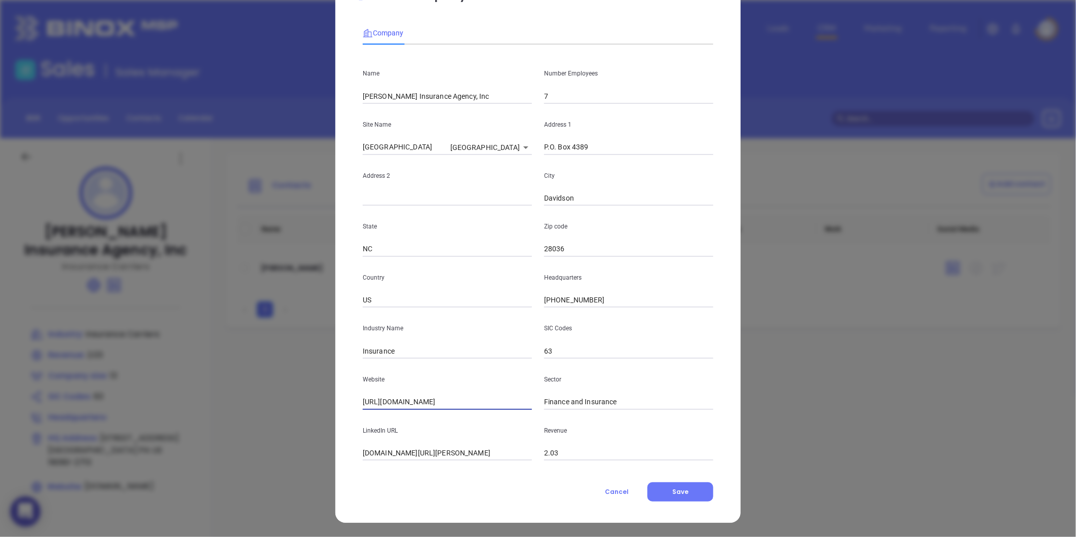
type input "https://www.beckeragency.com/"
click at [654, 502] on div "Edit Company Company Name Becker Insurance Agency, Inc Number Employees 7 Site …" at bounding box center [537, 246] width 405 height 553
click at [656, 500] on button "Save" at bounding box center [680, 491] width 66 height 19
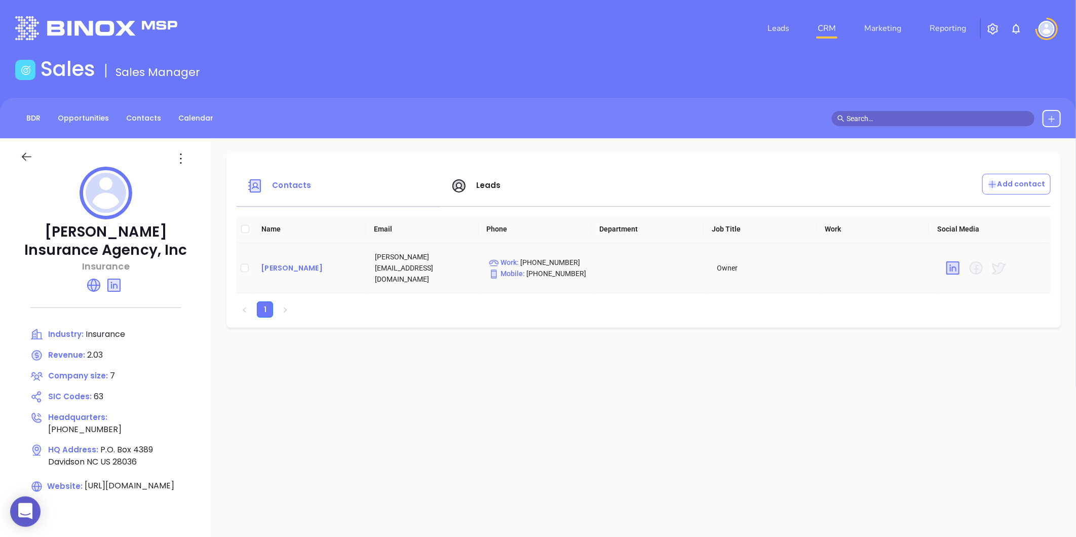
click at [279, 262] on div "Gregory Becker" at bounding box center [310, 268] width 98 height 12
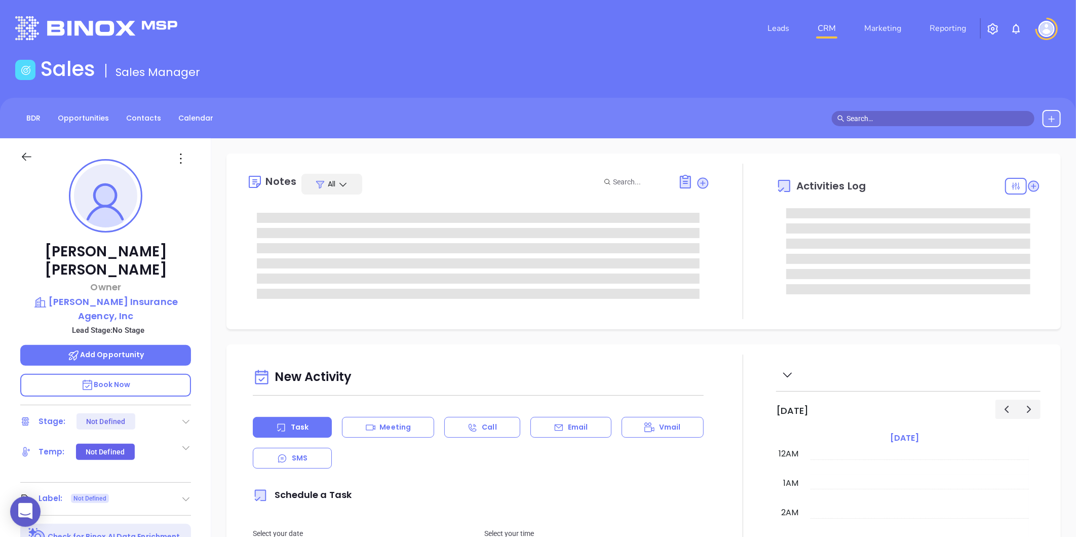
type input "[DATE]"
type input "[PERSON_NAME]"
drag, startPoint x: 185, startPoint y: 467, endPoint x: 178, endPoint y: 473, distance: 9.0
click at [184, 494] on icon at bounding box center [186, 499] width 10 height 10
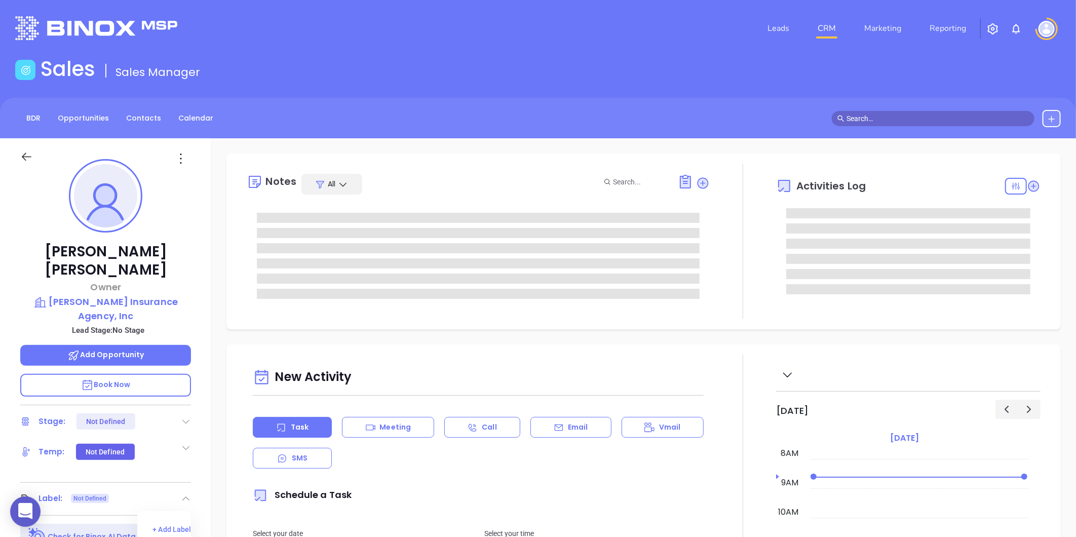
click at [21, 431] on div "Gregory Becker Owner Becker Insurance Agency, Inc Lead Stage: No Stage Add Oppo…" at bounding box center [105, 473] width 211 height 671
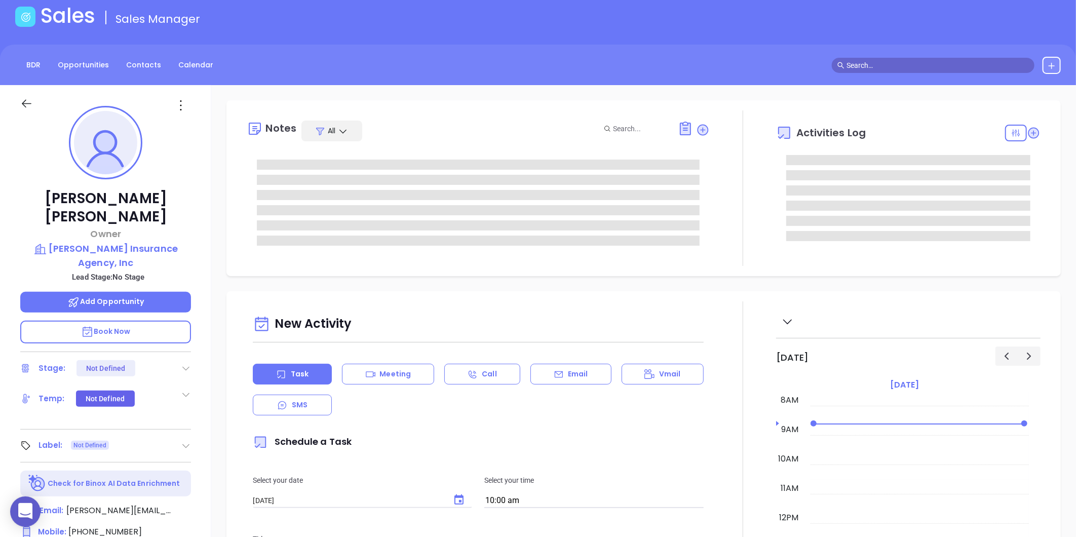
scroll to position [112, 0]
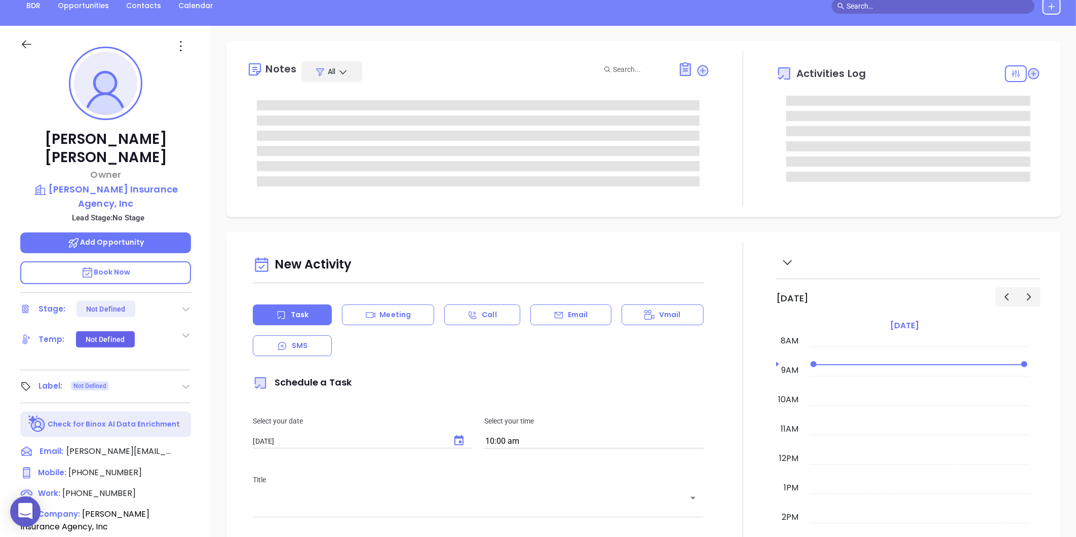
click at [184, 381] on icon at bounding box center [186, 386] width 10 height 10
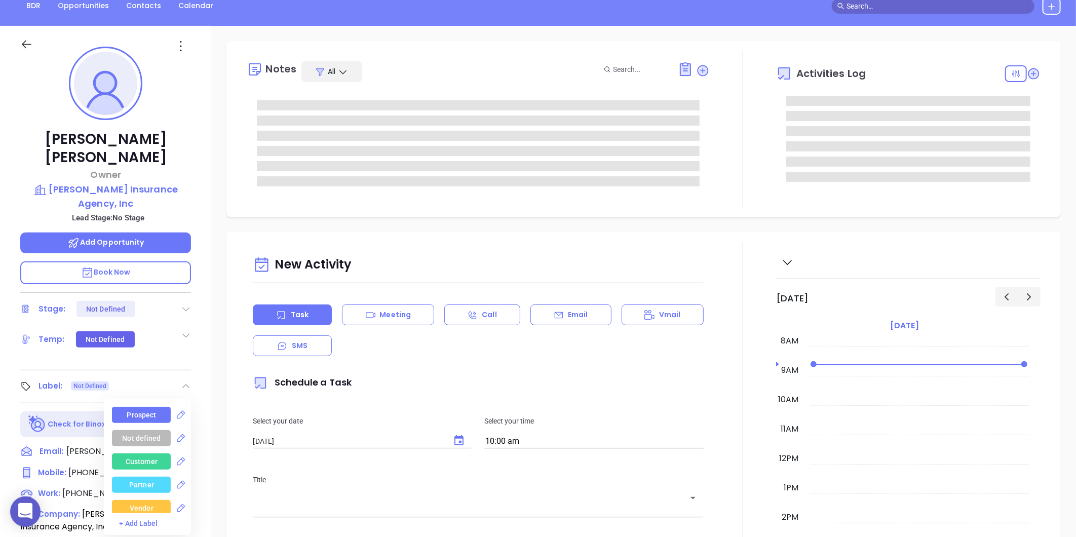
click at [164, 407] on div "Prospect" at bounding box center [141, 415] width 59 height 16
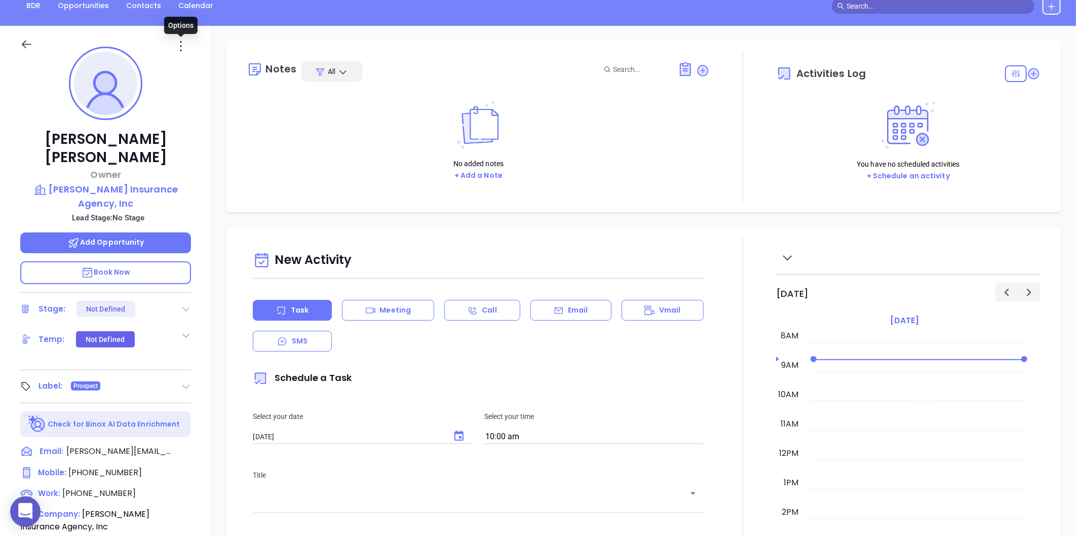
click at [183, 47] on icon at bounding box center [181, 46] width 16 height 16
click at [199, 153] on div "Edit" at bounding box center [230, 154] width 99 height 11
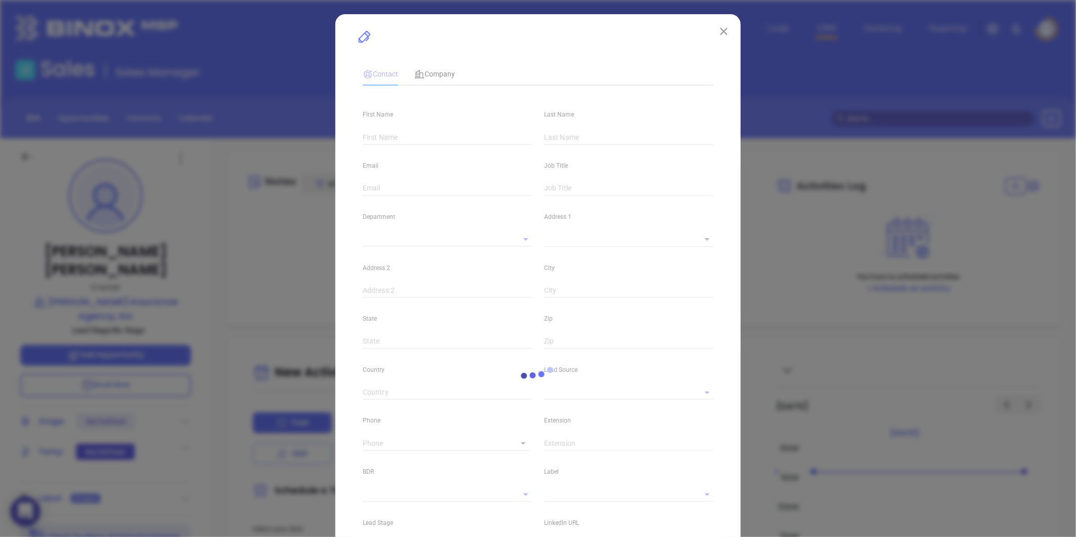
type input "Gregory"
type input "Becker"
type input "gregory@beckeragency.com"
type input "Owner"
type input "1"
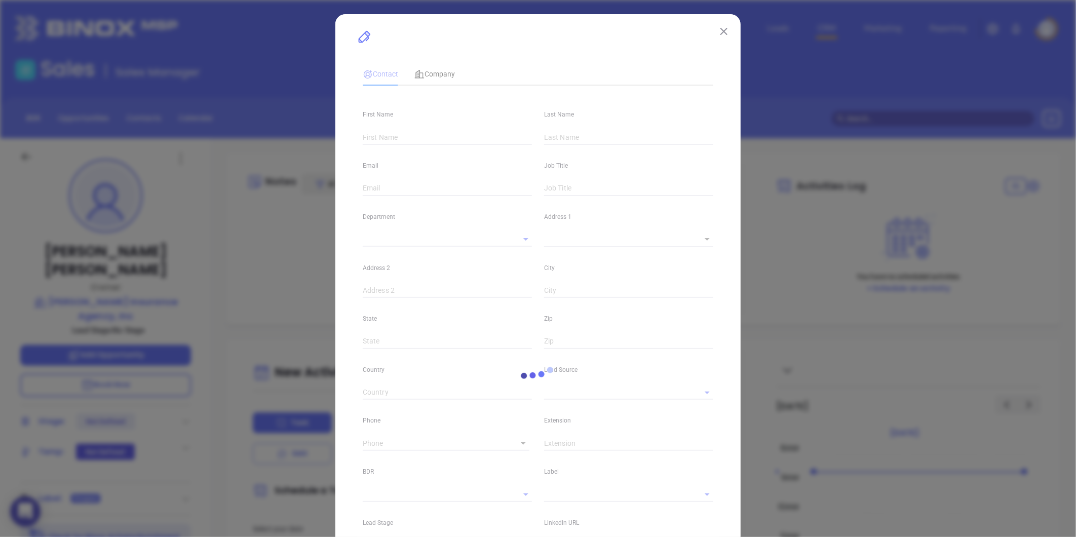
type input "linkedin.com/in/gregory-becker-a386b81a"
type input "Marketing"
type input "Website Reveal"
type input "undefined undefined"
type input "(215) 659-8910"
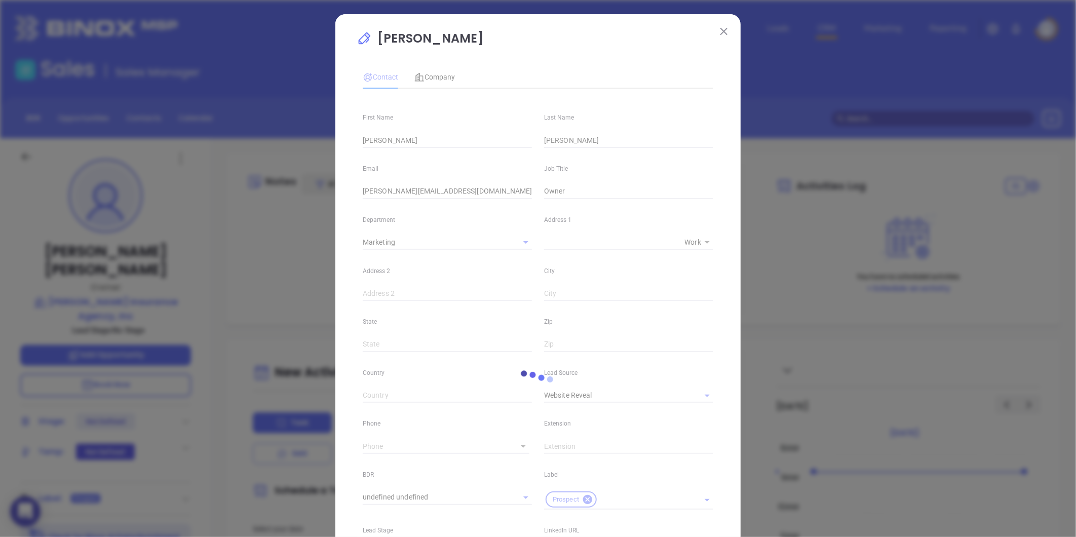
type input "1"
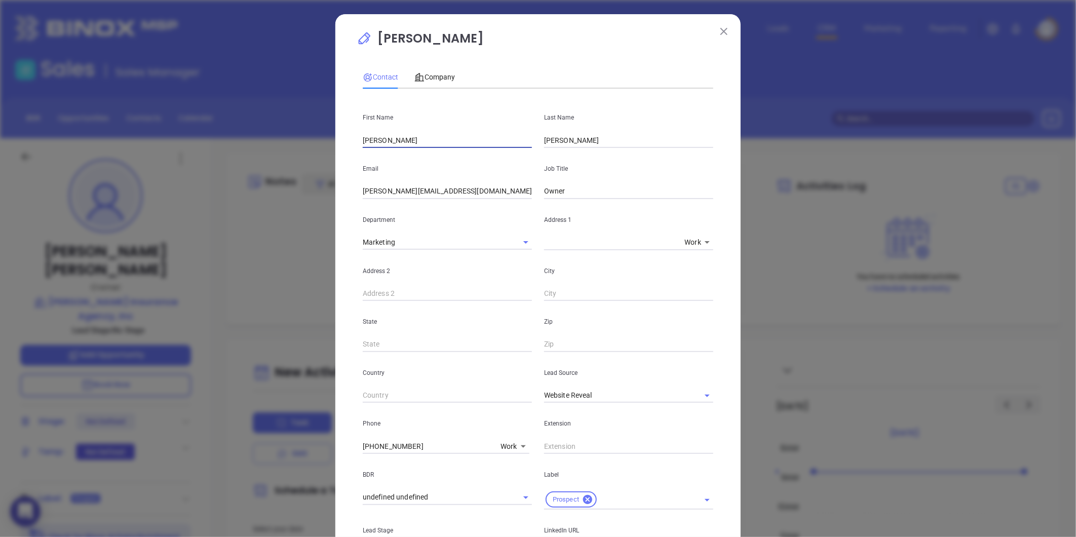
drag, startPoint x: 405, startPoint y: 138, endPoint x: 305, endPoint y: 160, distance: 102.0
click at [306, 160] on div "Gregory Becker Contact Company First Name Gregory Last Name Becker Email gregor…" at bounding box center [538, 268] width 1076 height 537
type input "Angela"
click at [305, 160] on div "Gregory Becker Contact Company First Name Angela Last Name Becker Email gregory…" at bounding box center [538, 268] width 1076 height 537
drag, startPoint x: 453, startPoint y: 195, endPoint x: 297, endPoint y: 232, distance: 159.8
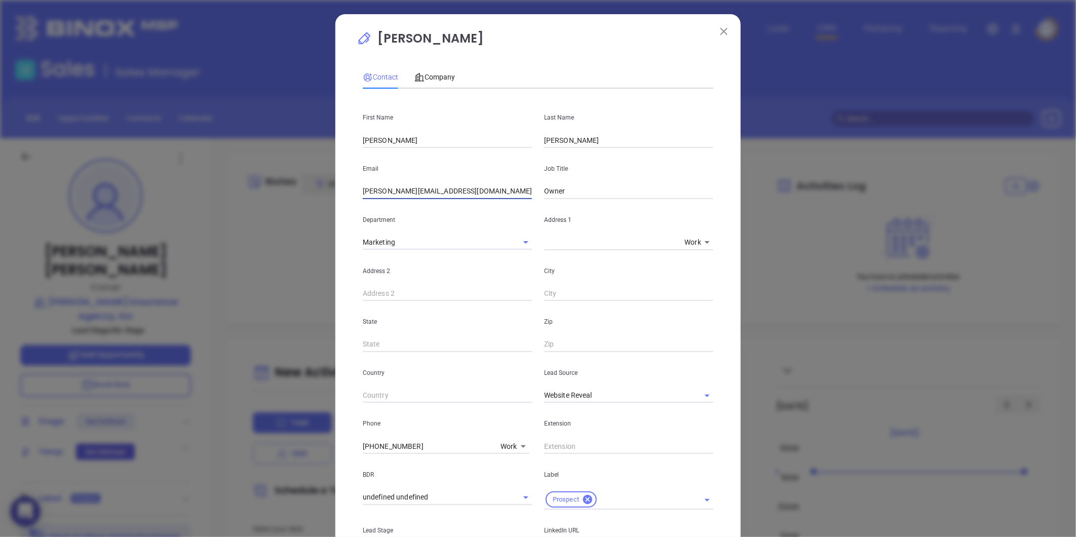
click at [297, 232] on div "Gregory Becker Contact Company First Name Angela Last Name Becker Email gregory…" at bounding box center [538, 268] width 1076 height 537
paste input "info@beckeragency.com"
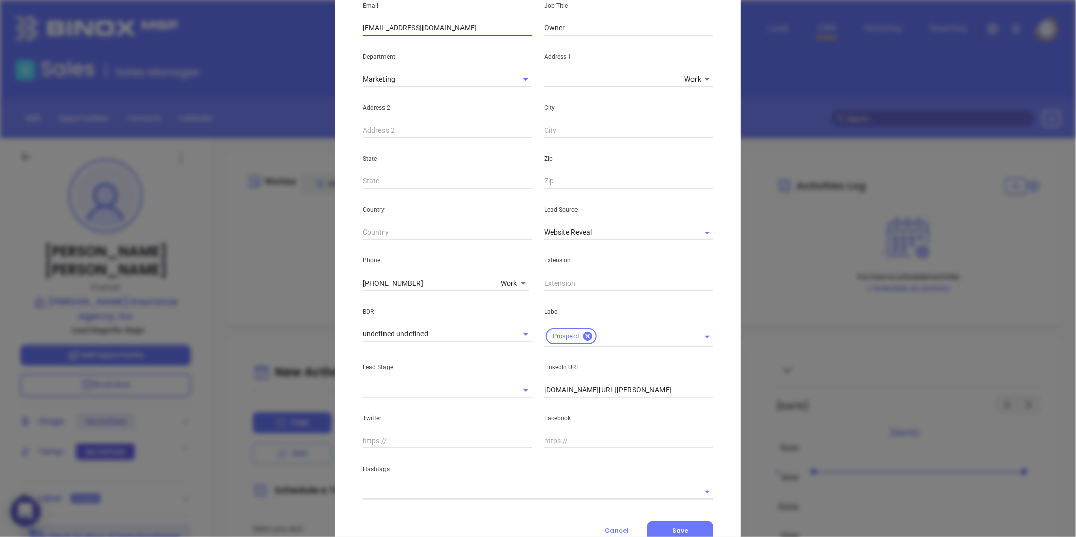
scroll to position [169, 0]
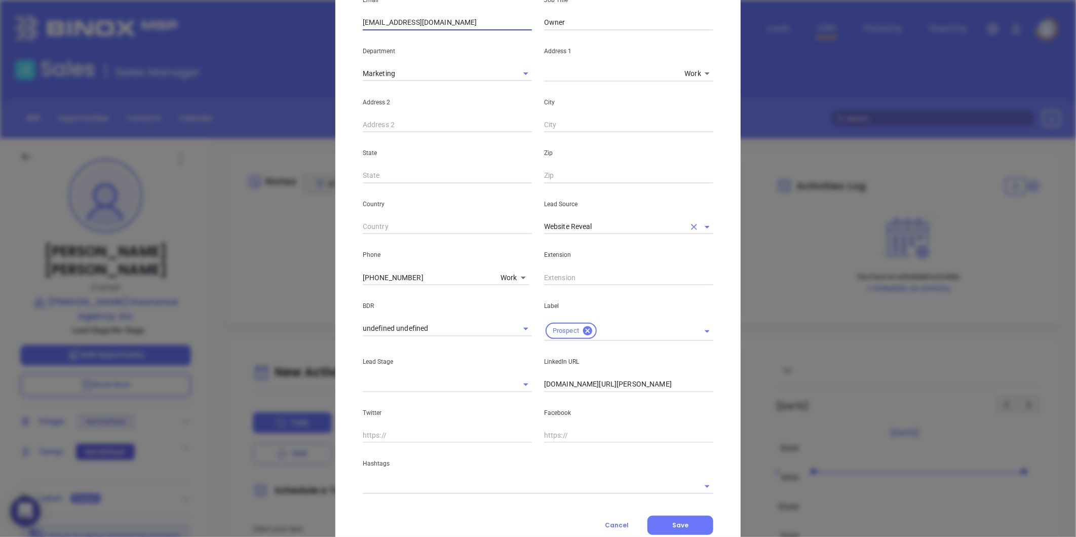
type input "info@beckeragency.com"
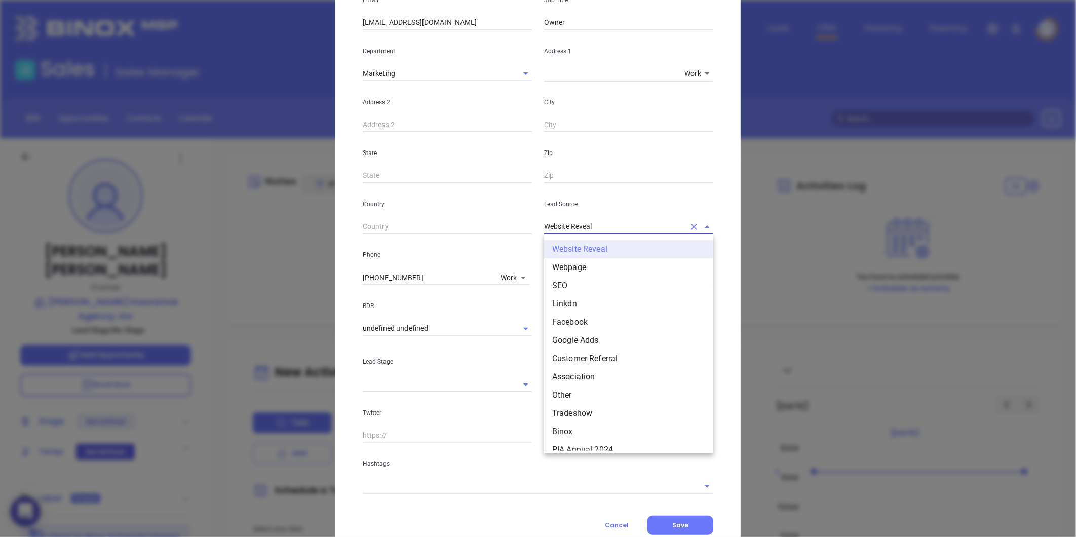
drag, startPoint x: 598, startPoint y: 221, endPoint x: 465, endPoint y: 254, distance: 137.7
click at [478, 249] on div "First Name Angela Last Name Becker Email info@beckeragency.com Job Title Owner …" at bounding box center [538, 211] width 351 height 566
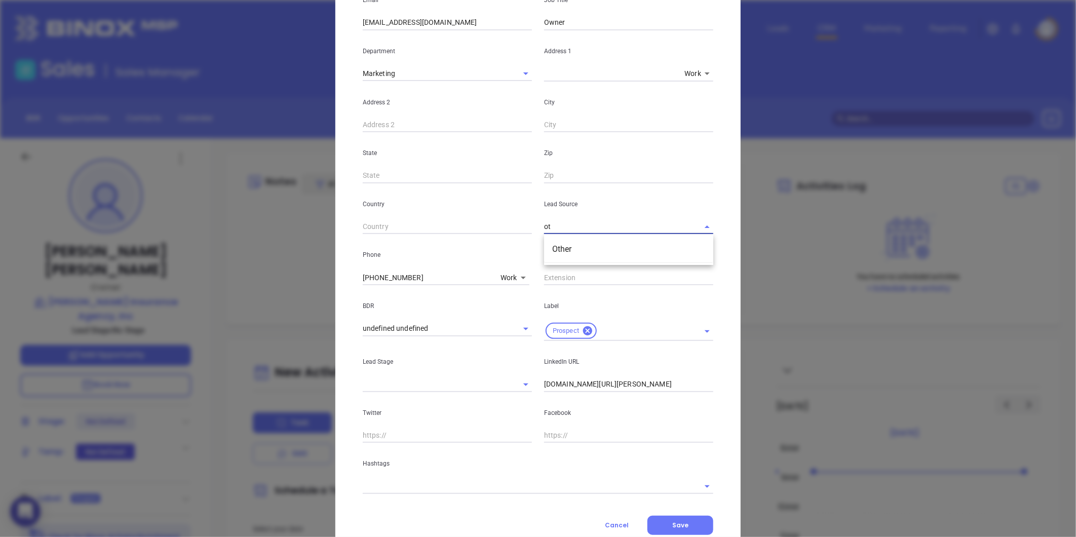
click at [558, 259] on ul "Other" at bounding box center [628, 249] width 169 height 26
click at [559, 251] on li "Other" at bounding box center [628, 249] width 169 height 18
type input "Other"
drag, startPoint x: 690, startPoint y: 378, endPoint x: 474, endPoint y: 413, distance: 219.1
click at [474, 413] on div "First Name Angela Last Name Becker Email info@beckeragency.com Job Title Owner …" at bounding box center [538, 211] width 351 height 566
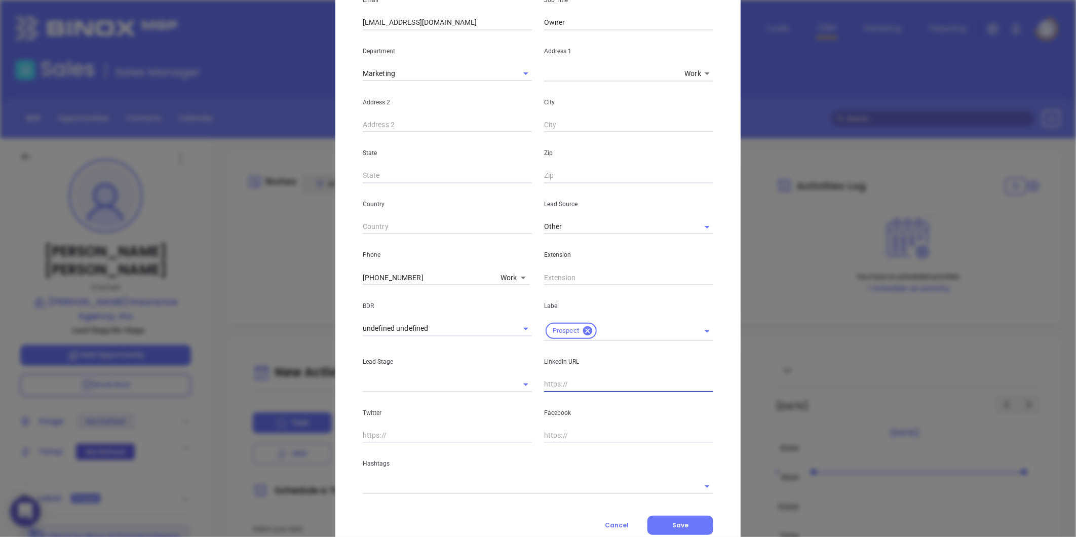
paste input "linkedin.com/in/angela-becker-cic-cisr-95298649"
click at [544, 387] on input "linkedin.com/in/angela-becker-cic-cisr-95298649" at bounding box center [628, 384] width 169 height 15
type input "www.linkedin.com/in/angela-becker-cic-cisr-95298649"
click at [363, 494] on div "Contact Company First Name Angela Last Name Becker Email info@beckeragency.com …" at bounding box center [538, 213] width 351 height 643
click at [375, 485] on input "text" at bounding box center [524, 486] width 322 height 15
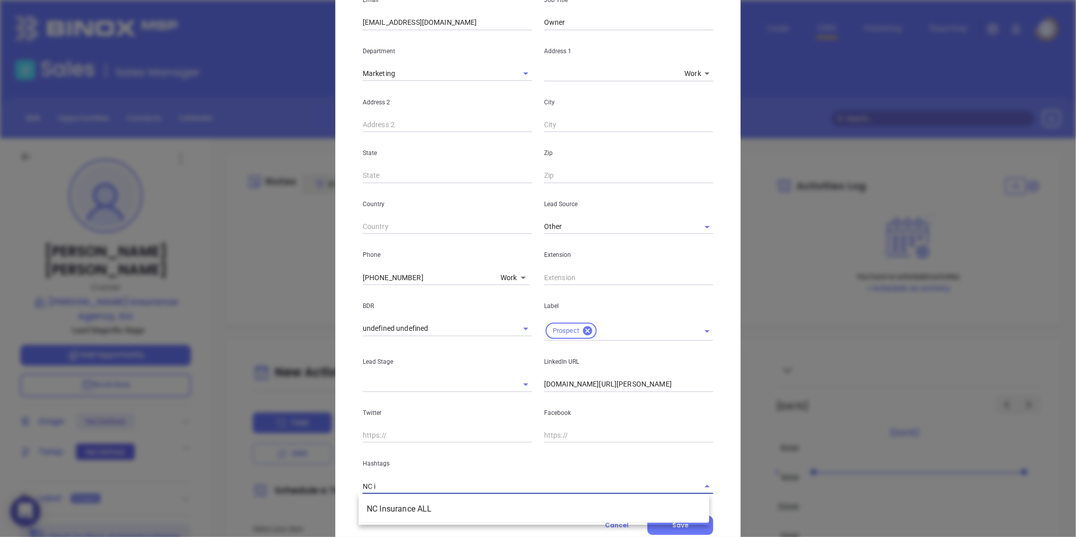
type input "NC in"
click at [380, 506] on li "NC Insurance ALL" at bounding box center [534, 509] width 351 height 18
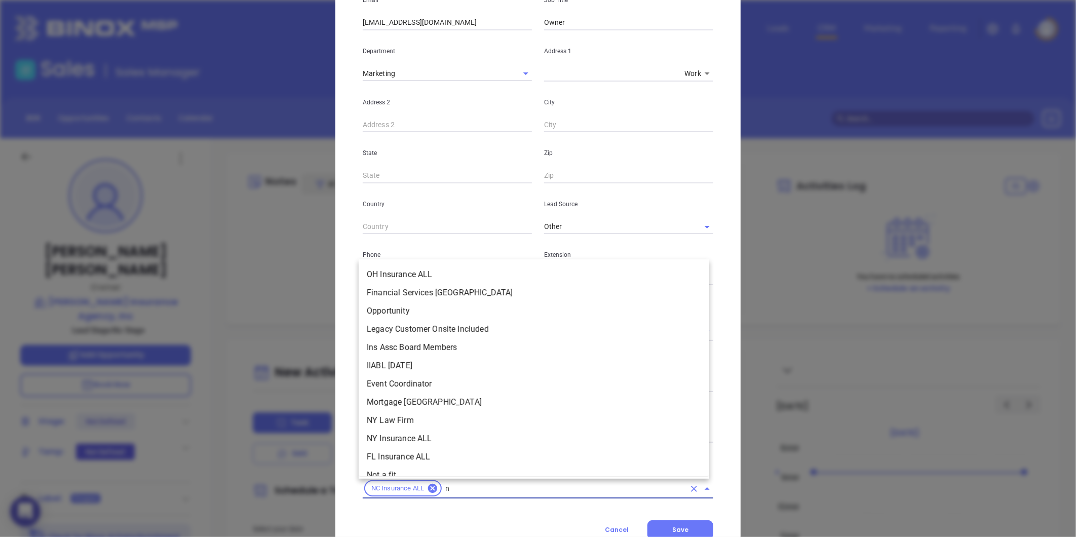
scroll to position [170, 0]
type input "nc"
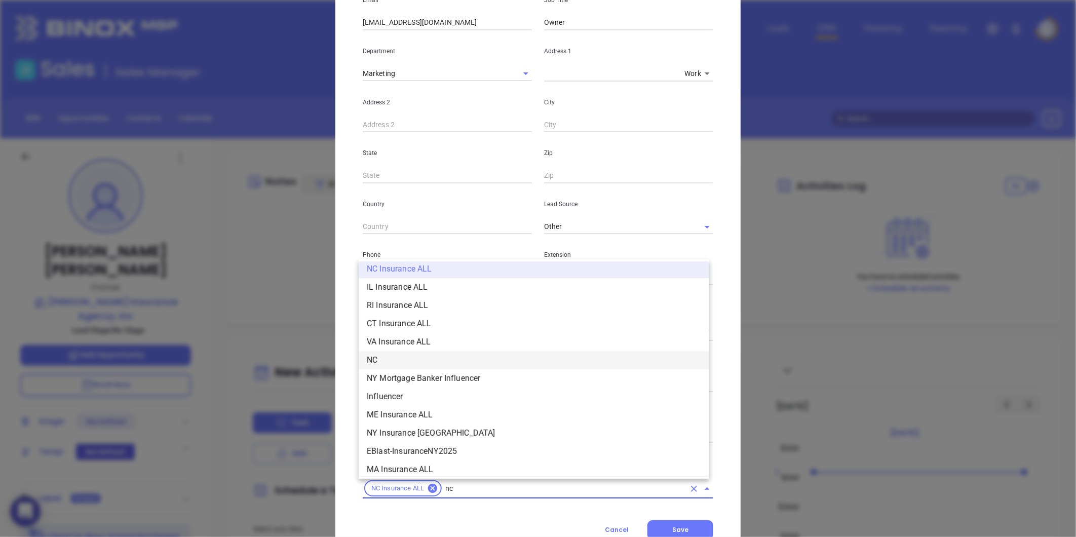
click at [391, 365] on li "NC" at bounding box center [534, 360] width 351 height 18
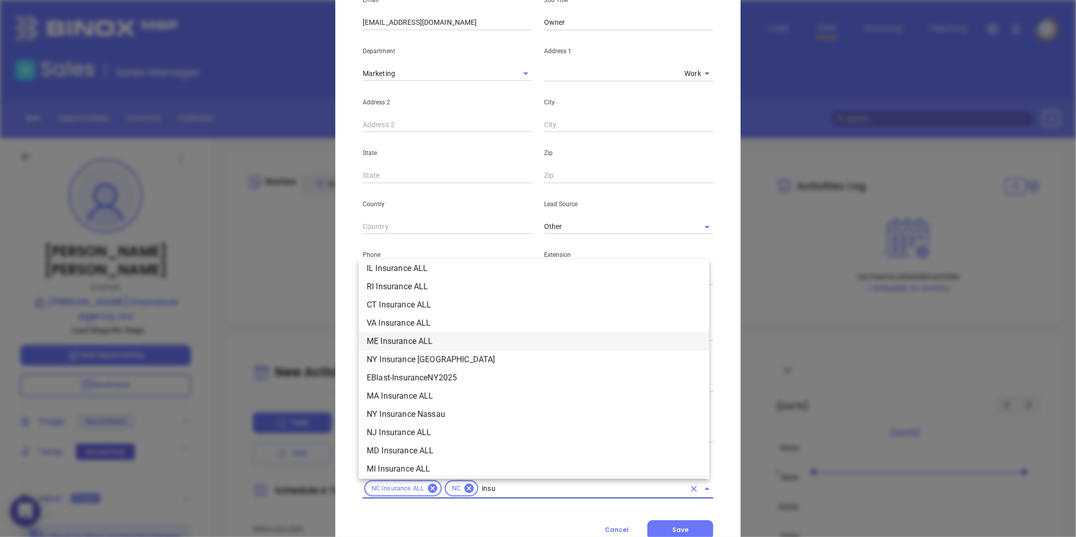
scroll to position [115, 0]
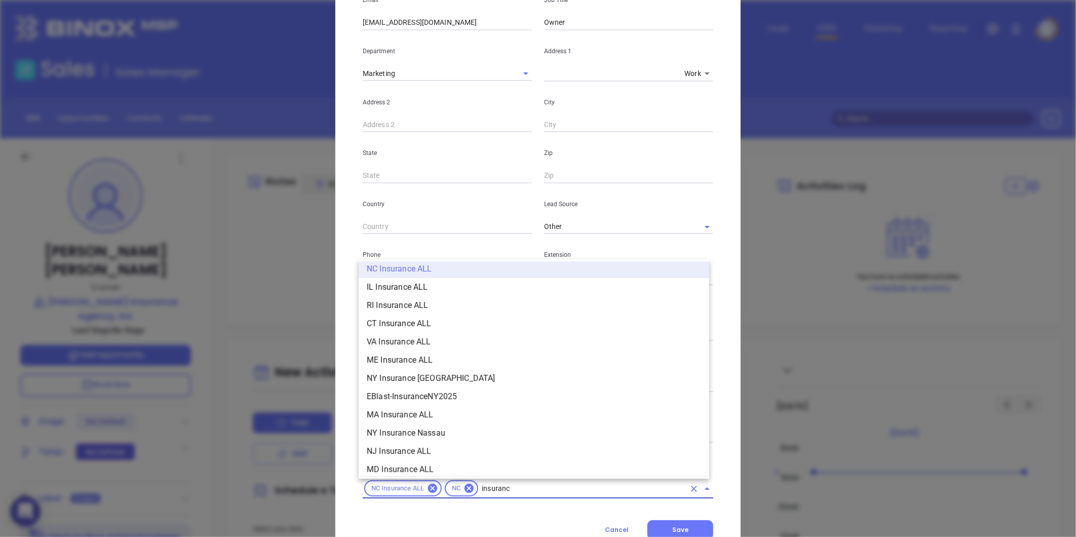
type input "insurance"
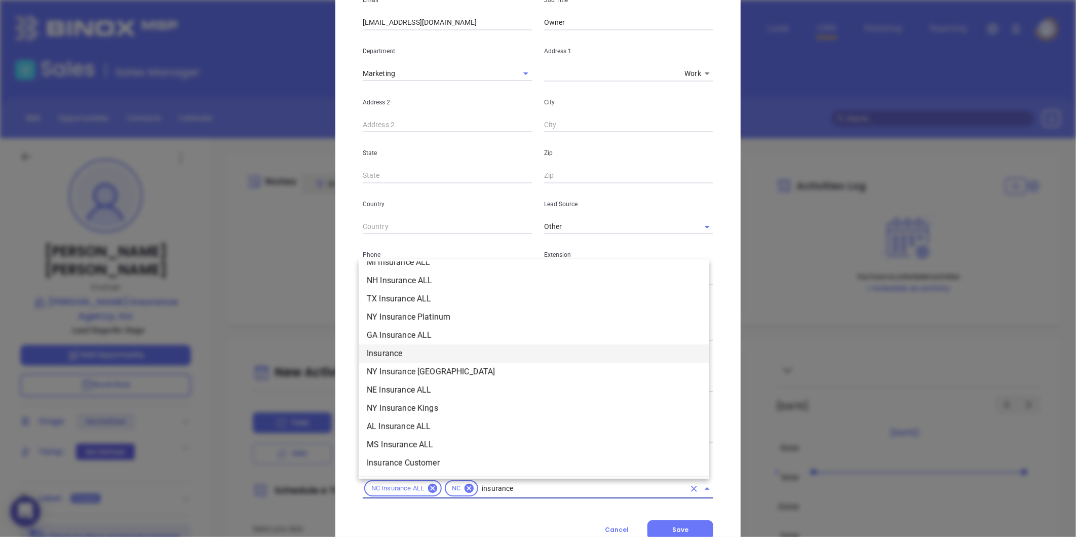
click at [404, 347] on li "Insurance" at bounding box center [534, 353] width 351 height 18
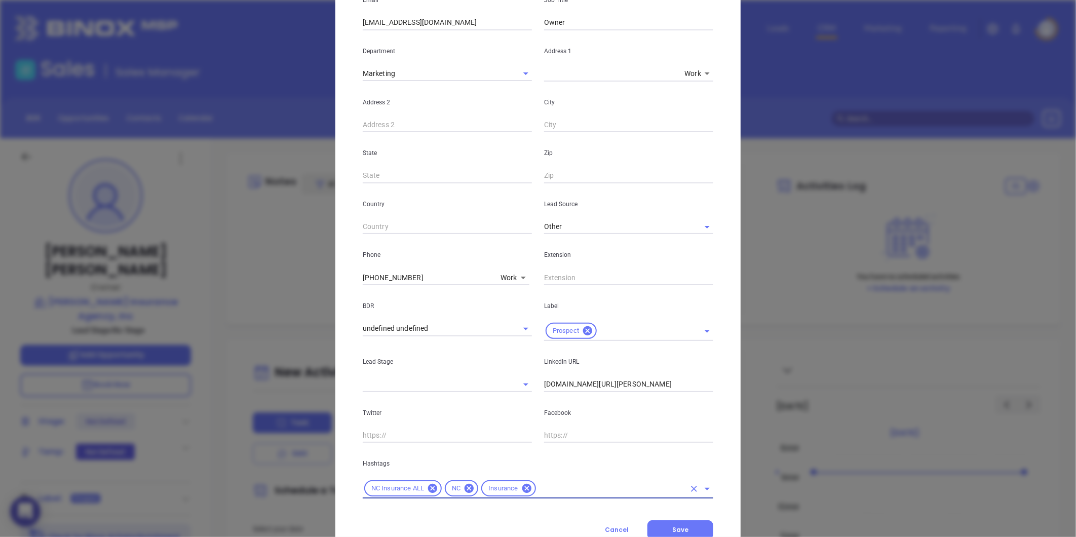
type input "m"
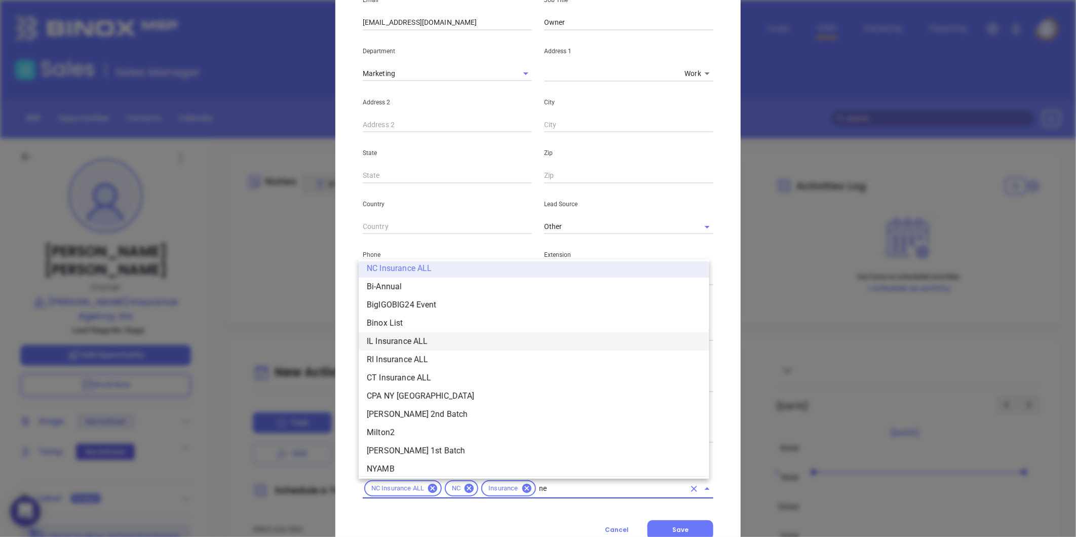
scroll to position [0, 0]
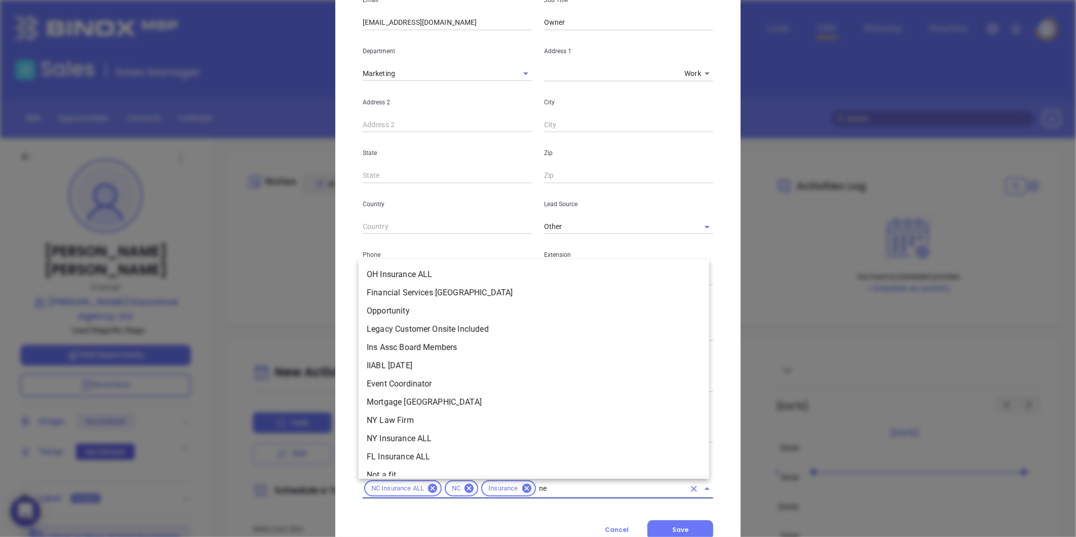
type input "new"
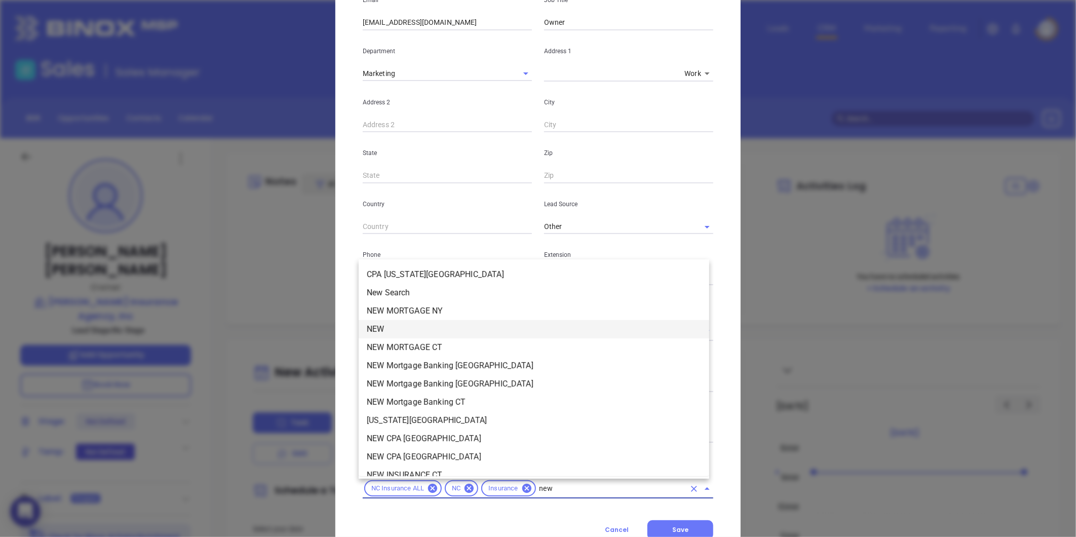
click at [380, 328] on li "NEW" at bounding box center [534, 329] width 351 height 18
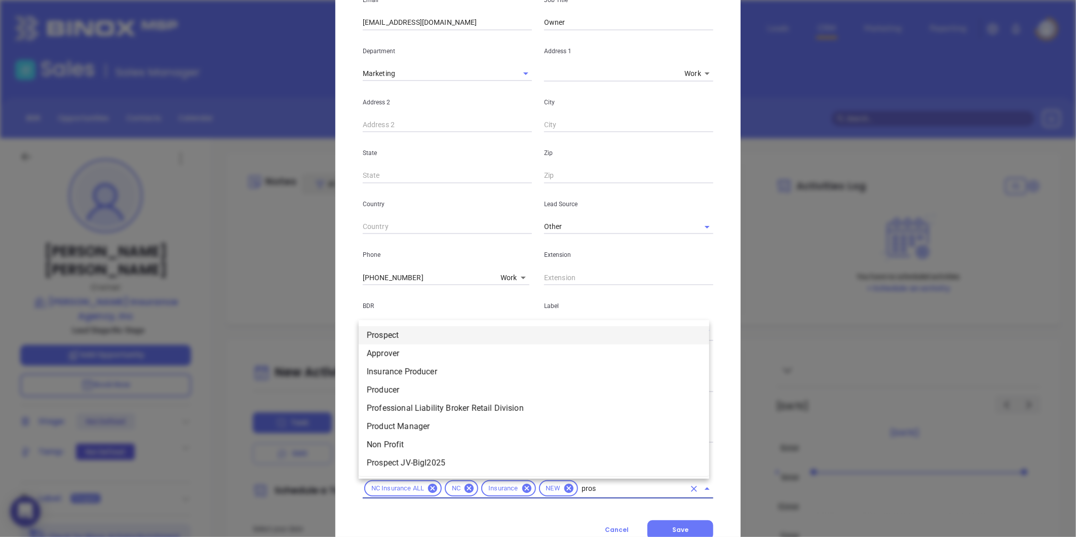
type input "prosp"
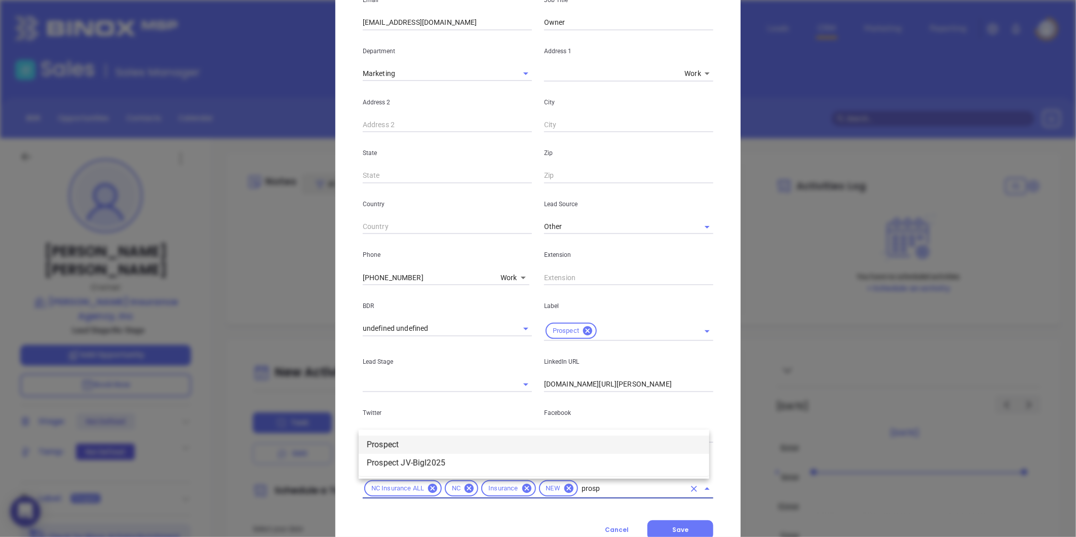
click at [402, 446] on li "Prospect" at bounding box center [534, 445] width 351 height 18
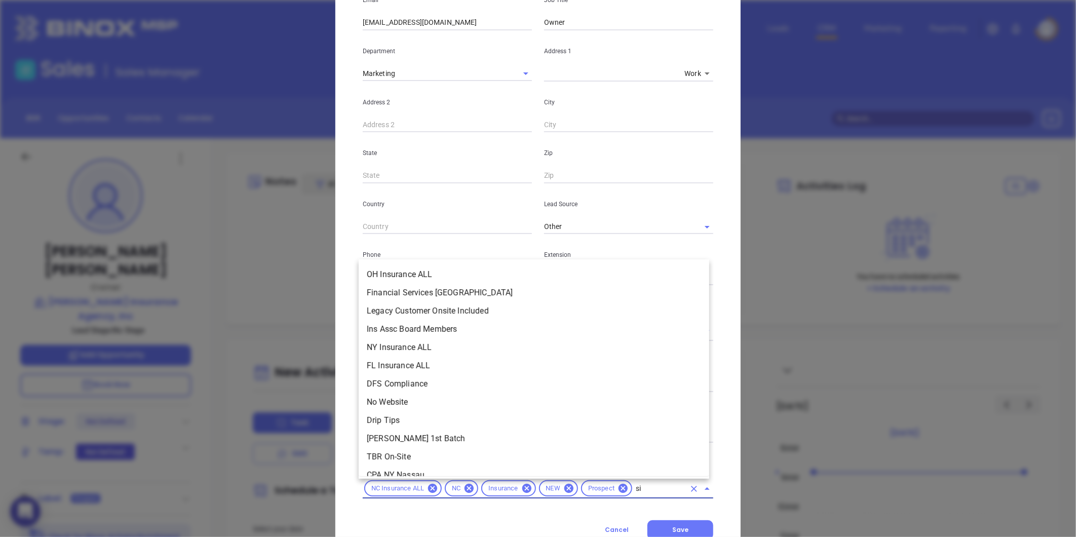
type input "sil"
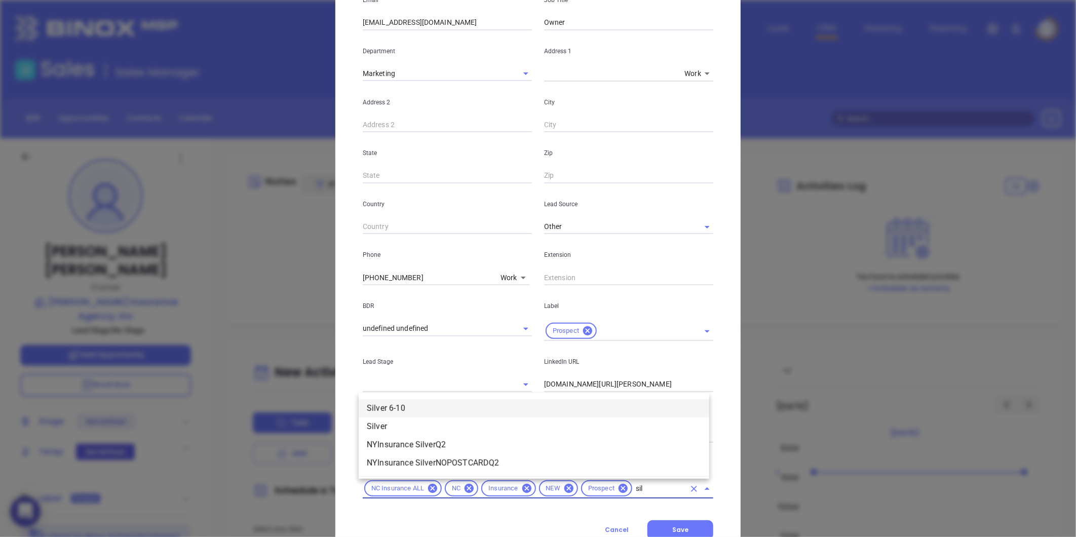
click at [403, 409] on li "Silver 6-10" at bounding box center [534, 408] width 351 height 18
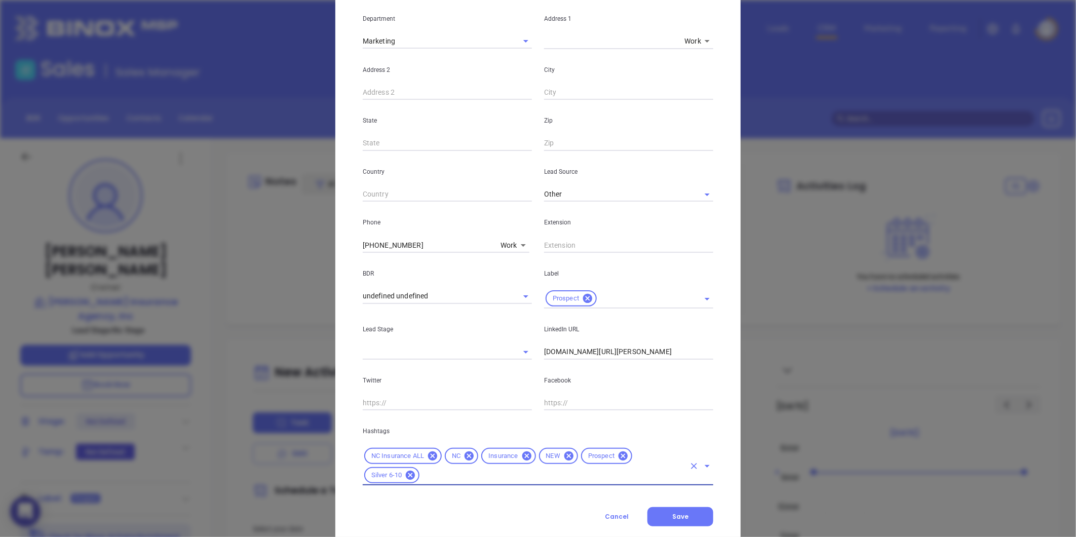
scroll to position [226, 0]
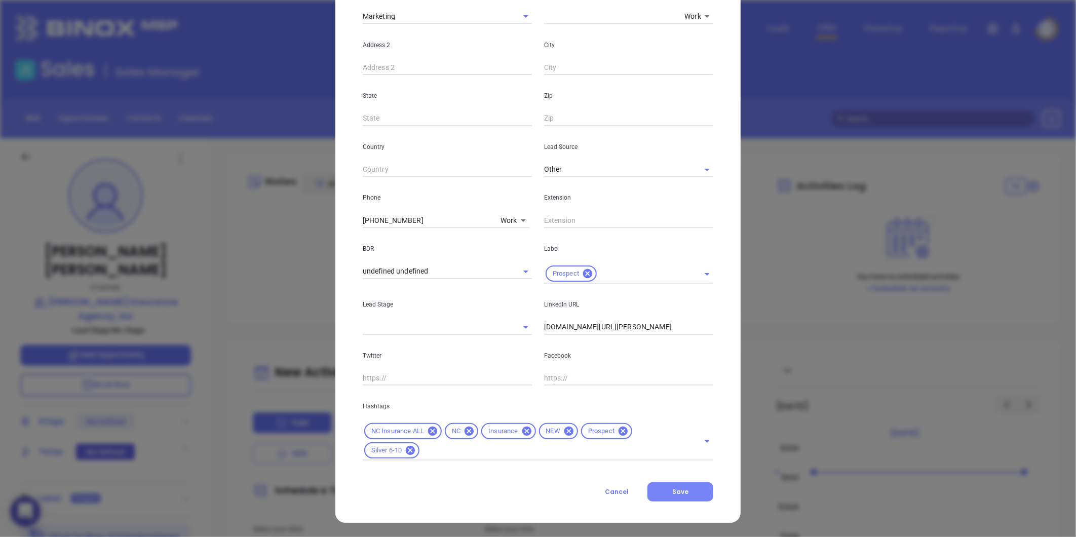
click at [674, 482] on button "Save" at bounding box center [680, 491] width 66 height 19
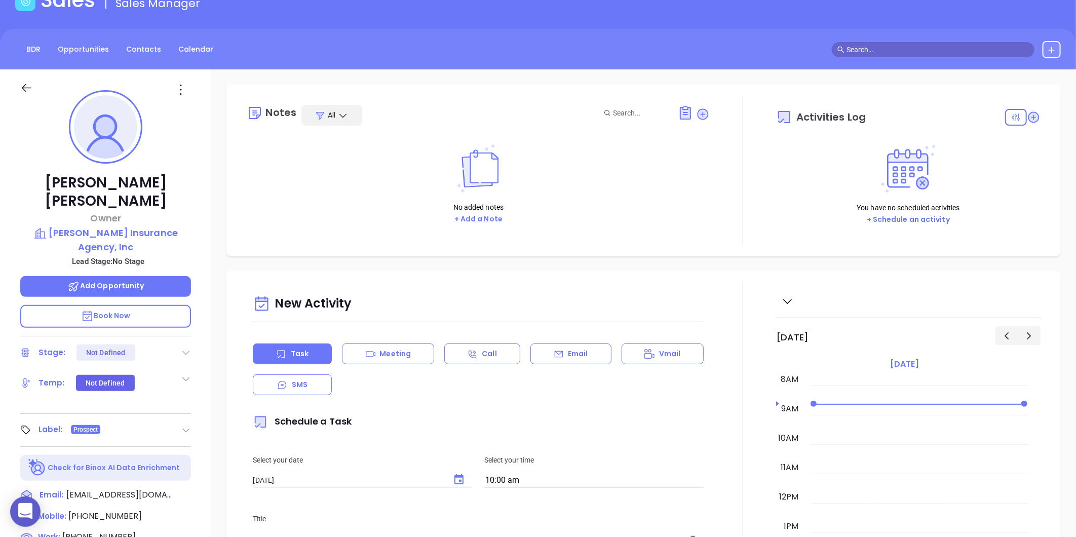
scroll to position [56, 0]
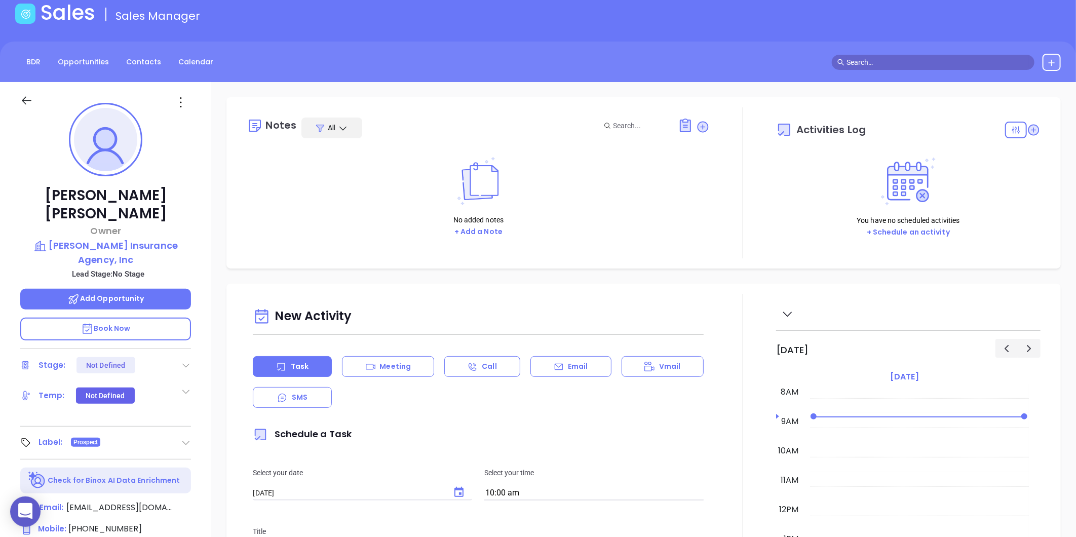
click at [177, 113] on div at bounding box center [105, 100] width 183 height 36
click at [183, 99] on icon at bounding box center [181, 102] width 16 height 16
click at [210, 201] on li "Edit" at bounding box center [230, 210] width 111 height 21
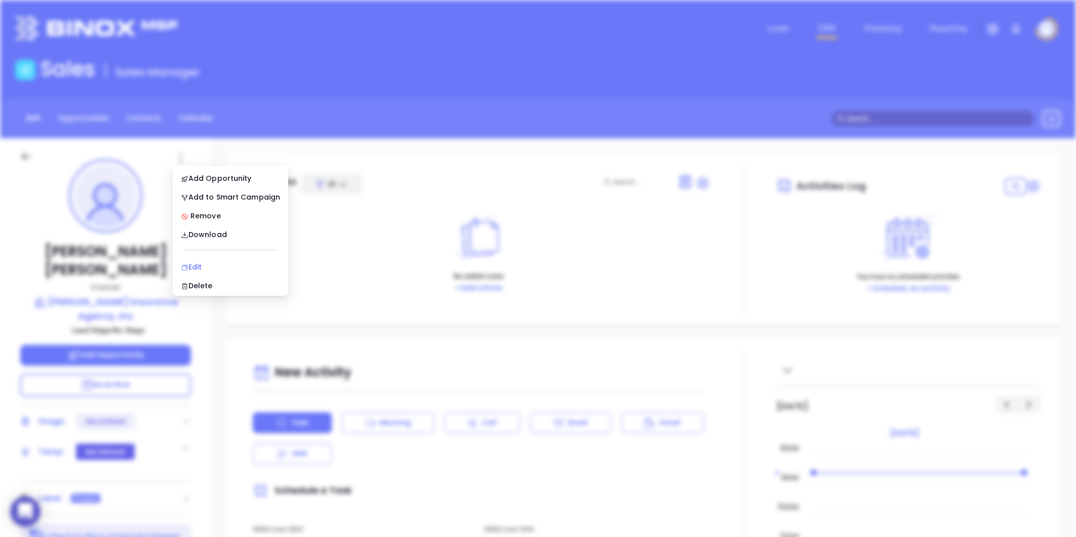
scroll to position [0, 0]
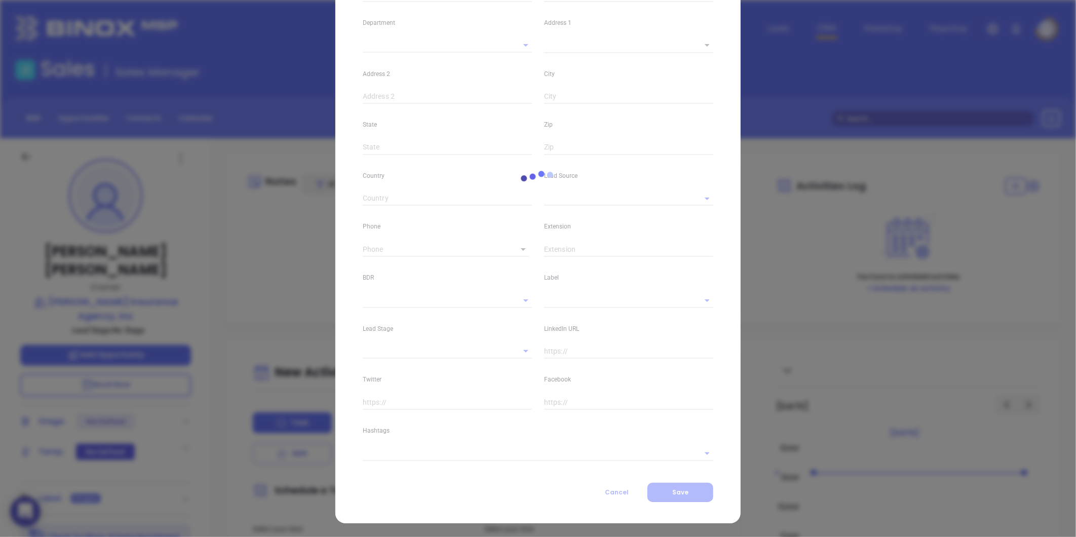
type input "Angela"
type input "Becker"
type input "info@beckeragency.com"
type input "Owner"
type input "1"
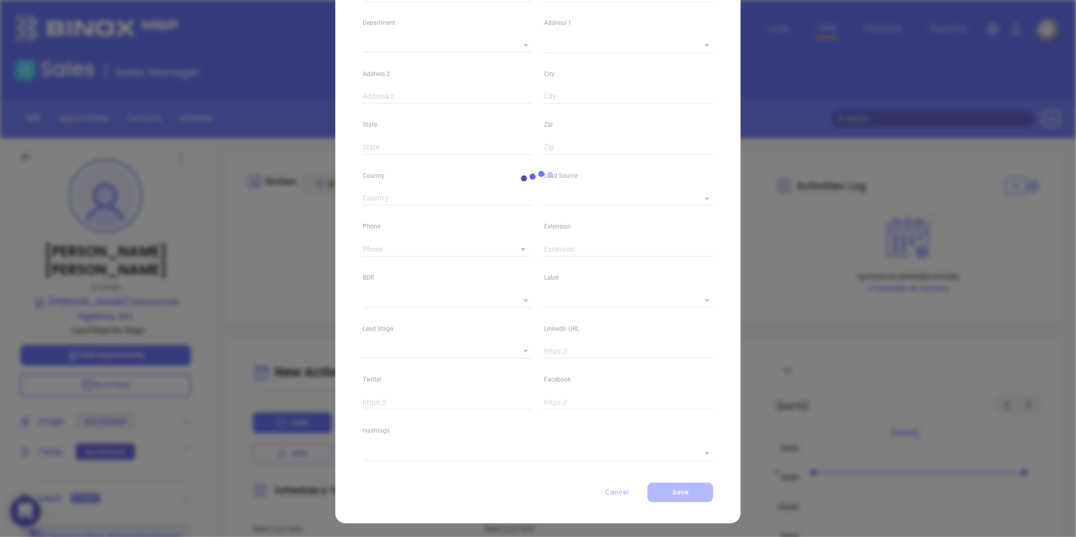
type input "www.linkedin.com/in/angela-becker-cic-cisr-95298649"
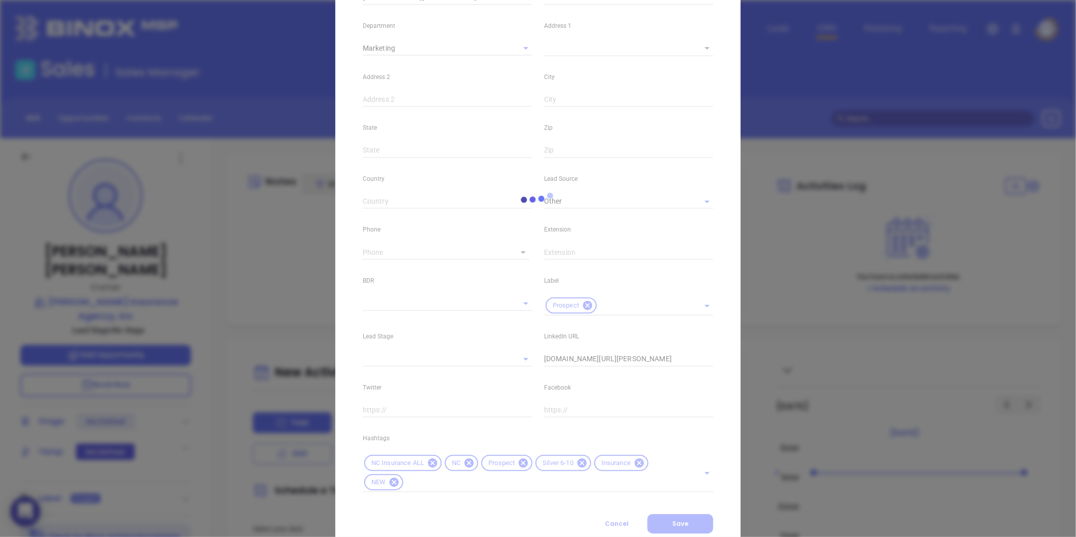
type input "Marketing"
type input "Other"
type input "undefined undefined"
type input "(215) 659-8910"
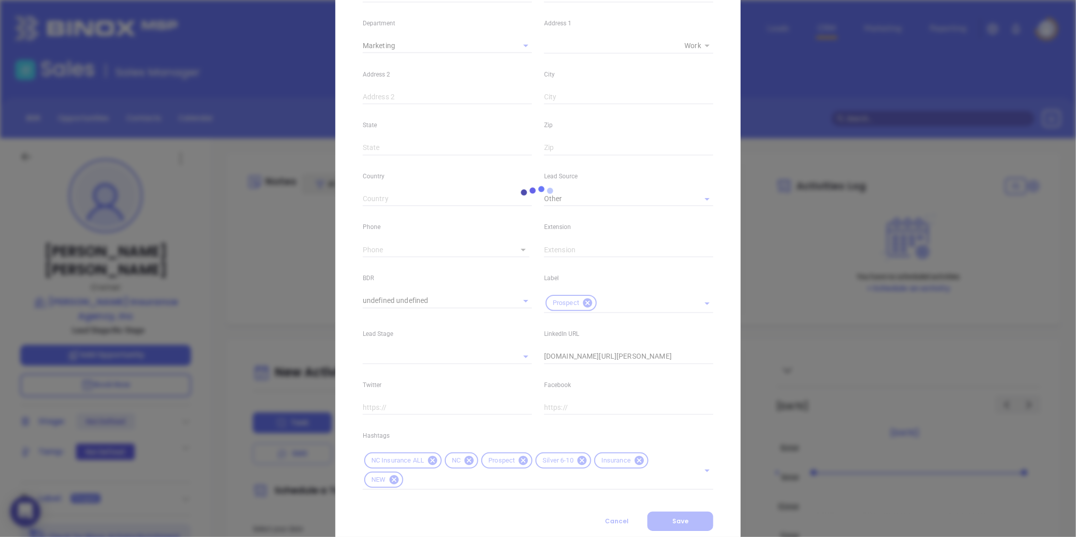
type input "1"
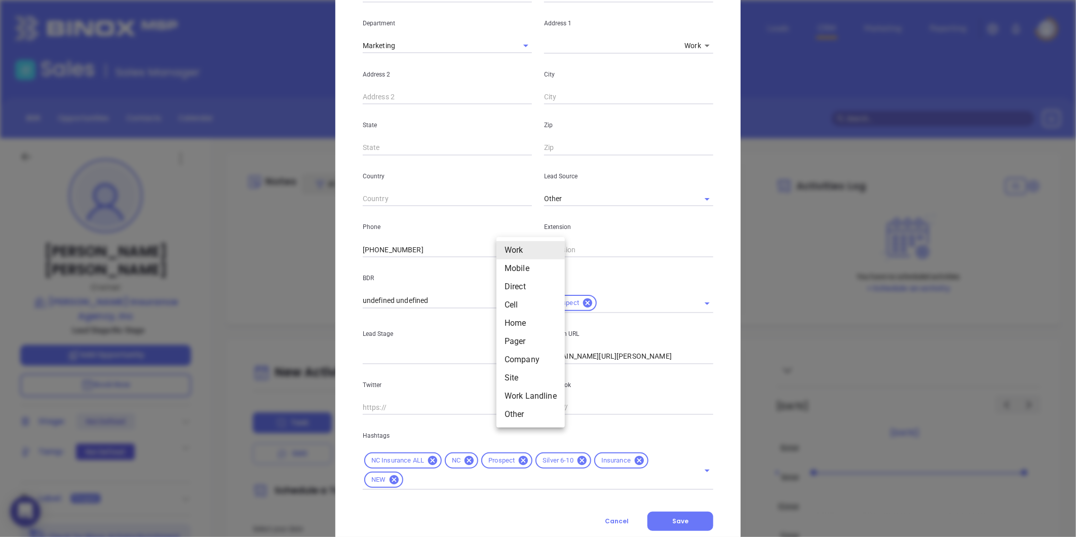
click at [507, 247] on body "0 Leads CRM Marketing Reporting Financial Leads Leads Sales Sales Manager BDR O…" at bounding box center [538, 268] width 1076 height 537
click at [515, 261] on li "Mobile" at bounding box center [530, 268] width 68 height 18
type input "(317) 345-4025"
type input "2"
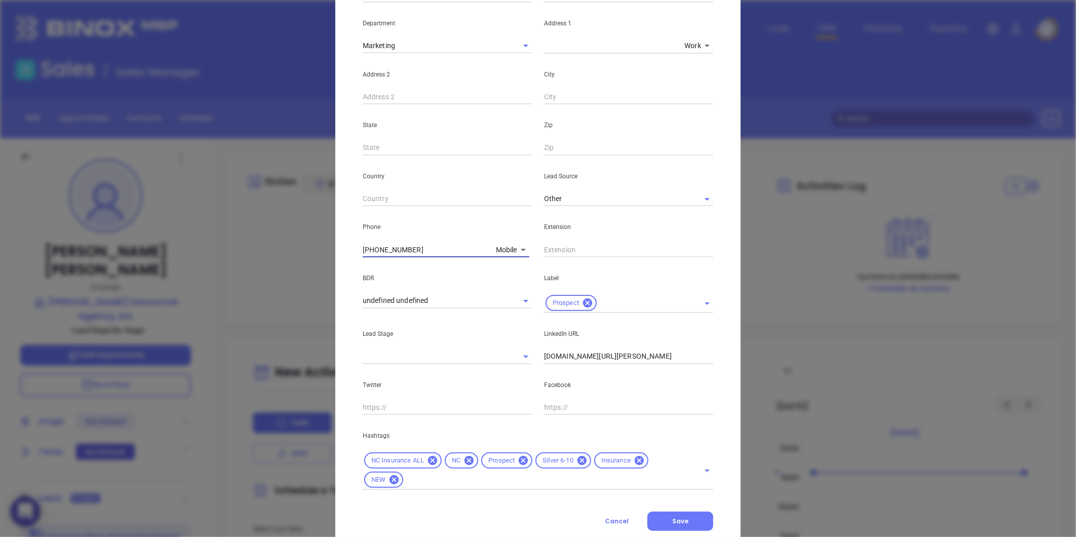
drag, startPoint x: 414, startPoint y: 252, endPoint x: 301, endPoint y: 260, distance: 113.3
click at [301, 260] on div "Angela Becker Contact Company First Name Angela Last Name Becker Email info@bec…" at bounding box center [538, 268] width 1076 height 537
type input "( ) -"
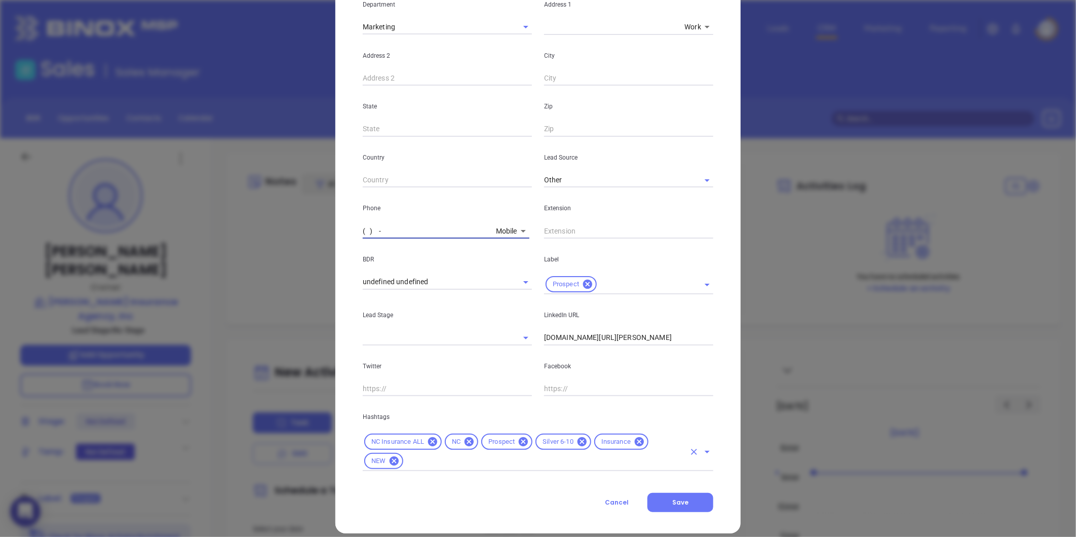
scroll to position [226, 0]
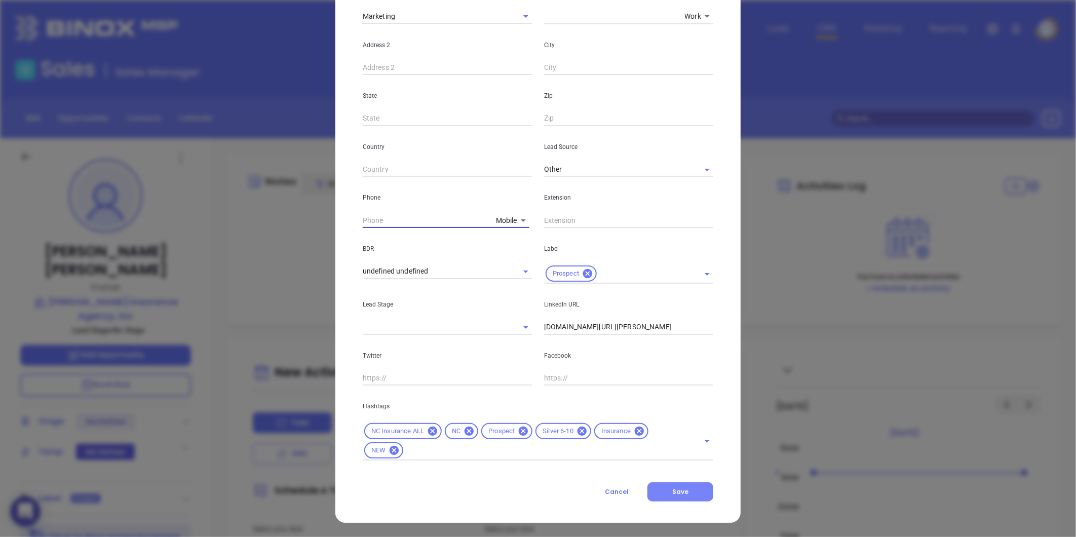
click at [677, 500] on button "Save" at bounding box center [680, 491] width 66 height 19
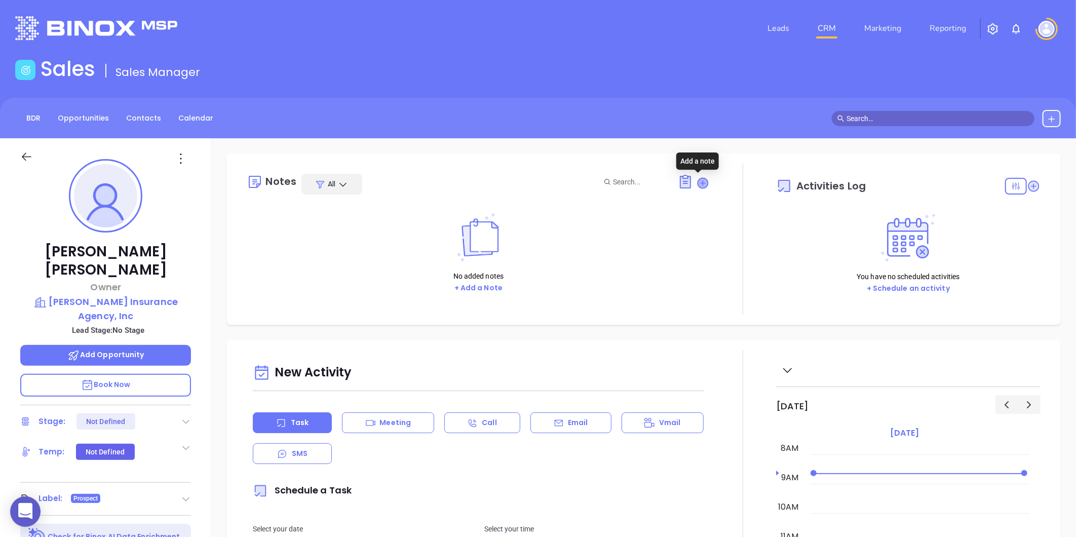
click at [698, 182] on icon at bounding box center [703, 183] width 10 height 10
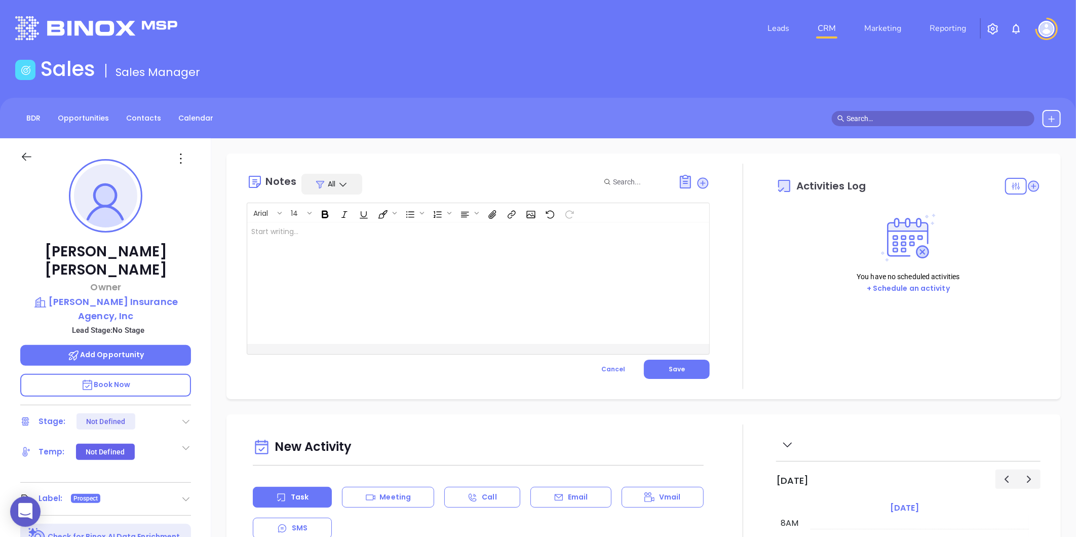
click at [307, 283] on div at bounding box center [462, 283] width 430 height 122
click at [253, 244] on span "20222 North Main Street Cornelius, NC 28031" at bounding box center [311, 237] width 120 height 18
click at [251, 244] on span "20222 North Main Street Cornelius, NC 28031" at bounding box center [311, 237] width 120 height 18
click at [460, 236] on p "Physical Address 20222 North Main Street Cornelius, NC 28031 ﻿ ﻿" at bounding box center [461, 231] width 421 height 11
click at [683, 371] on button "Save" at bounding box center [677, 369] width 66 height 19
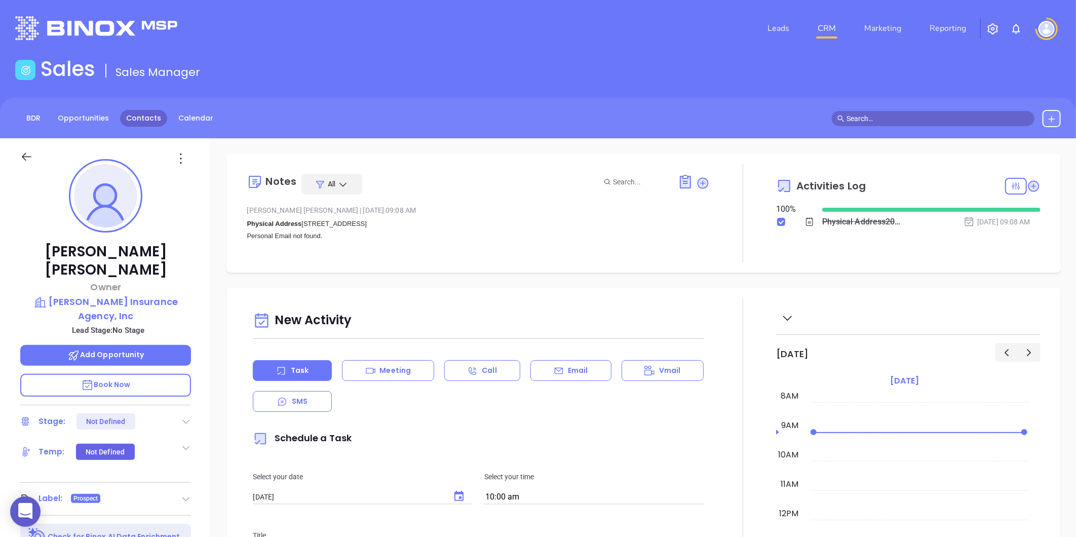
click at [148, 114] on link "Contacts" at bounding box center [143, 118] width 47 height 17
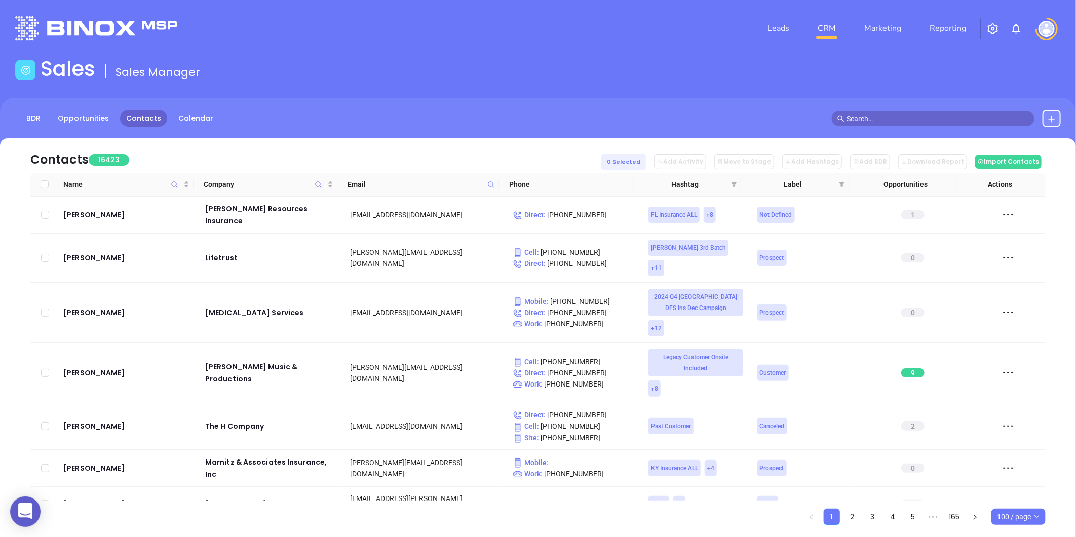
click at [492, 188] on span at bounding box center [491, 184] width 12 height 15
paste input "[DOMAIN_NAME]"
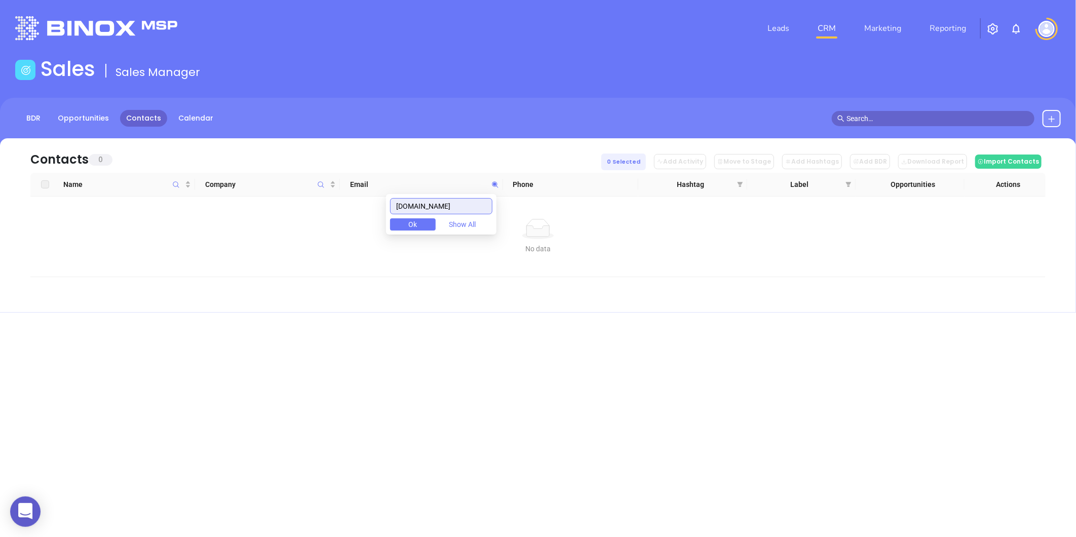
type input "[DOMAIN_NAME]"
click at [783, 22] on link "Leads" at bounding box center [778, 28] width 30 height 20
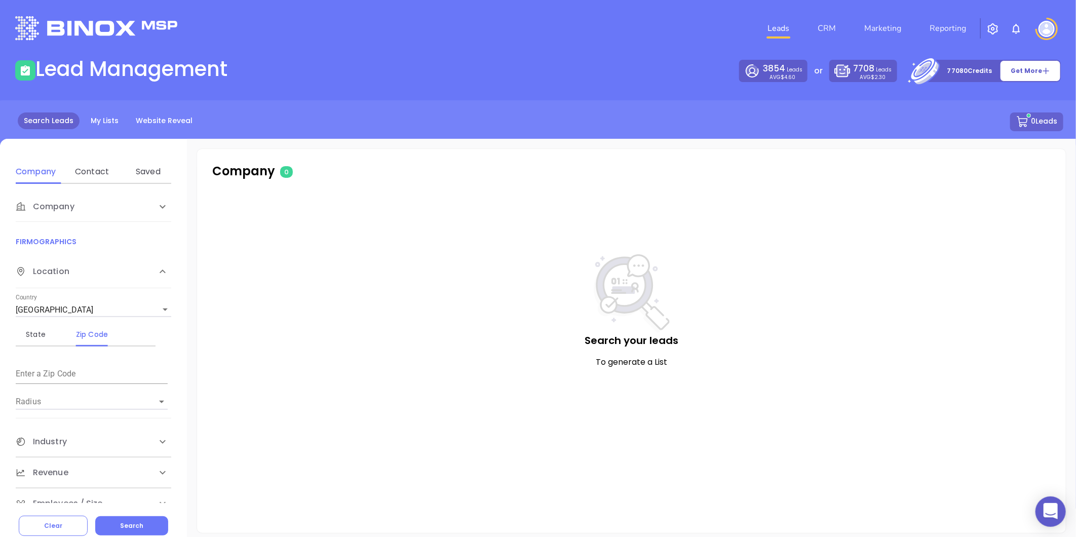
click at [78, 127] on div "Search Leads My Lists Website Reveal 0 Leads" at bounding box center [538, 122] width 1063 height 20
click at [85, 123] on link "My Lists" at bounding box center [105, 120] width 40 height 17
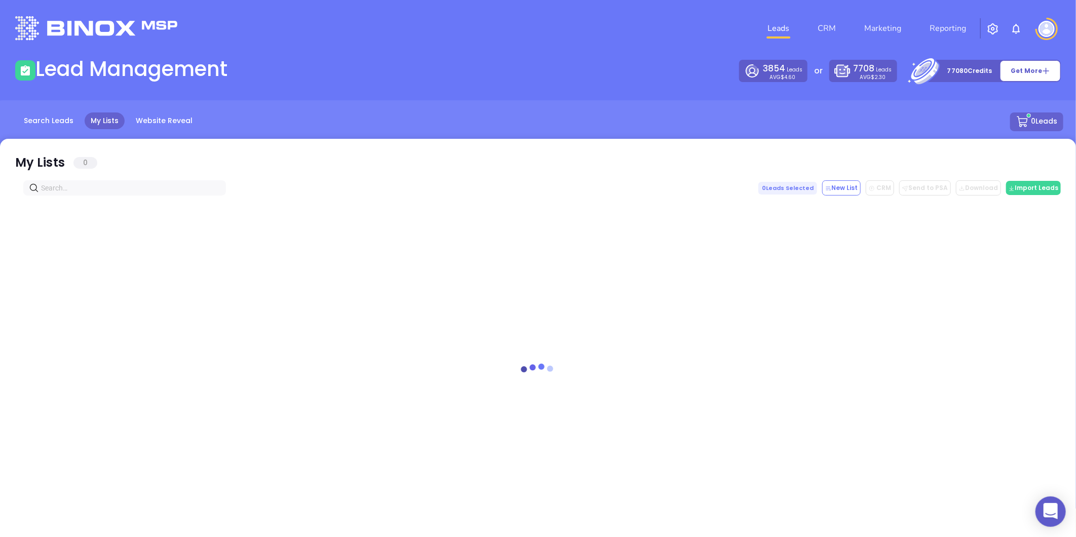
click at [87, 191] on input "text" at bounding box center [126, 187] width 171 height 11
paste input "Larry Mitchell Agency"
type input "Larry Mitchell Agency"
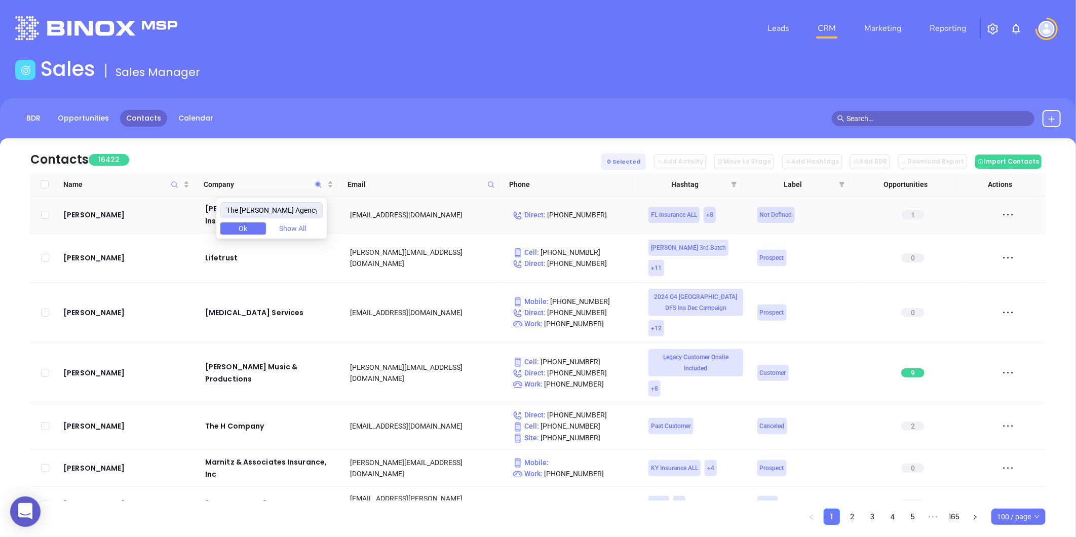
drag, startPoint x: 307, startPoint y: 204, endPoint x: 203, endPoint y: 219, distance: 106.0
click at [206, 218] on body "0 Leads CRM Marketing Reporting Financial Leads Leads Sales Sales Manager BDR O…" at bounding box center [538, 268] width 1076 height 537
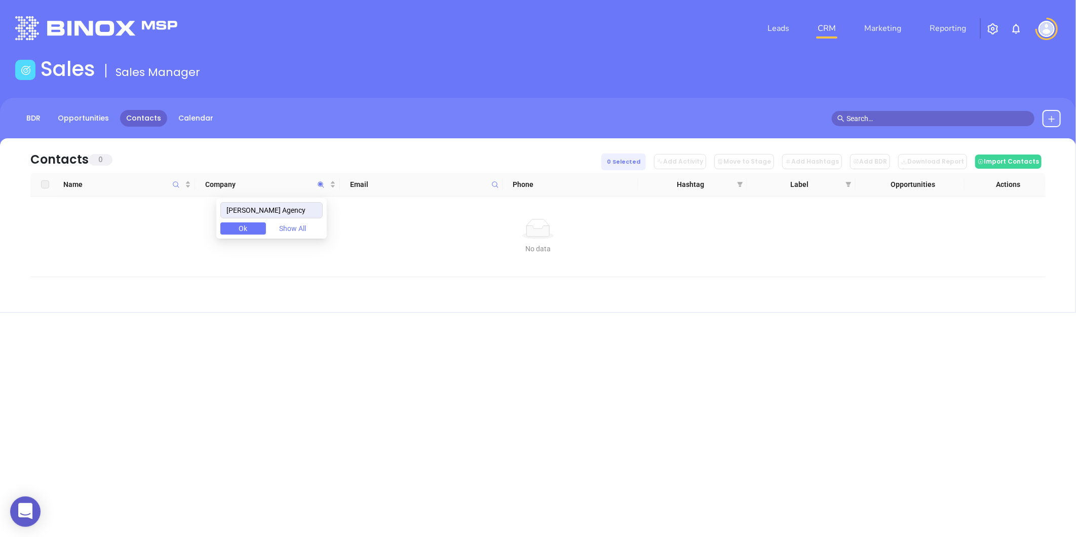
type input "[PERSON_NAME] Agency"
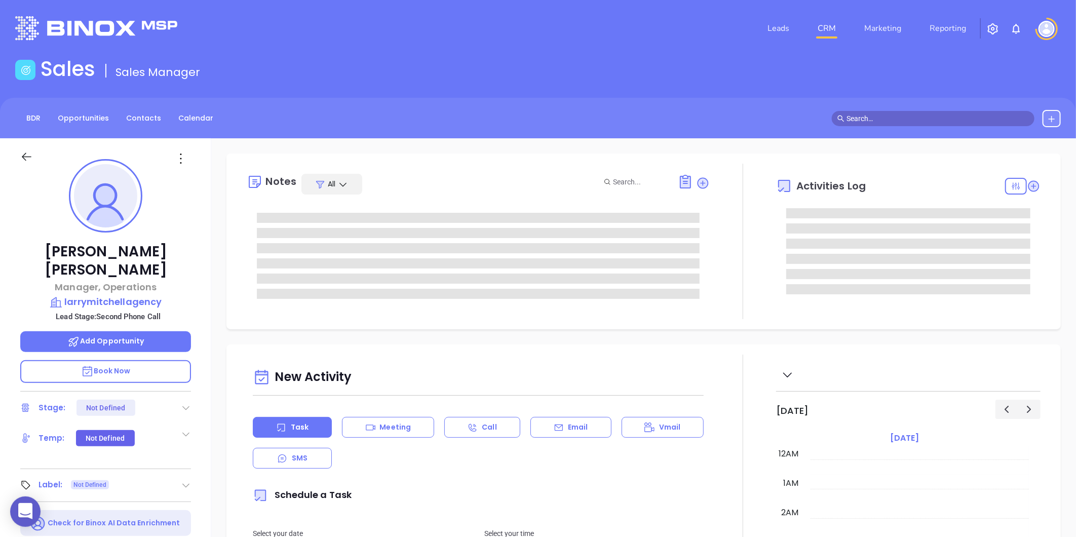
type input "[DATE]"
type input "[PERSON_NAME]"
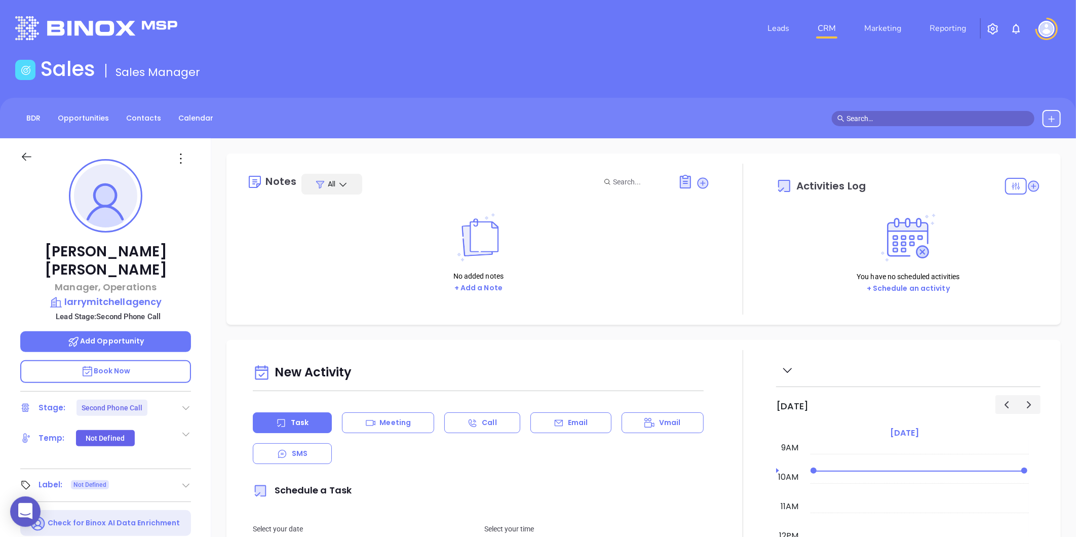
click at [183, 403] on icon at bounding box center [186, 408] width 10 height 10
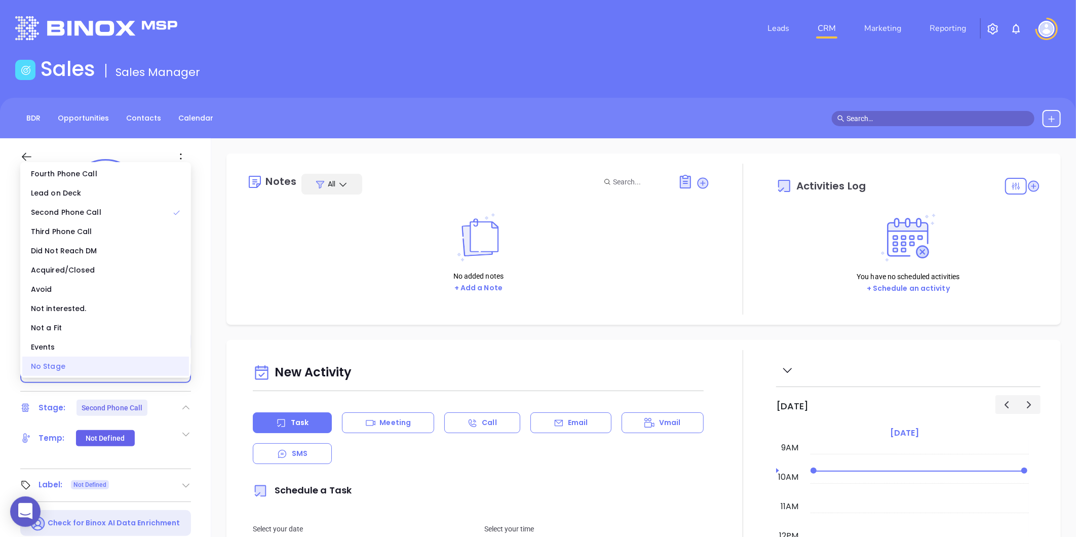
click at [81, 362] on div "No Stage" at bounding box center [105, 366] width 167 height 19
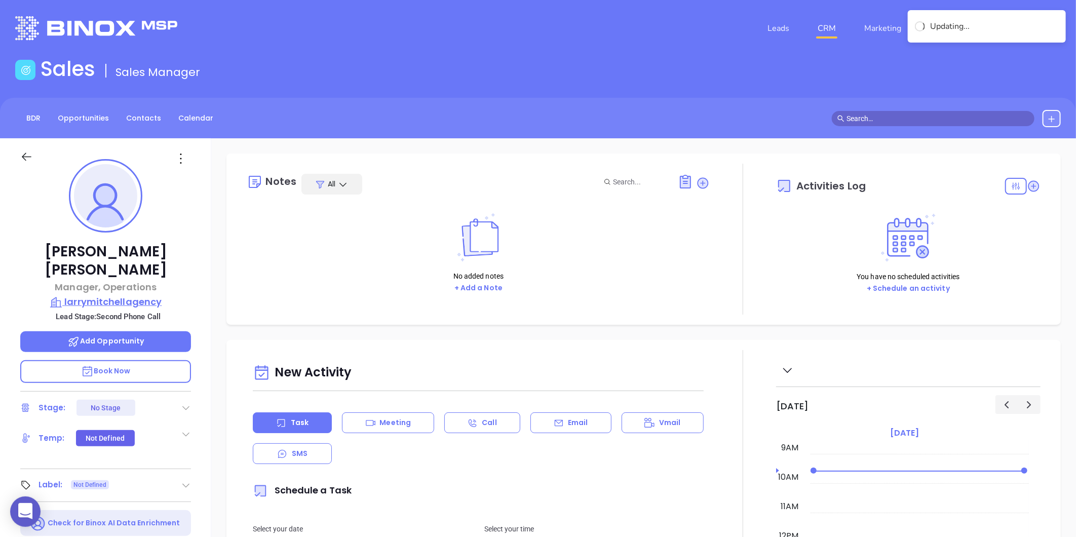
click at [99, 295] on p "larrymitchellagency" at bounding box center [105, 302] width 171 height 14
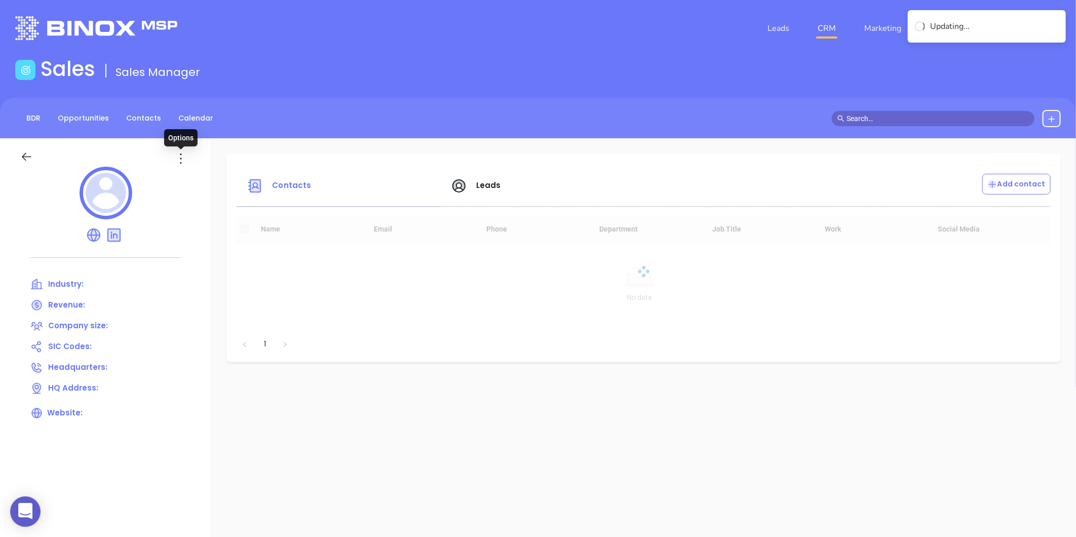
click at [180, 157] on icon at bounding box center [181, 158] width 16 height 16
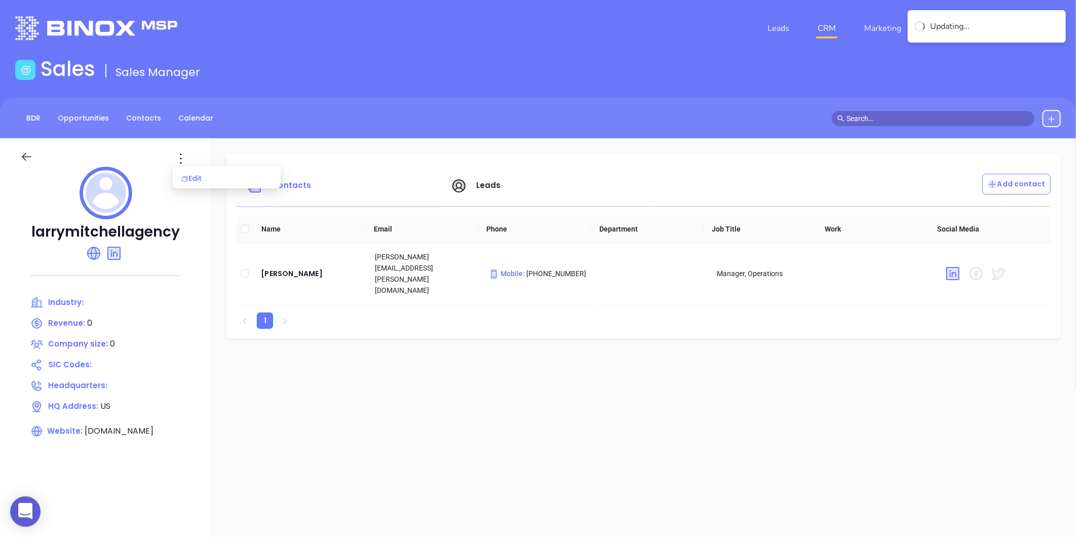
click at [194, 180] on div "Edit" at bounding box center [227, 178] width 92 height 11
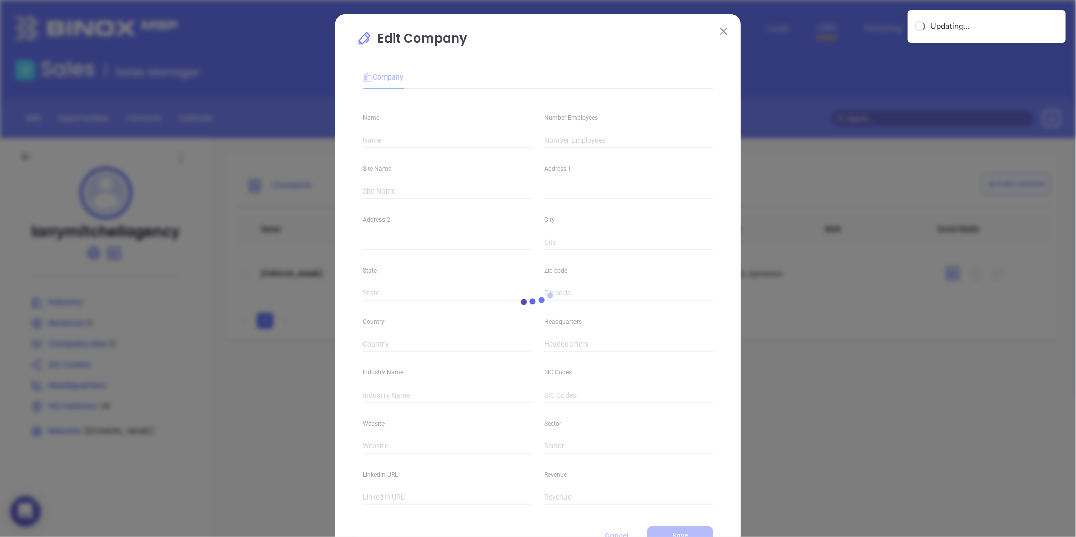
type input "larrymitchellagency"
type input "0"
type input "[DOMAIN_NAME]"
type input "[DOMAIN_NAME][URL][PERSON_NAME]"
type input "0"
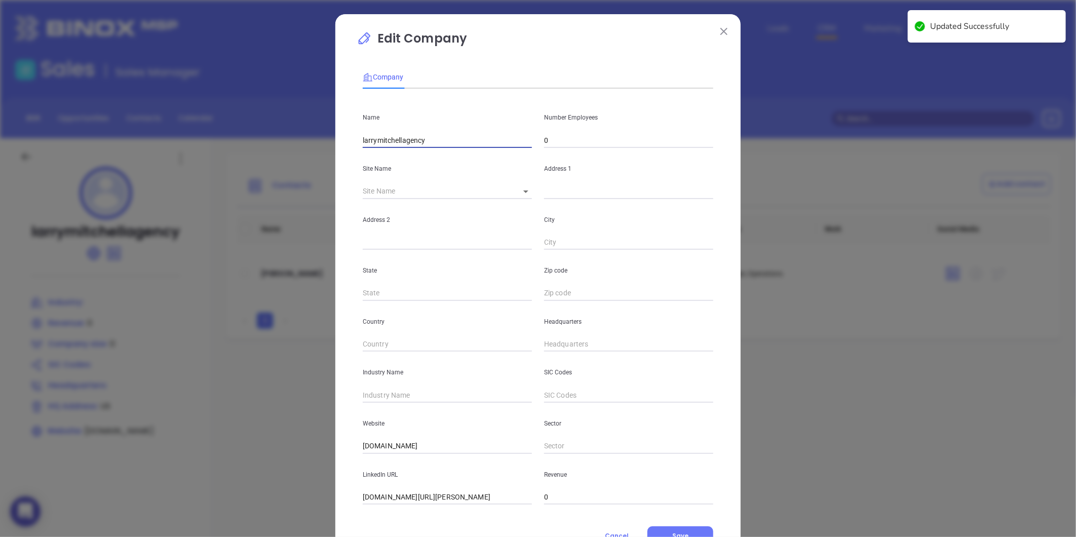
drag, startPoint x: 438, startPoint y: 139, endPoint x: 319, endPoint y: 164, distance: 121.6
click at [319, 164] on div "Edit Company Company Name larrymitchellagency Number Employees 0 Site Name ​ Ad…" at bounding box center [538, 268] width 1076 height 537
paste input "[PERSON_NAME] Agency LLC"
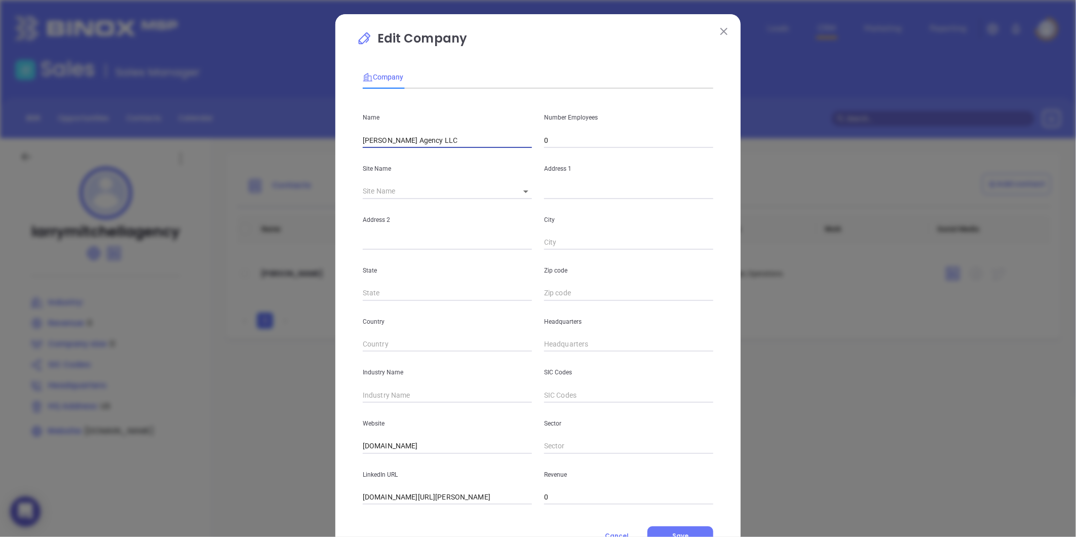
type input "[PERSON_NAME] Agency LLC"
click at [573, 148] on div "Address 1" at bounding box center [628, 173] width 181 height 51
click at [565, 142] on input "0" at bounding box center [628, 140] width 169 height 15
type input "6"
click at [523, 195] on body "0 Leads CRM Marketing Reporting Financial Leads Leads Sales Sales Manager BDR O…" at bounding box center [538, 268] width 1076 height 537
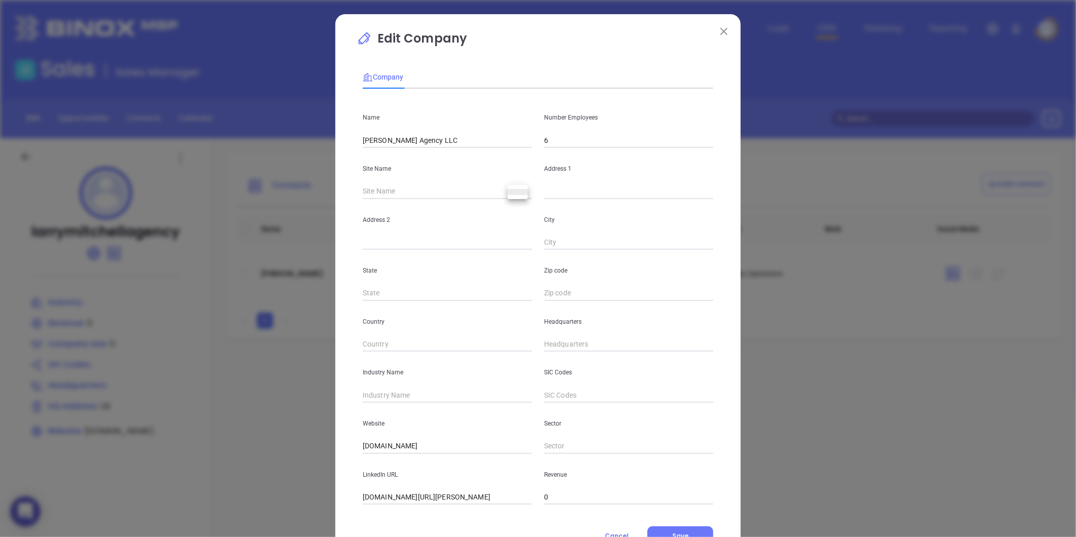
click at [528, 199] on div at bounding box center [538, 268] width 1076 height 537
click at [547, 194] on div at bounding box center [538, 268] width 1076 height 537
click at [551, 193] on input "text" at bounding box center [628, 191] width 169 height 15
paste input "[PERSON_NAME] Agency LLC"
type input "[PERSON_NAME] Agency LLC"
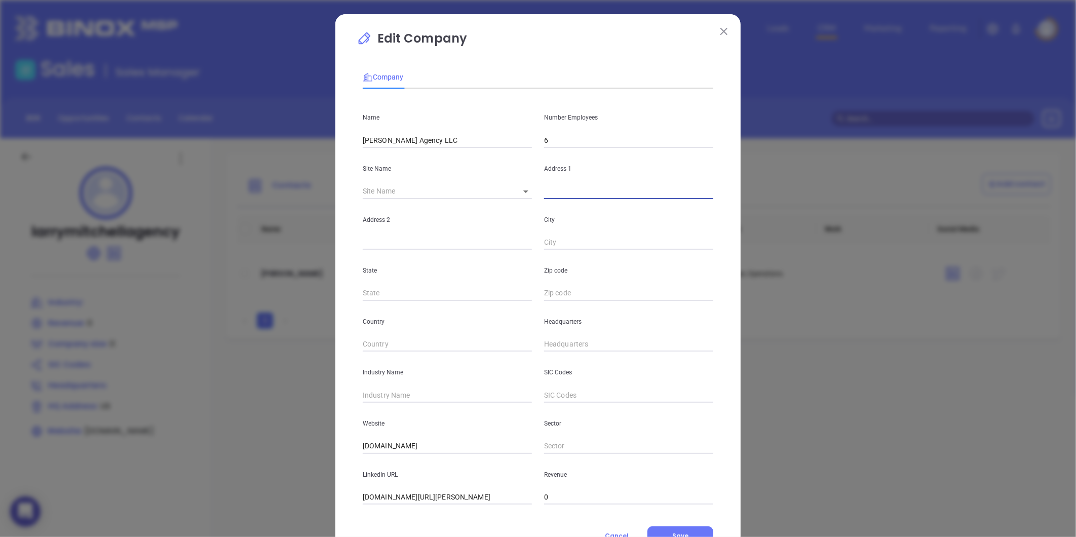
paste input "[STREET_ADDRESS]"
type input "[STREET_ADDRESS]"
drag, startPoint x: 665, startPoint y: 194, endPoint x: 664, endPoint y: 222, distance: 28.4
click at [689, 197] on input "[STREET_ADDRESS]" at bounding box center [628, 191] width 169 height 15
click at [601, 296] on input "text" at bounding box center [628, 293] width 169 height 15
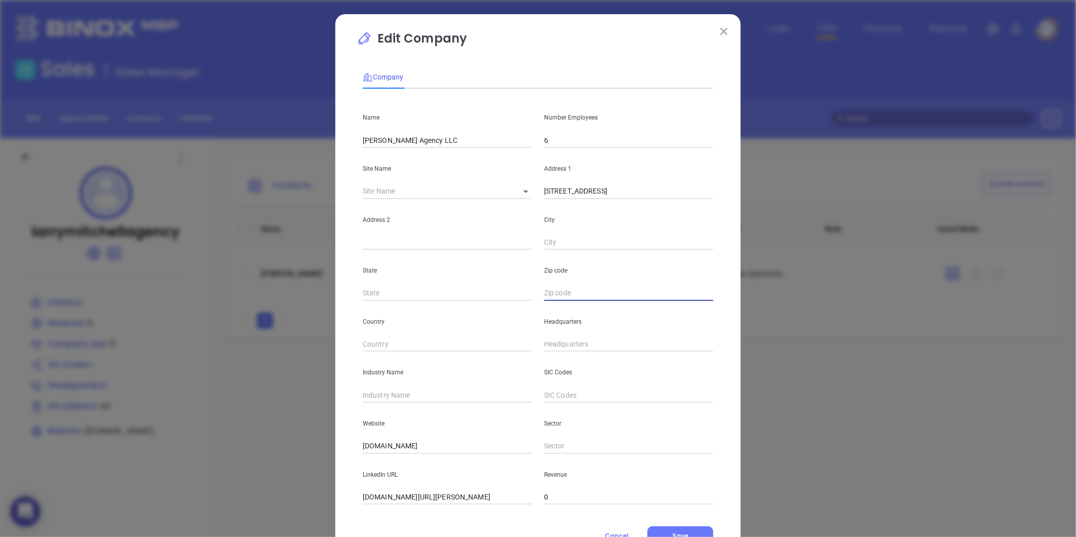
paste input "27522"
type input "27522"
click at [436, 292] on input "text" at bounding box center [447, 293] width 169 height 15
type input "NC"
drag, startPoint x: 614, startPoint y: 192, endPoint x: 647, endPoint y: 197, distance: 33.7
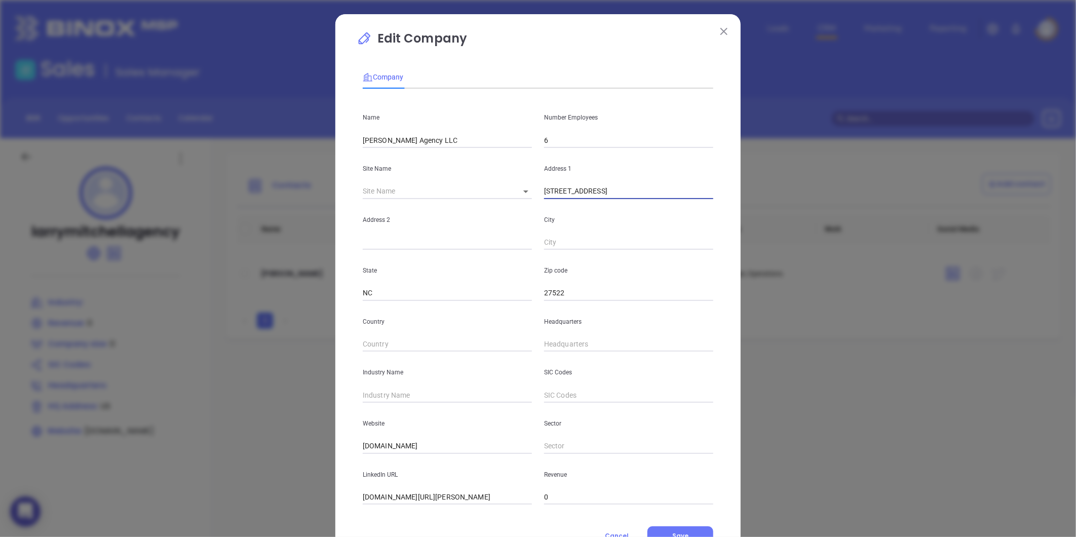
click at [647, 197] on input "[STREET_ADDRESS]" at bounding box center [628, 191] width 169 height 15
drag, startPoint x: 608, startPoint y: 230, endPoint x: 598, endPoint y: 236, distance: 11.8
click at [603, 233] on div "City" at bounding box center [628, 224] width 181 height 51
click at [598, 236] on input "text" at bounding box center [628, 242] width 169 height 15
paste input "Creedmoor"
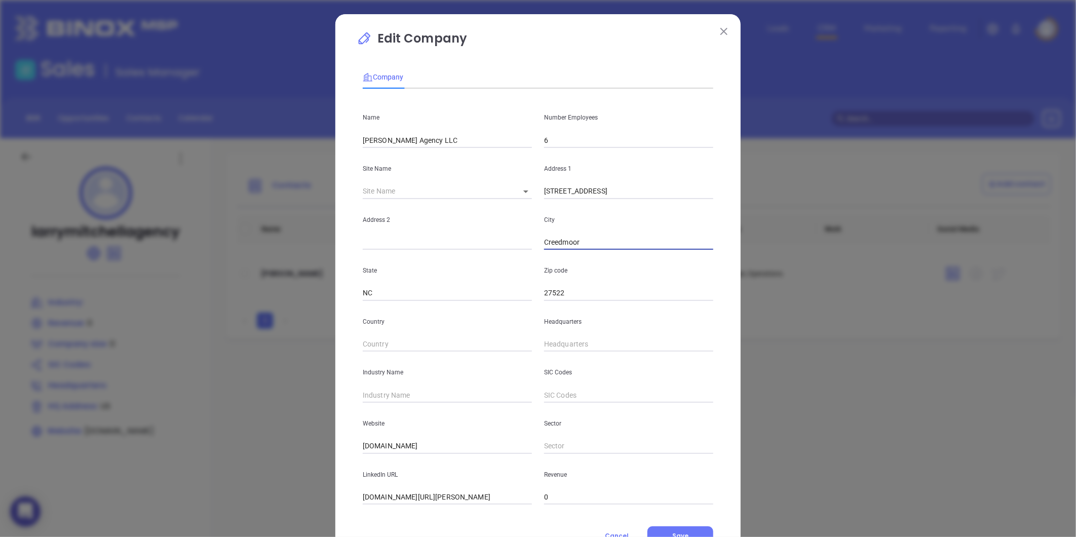
type input "Creedmoor"
drag, startPoint x: 594, startPoint y: 190, endPoint x: 610, endPoint y: 193, distance: 16.5
click at [610, 193] on input "[STREET_ADDRESS]" at bounding box center [628, 191] width 169 height 15
click at [600, 194] on input "[STREET_ADDRESS]" at bounding box center [628, 191] width 169 height 15
drag, startPoint x: 595, startPoint y: 194, endPoint x: 610, endPoint y: 198, distance: 15.1
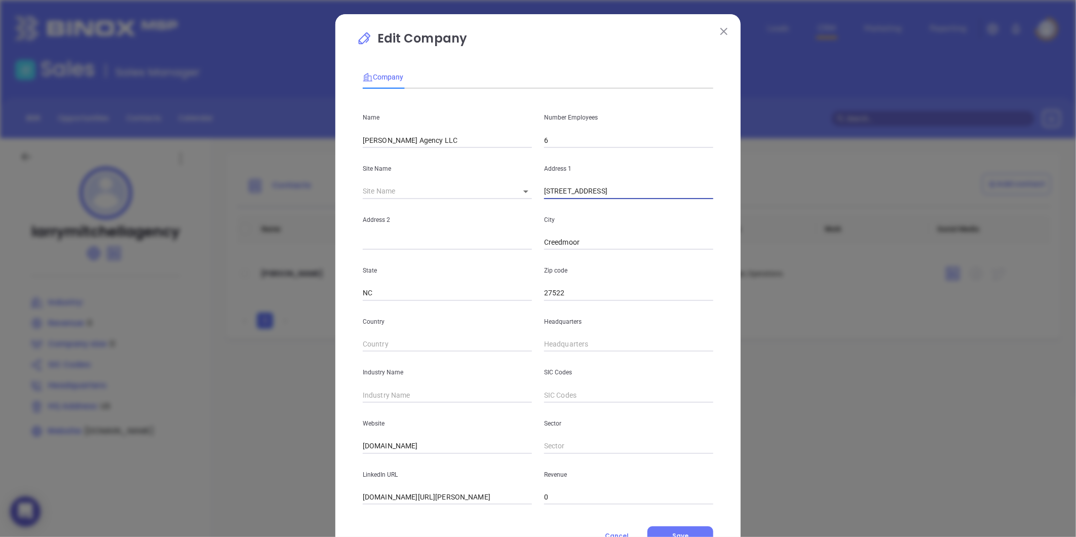
click at [610, 198] on input "[STREET_ADDRESS]" at bounding box center [628, 191] width 169 height 15
click at [405, 244] on input "text" at bounding box center [447, 242] width 169 height 15
paste input "Ste 6"
type input "Ste 6"
drag, startPoint x: 596, startPoint y: 188, endPoint x: 697, endPoint y: 207, distance: 102.9
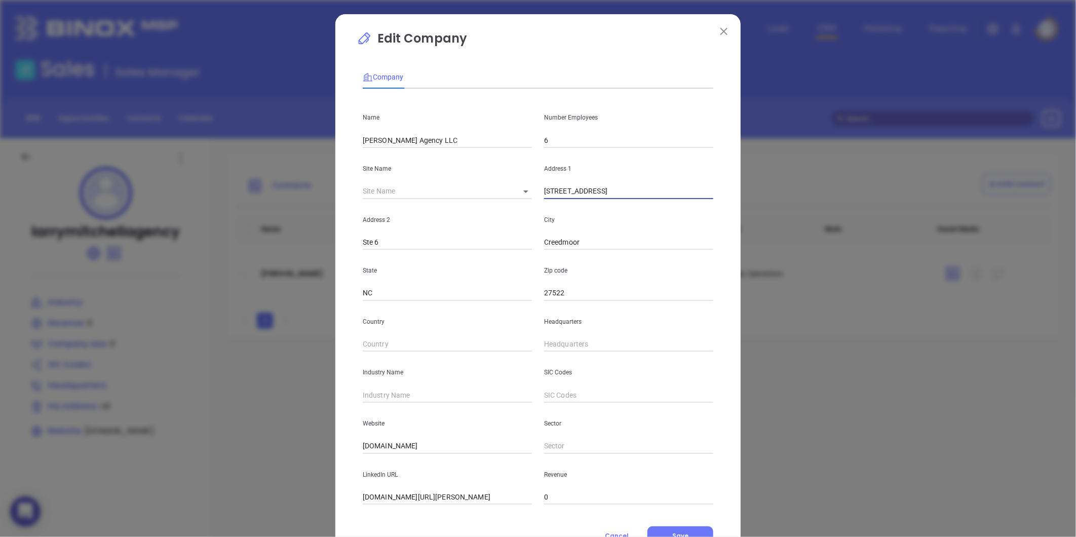
click at [697, 207] on div "Name [PERSON_NAME] Agency LLC Number Employees 6 Site Name ​ Address 1 [STREET_…" at bounding box center [538, 301] width 351 height 408
type input "[STREET_ADDRESS]"
type input "( ) -"
click at [553, 345] on input "( ) -" at bounding box center [628, 344] width 169 height 15
paste input "919) 528-0460"
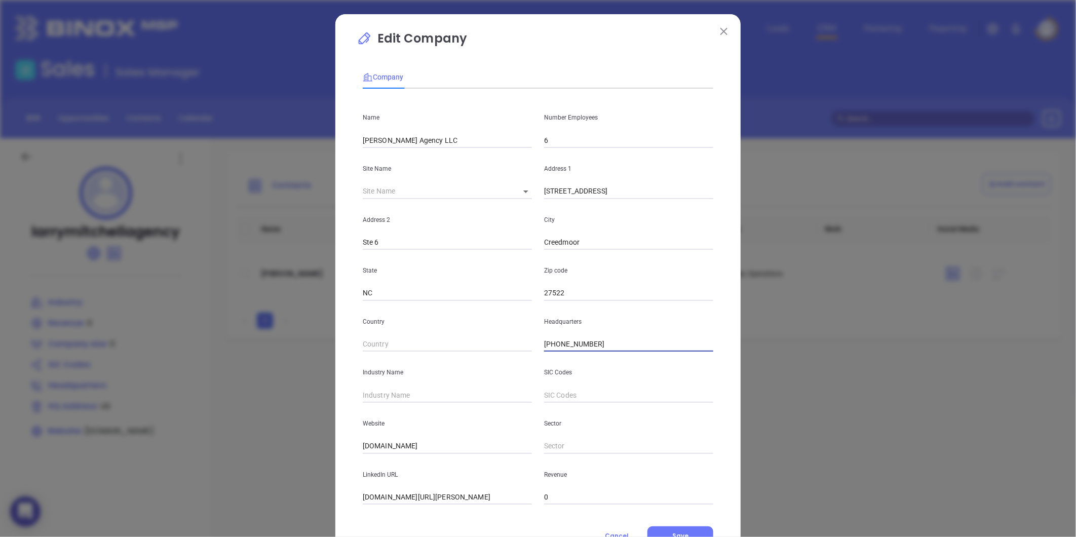
type input "[PHONE_NUMBER]"
click at [439, 387] on div "Industry Name" at bounding box center [447, 377] width 181 height 51
click at [440, 396] on input "text" at bounding box center [447, 395] width 169 height 15
type input "Insurance"
drag, startPoint x: 446, startPoint y: 450, endPoint x: 209, endPoint y: 433, distance: 238.2
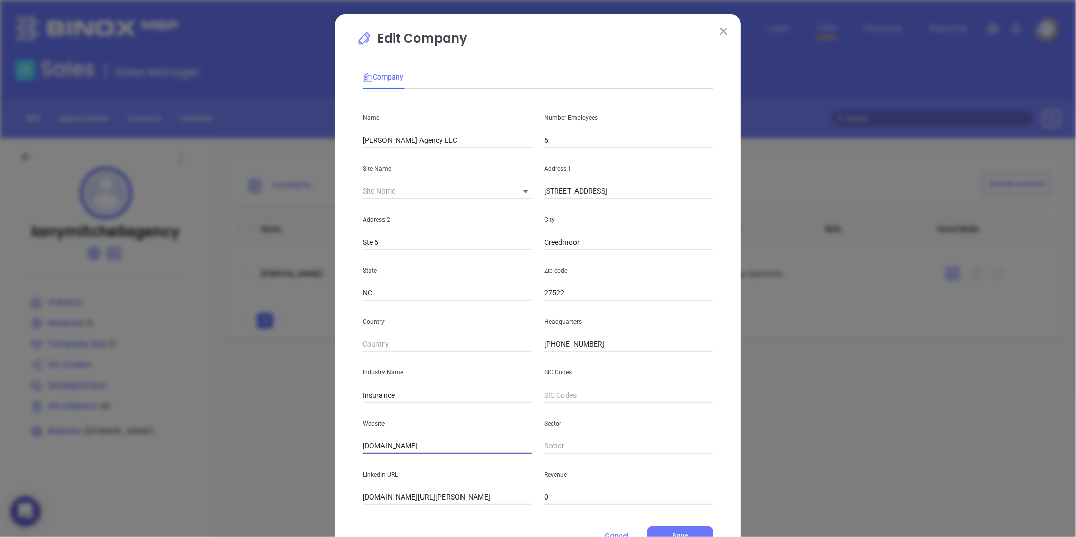
click at [209, 433] on div "Edit Company Company Name [PERSON_NAME] Agency LLC Number Employees 6 Site Name…" at bounding box center [538, 268] width 1076 height 537
paste input "[URL][DOMAIN_NAME]"
type input "[URL][DOMAIN_NAME]"
drag, startPoint x: 436, startPoint y: 80, endPoint x: 502, endPoint y: 180, distance: 119.8
click at [496, 174] on div "Company Name [PERSON_NAME] Agency LLC Number Employees 6 Site Name ​ Address [S…" at bounding box center [538, 282] width 351 height 444
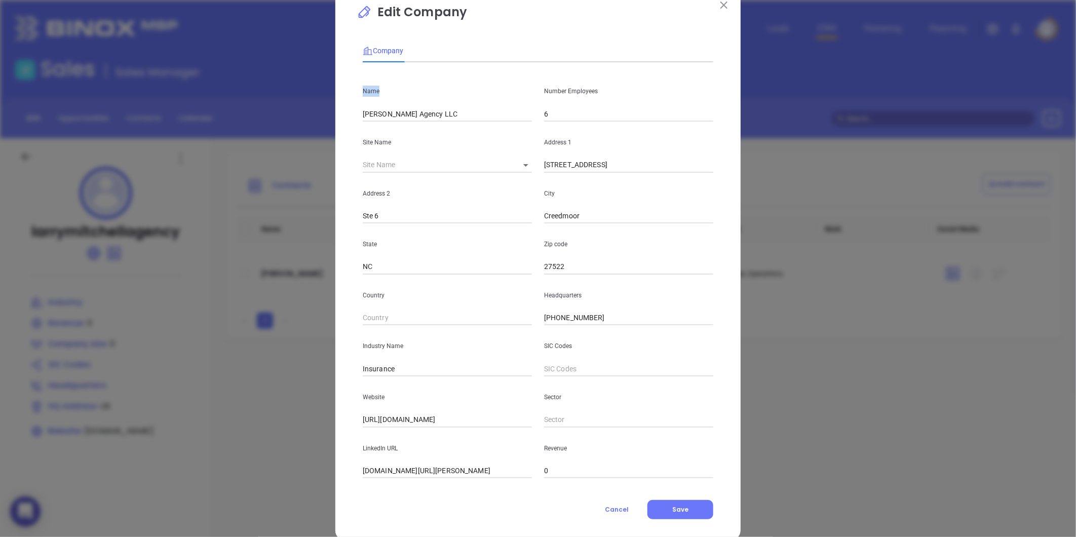
scroll to position [44, 0]
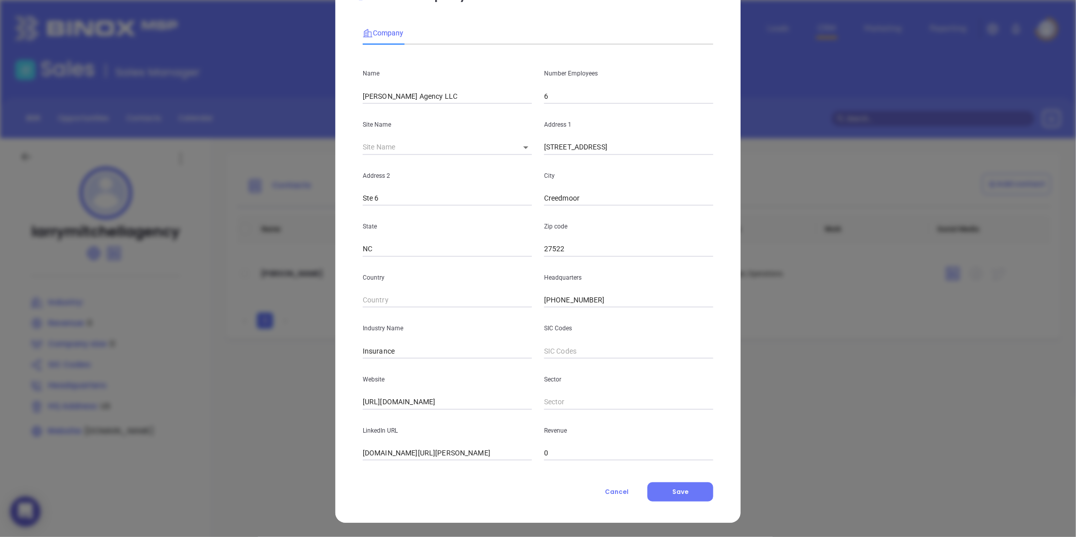
click at [649, 431] on p "Revenue" at bounding box center [628, 430] width 169 height 11
click at [665, 497] on button "Save" at bounding box center [680, 491] width 66 height 19
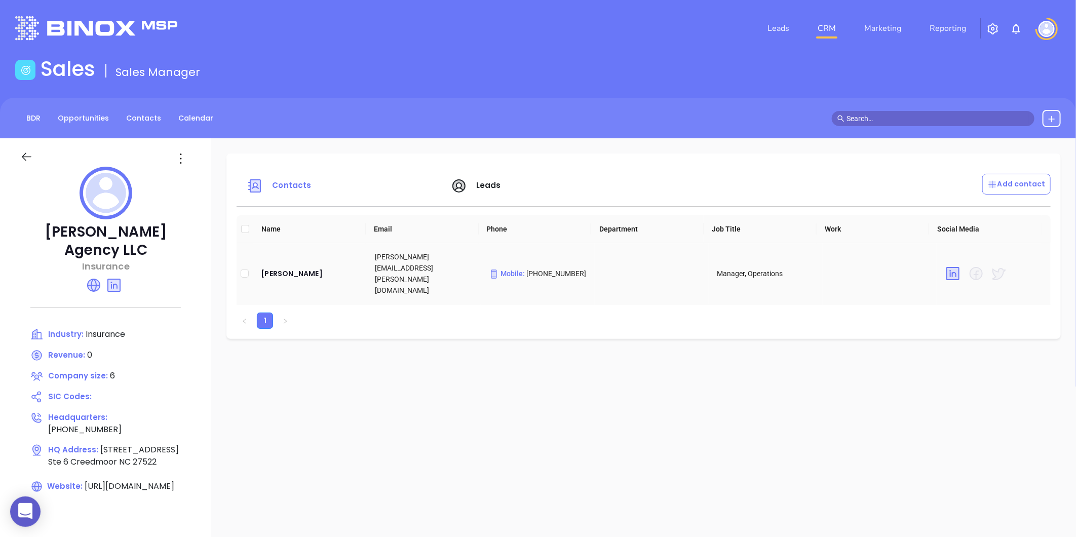
click at [295, 272] on td "[PERSON_NAME]" at bounding box center [310, 273] width 114 height 61
click at [294, 267] on div "[PERSON_NAME]" at bounding box center [310, 273] width 98 height 12
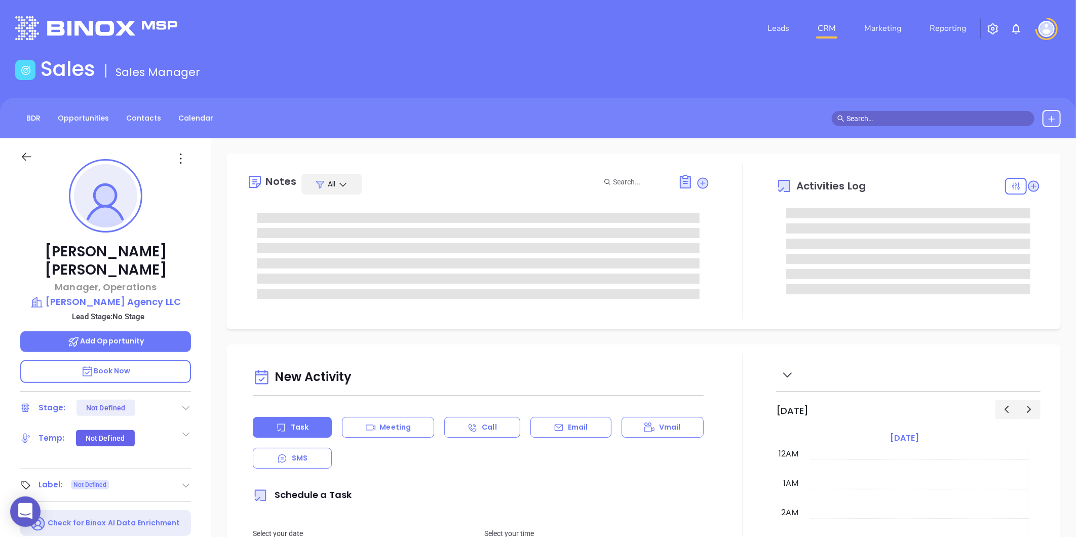
type input "[DATE]"
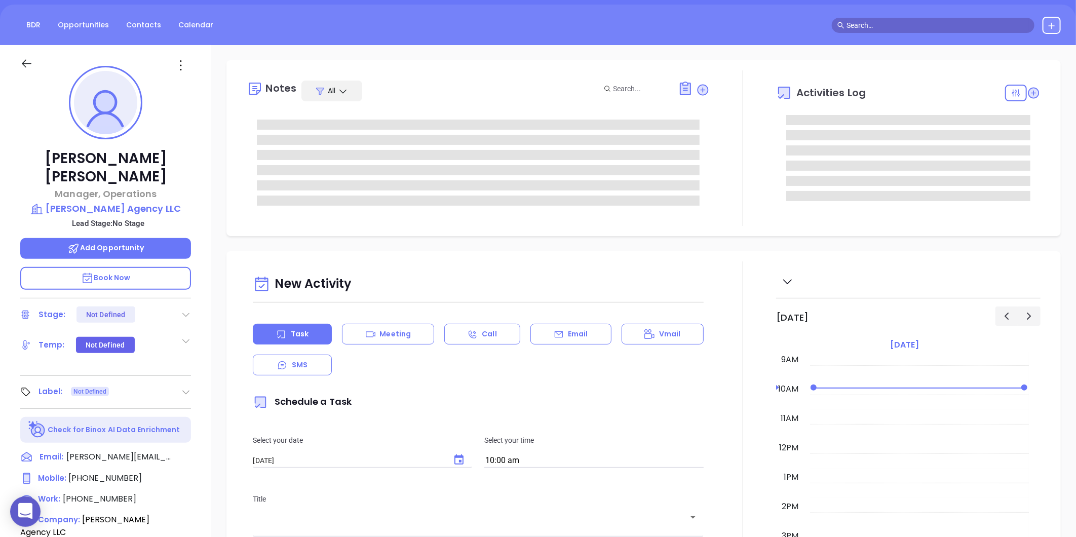
scroll to position [169, 0]
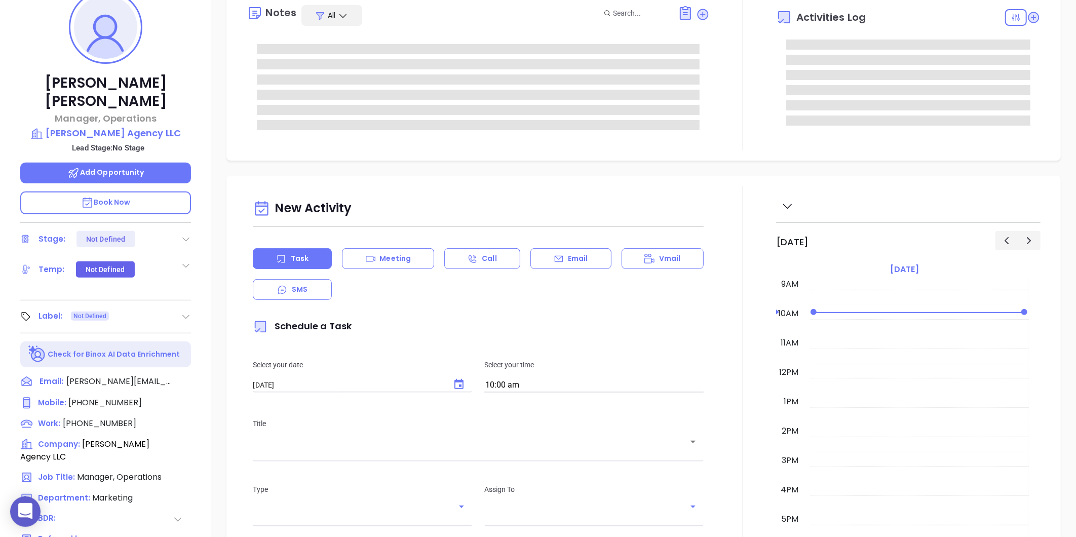
click at [183, 312] on icon at bounding box center [186, 317] width 10 height 10
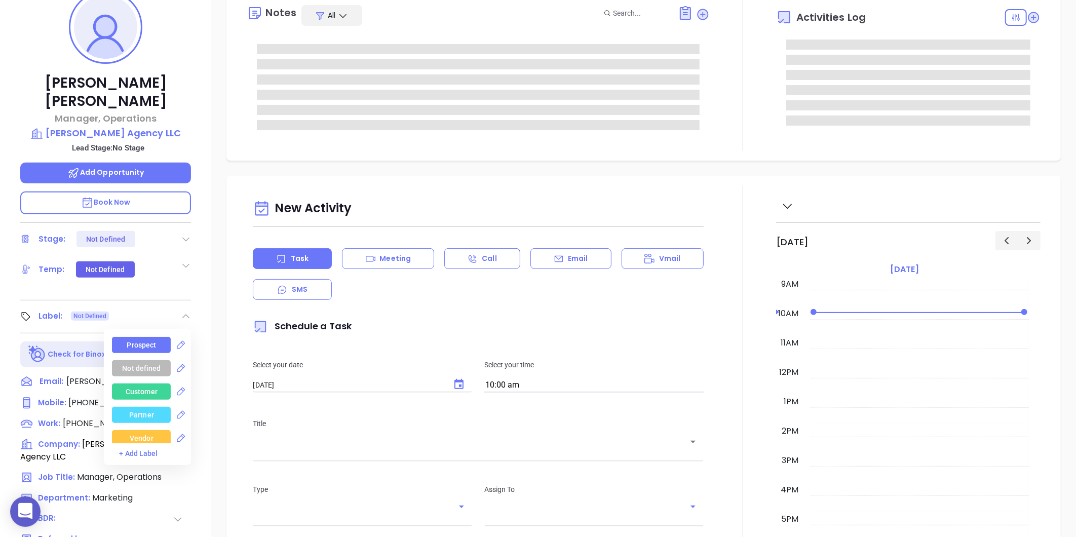
type input "[PERSON_NAME]"
click at [132, 337] on div "Prospect" at bounding box center [141, 345] width 29 height 16
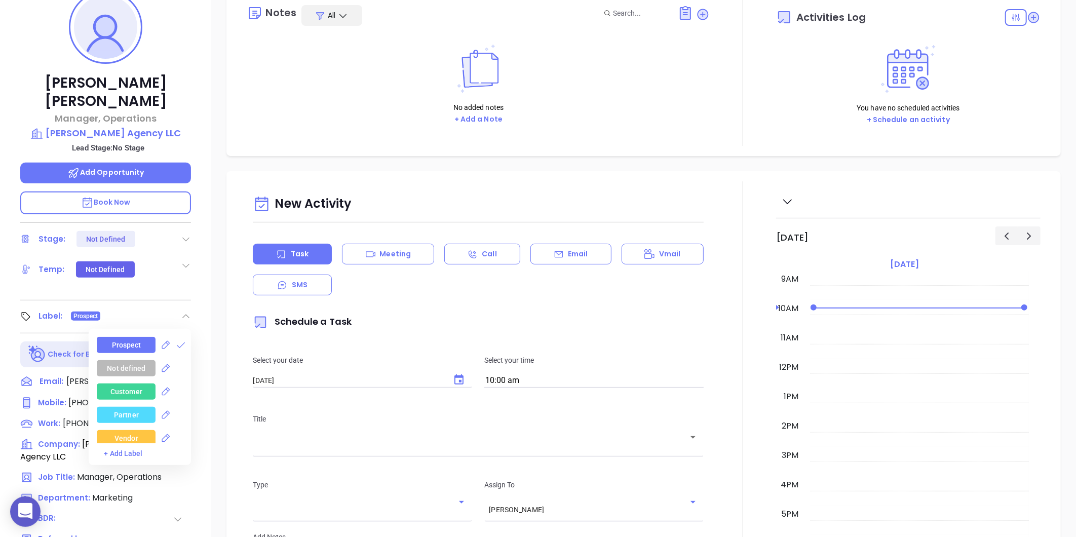
scroll to position [112, 0]
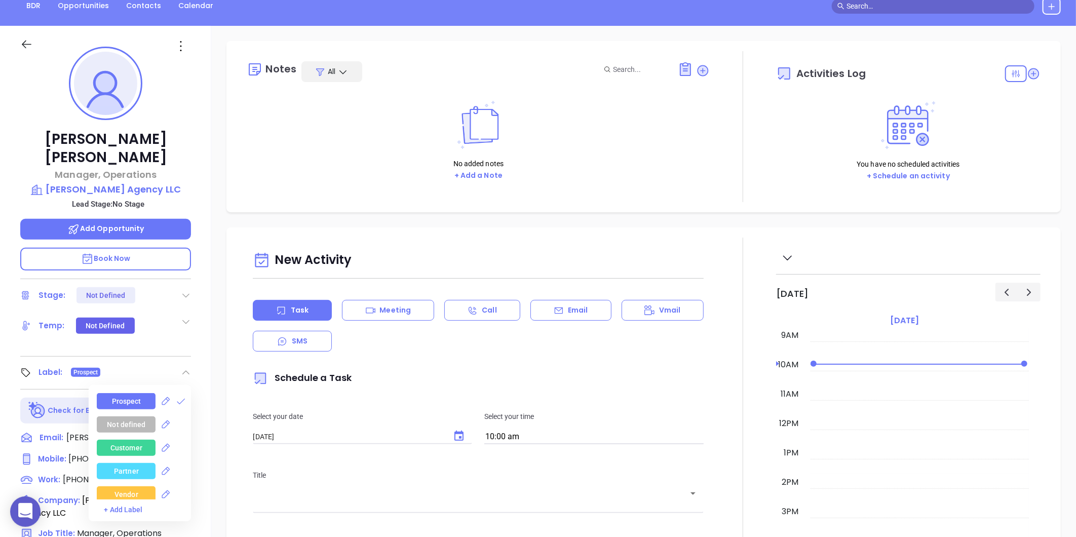
click at [181, 44] on icon at bounding box center [181, 46] width 16 height 16
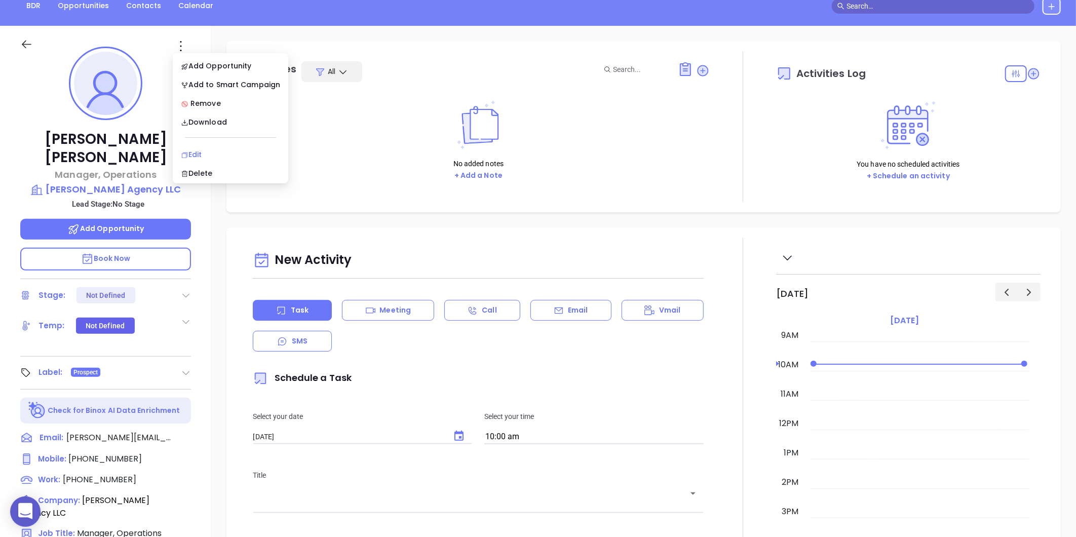
click at [198, 154] on div "Edit" at bounding box center [230, 154] width 99 height 11
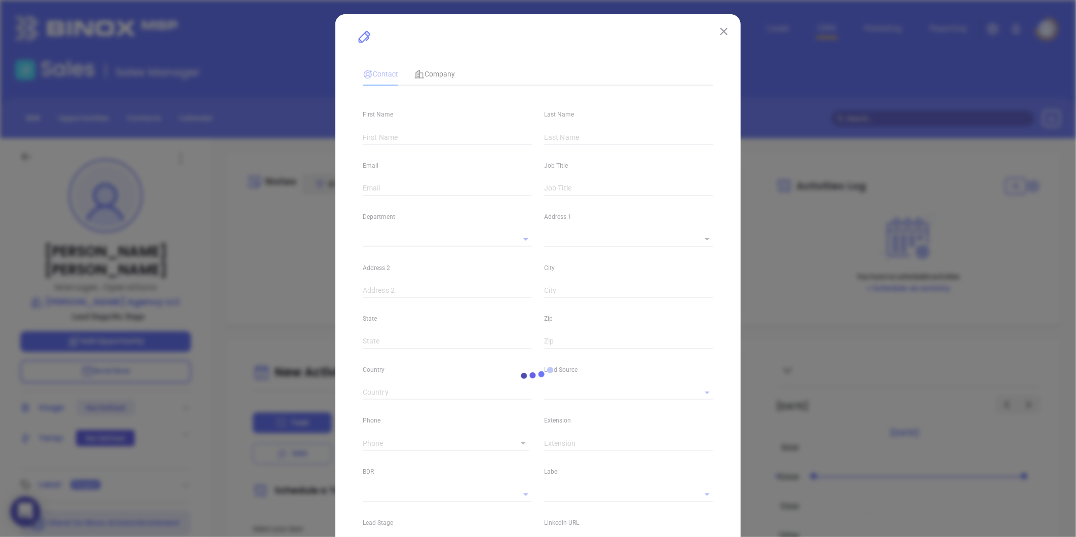
type input "[PERSON_NAME]"
type input "[PERSON_NAME][EMAIL_ADDRESS][PERSON_NAME][DOMAIN_NAME]"
type input "Manager, Operations"
type textarea "[STREET_ADDRESS]"
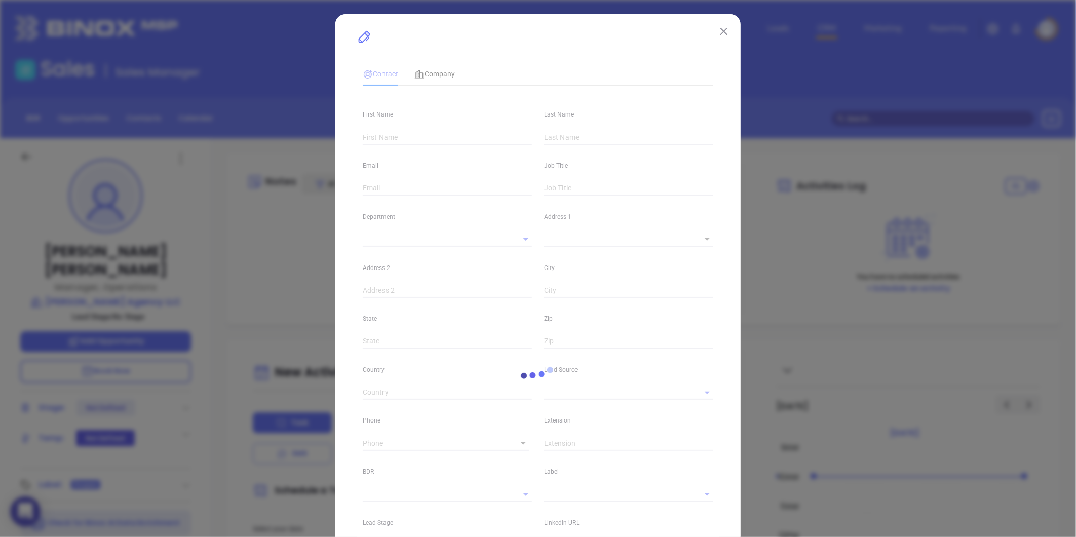
type input "1"
type input "Ste 6"
type input "Creedmoor"
type input "NC"
type input "27522"
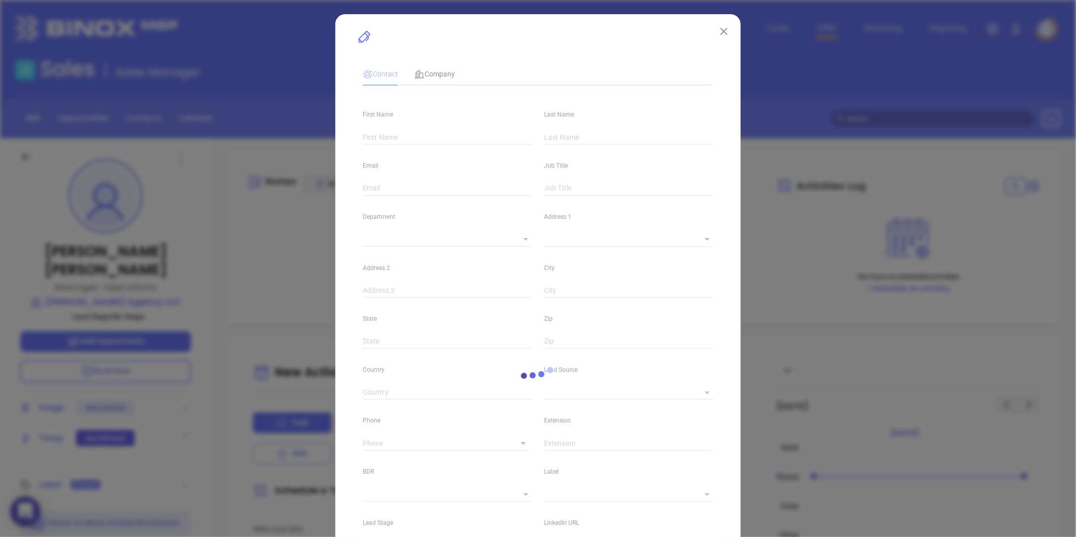
type input "[DOMAIN_NAME][URL][PERSON_NAME]"
type input "Marketing"
type input "Website Reveal"
type input "undefined undefined"
type input "[PHONE_NUMBER]"
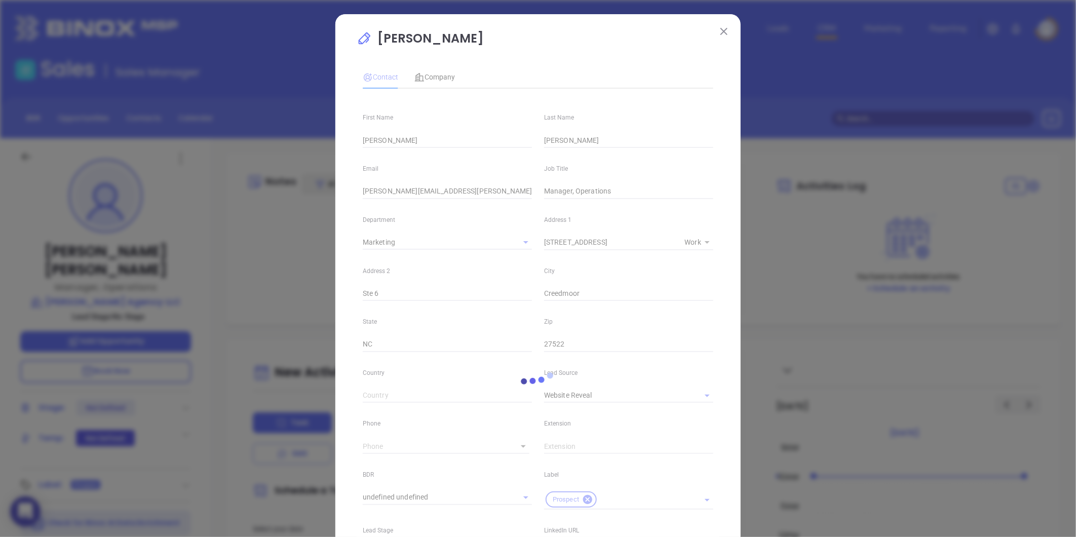
type input "1"
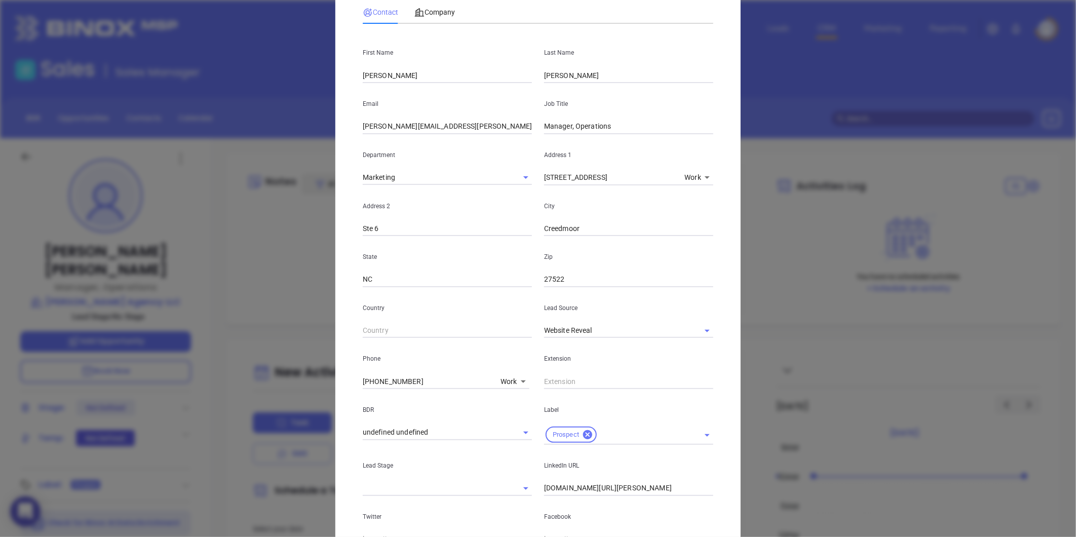
scroll to position [112, 0]
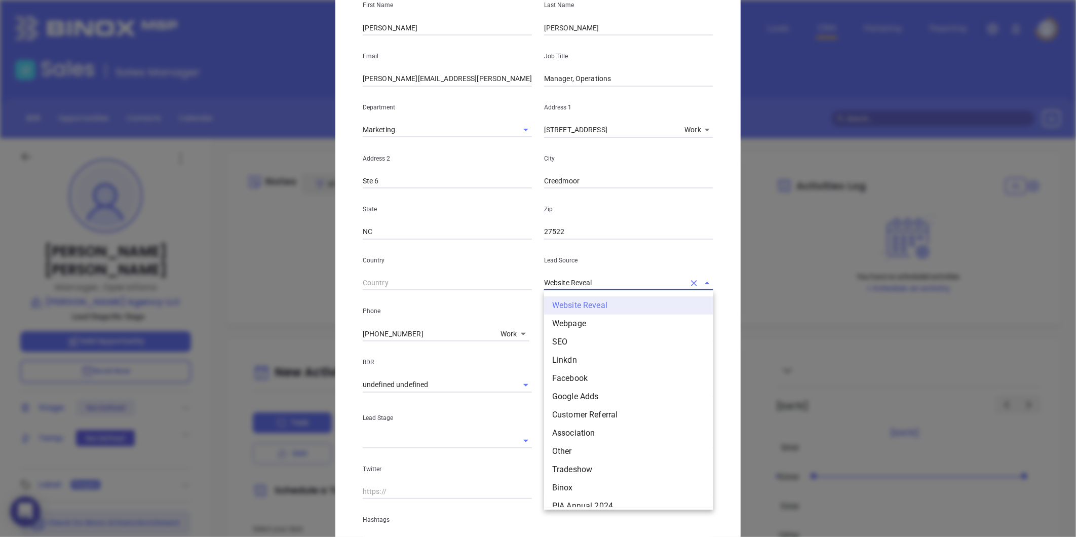
drag, startPoint x: 598, startPoint y: 284, endPoint x: 477, endPoint y: 287, distance: 121.1
click at [479, 287] on div "Country Lead Source Website Reveal Website Reveal Webpage SEO Linkdn Facebook G…" at bounding box center [538, 265] width 363 height 51
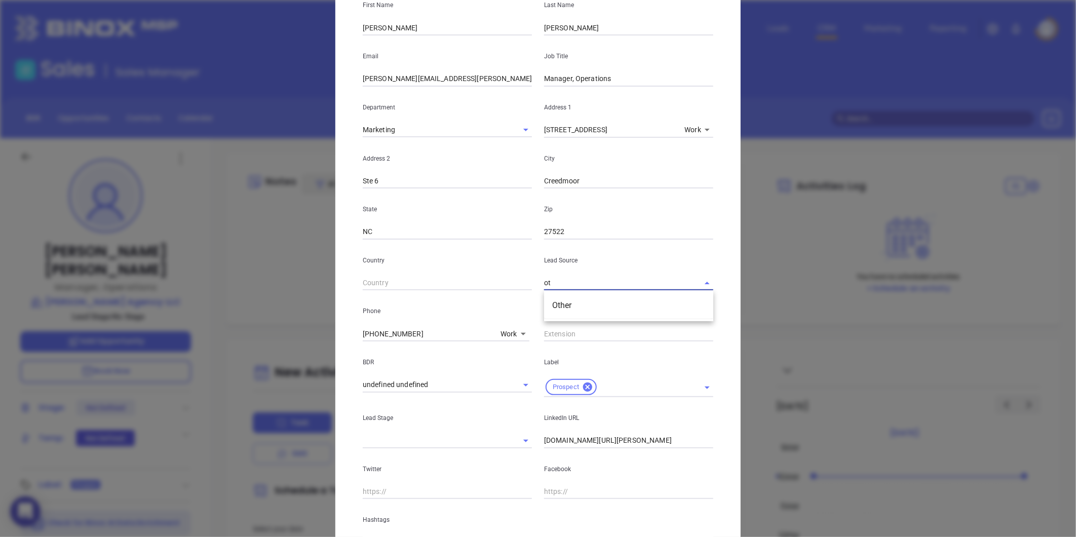
click at [564, 317] on ul "Other" at bounding box center [628, 305] width 169 height 26
click at [569, 311] on li "Other" at bounding box center [628, 305] width 169 height 18
type input "Other"
click at [544, 442] on input "[DOMAIN_NAME][URL][PERSON_NAME]" at bounding box center [628, 440] width 169 height 15
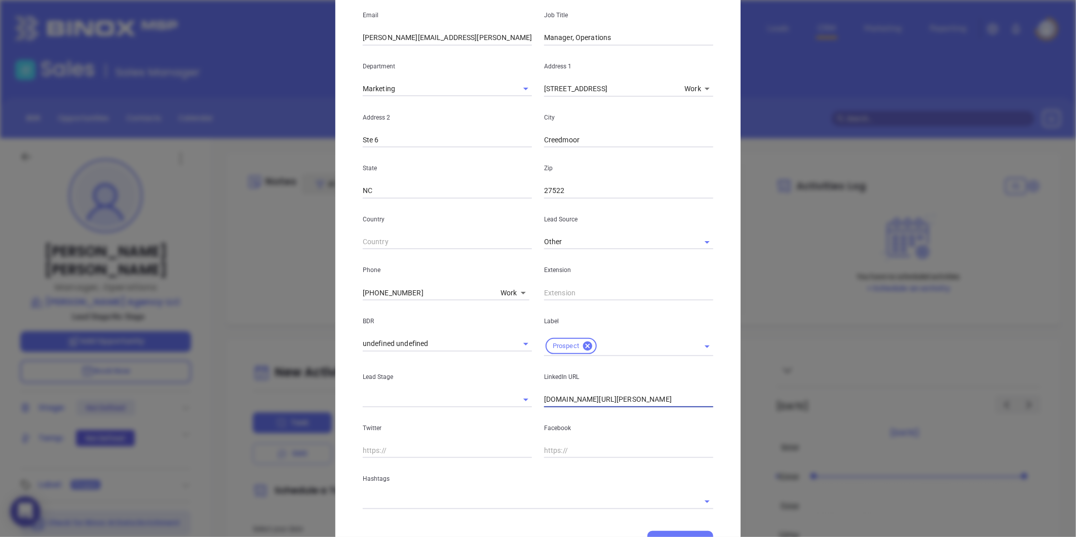
scroll to position [202, 0]
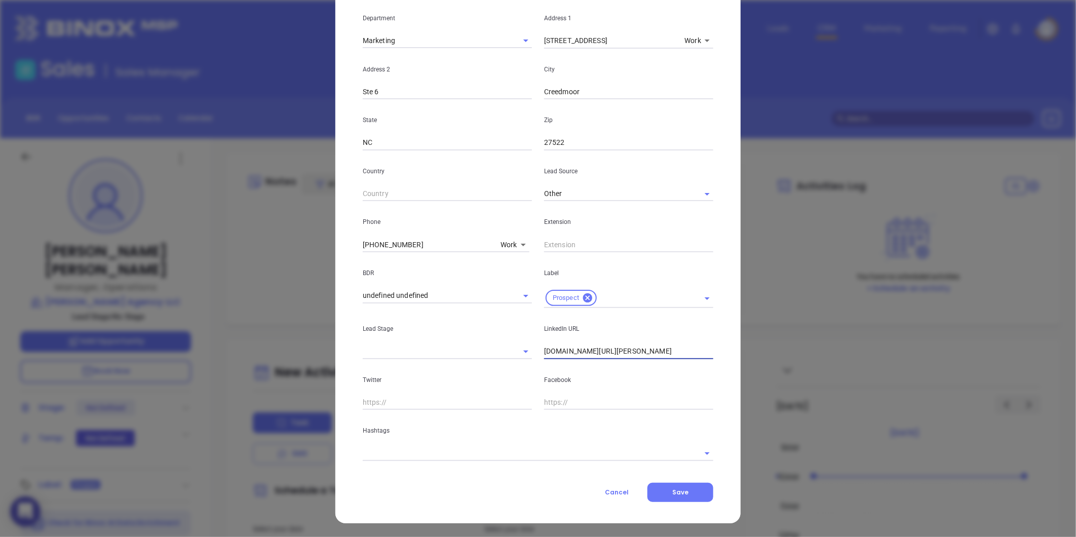
type input "[DOMAIN_NAME][URL][PERSON_NAME]"
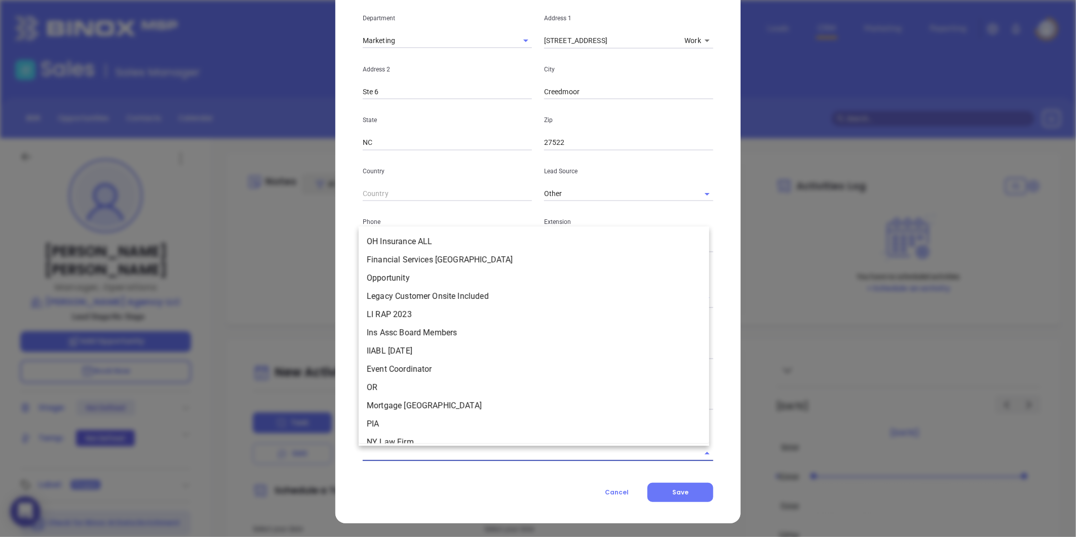
click at [395, 457] on input "text" at bounding box center [524, 453] width 322 height 15
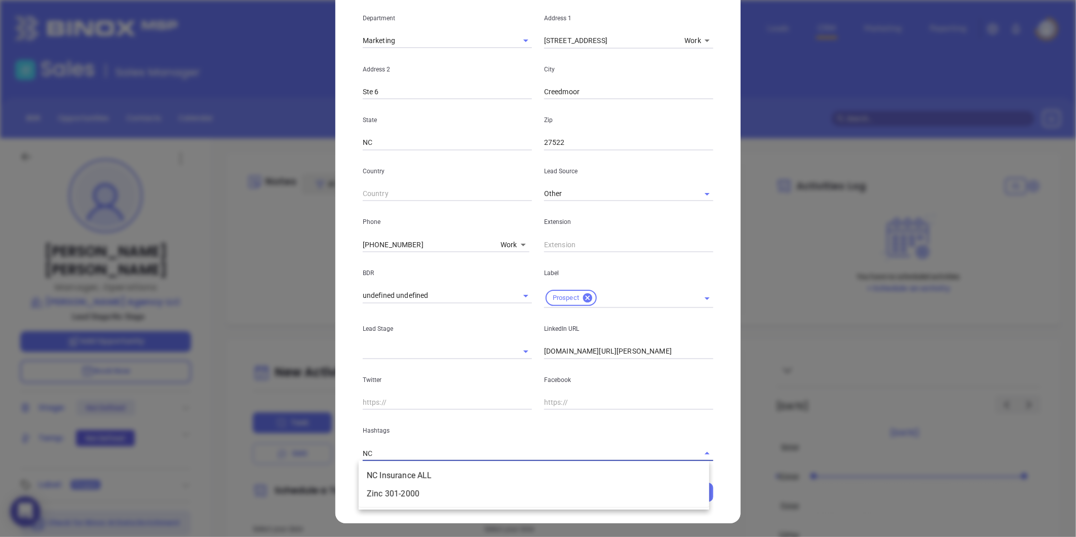
type input "NC i"
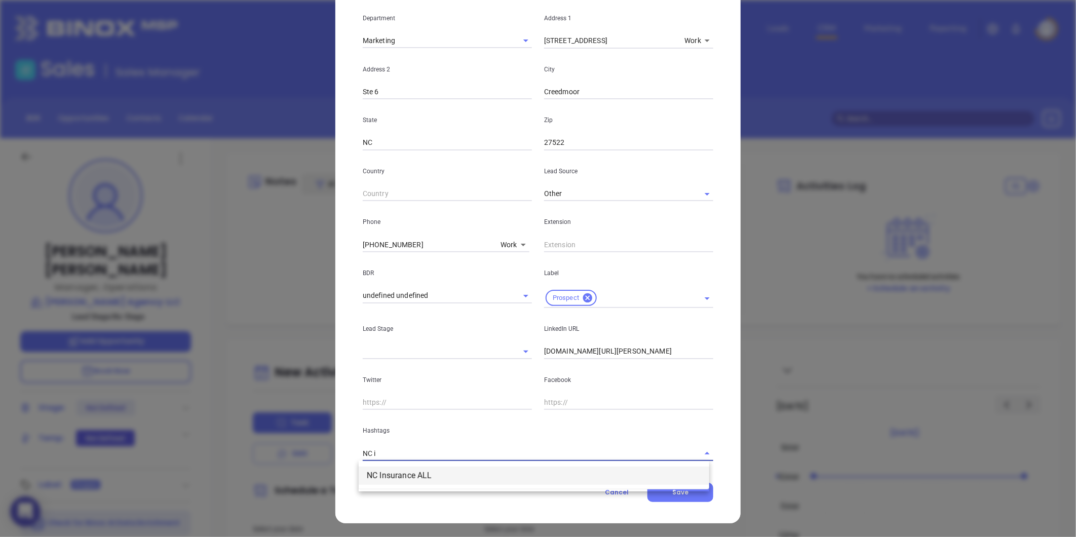
click at [391, 479] on li "NC Insurance ALL" at bounding box center [534, 476] width 351 height 18
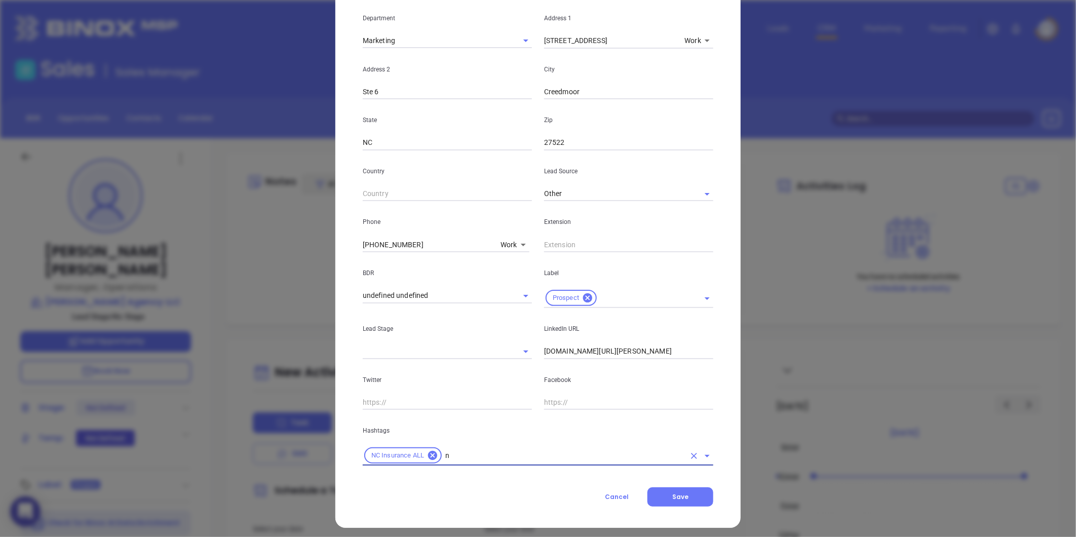
type input "nc"
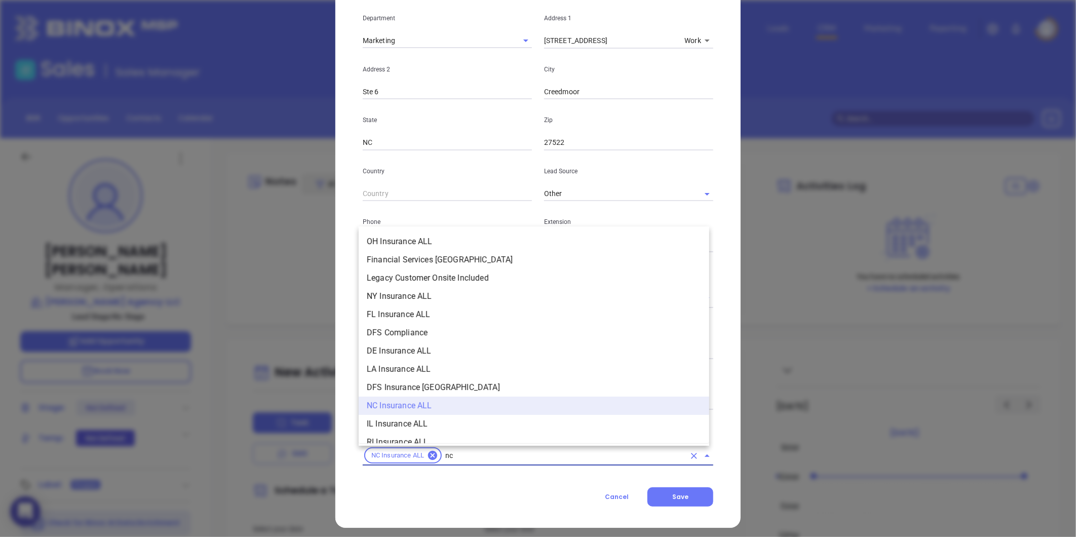
scroll to position [170, 0]
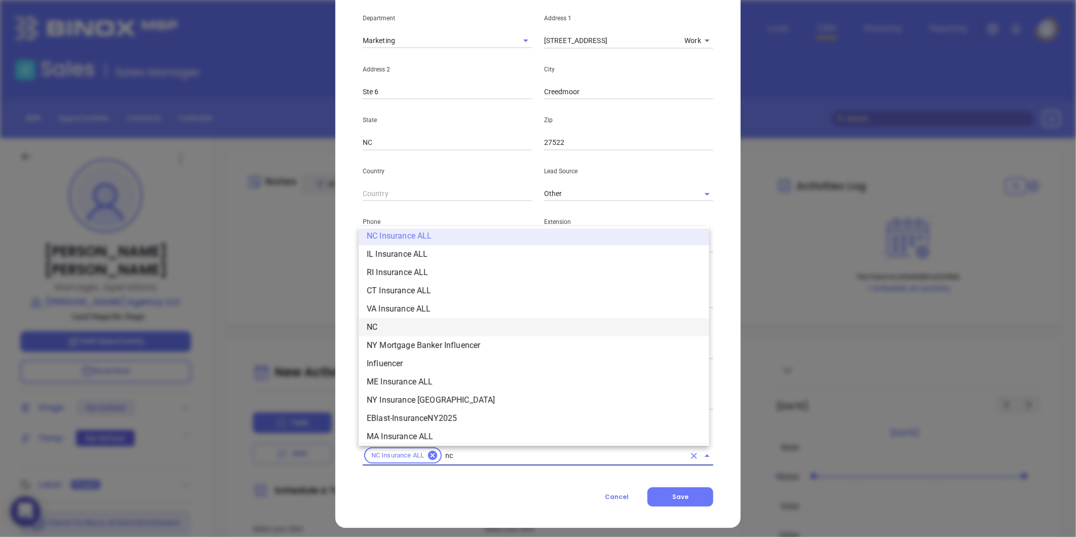
click at [385, 332] on li "NC" at bounding box center [534, 327] width 351 height 18
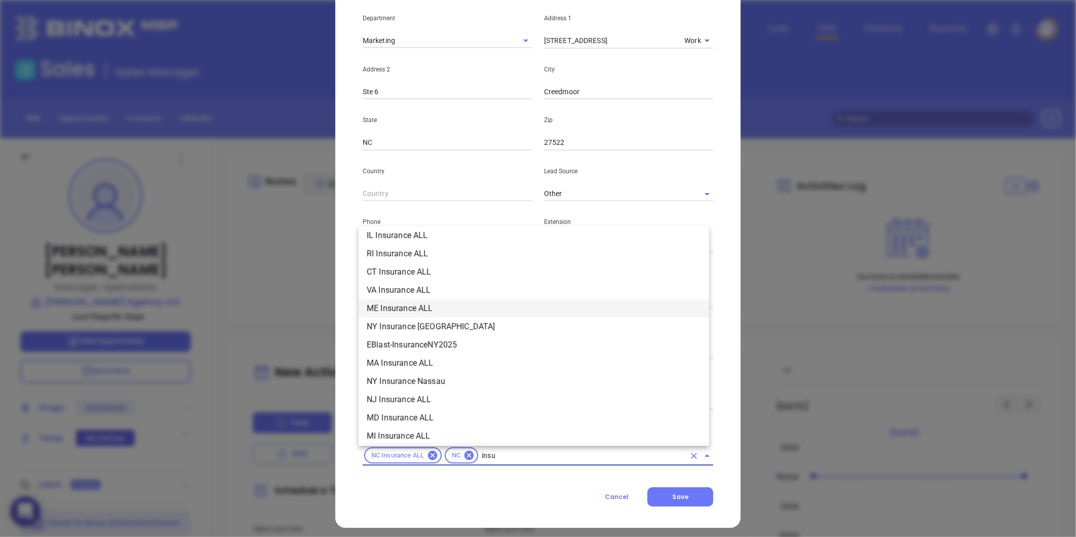
scroll to position [115, 0]
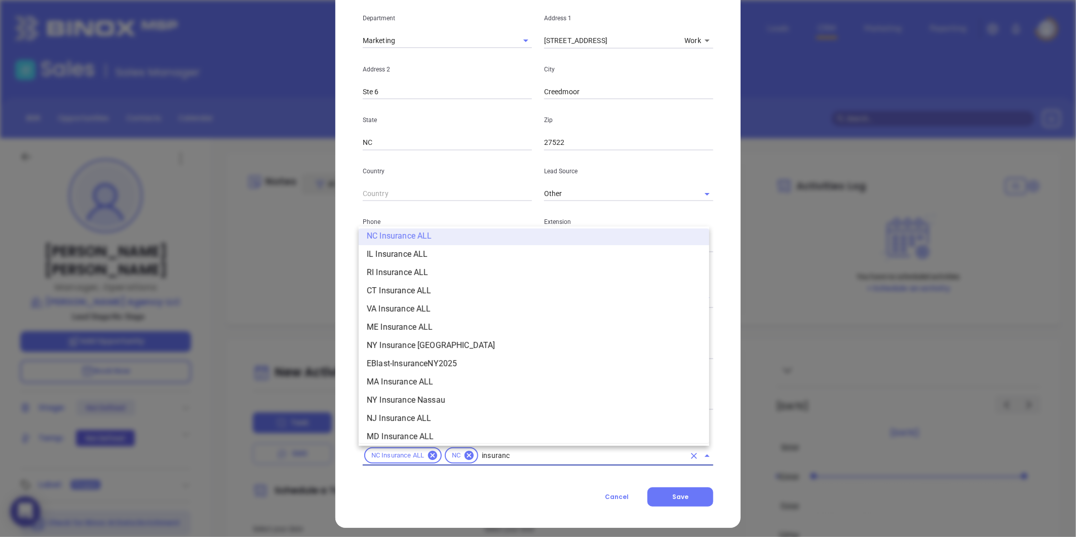
type input "insurance"
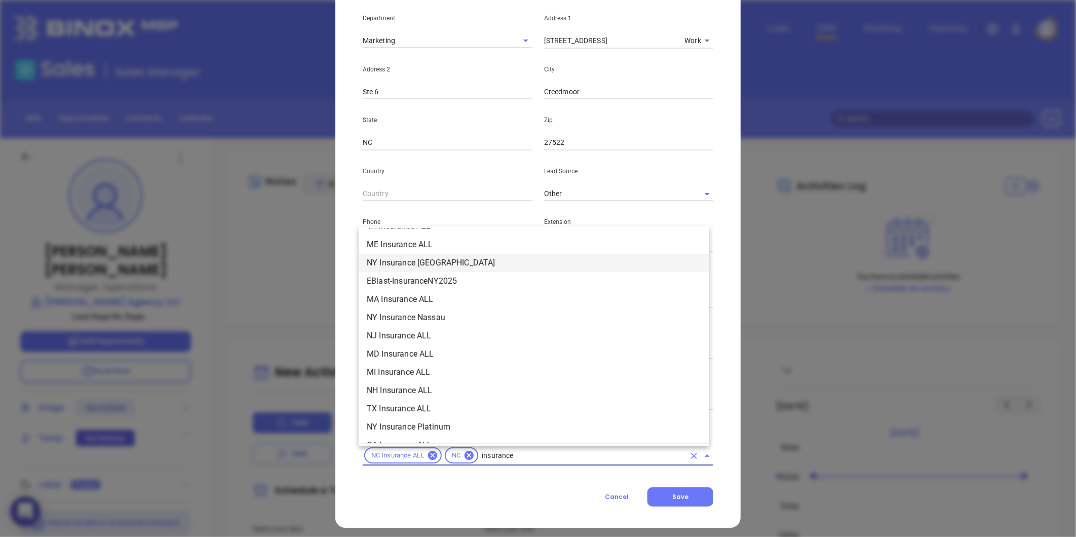
scroll to position [284, 0]
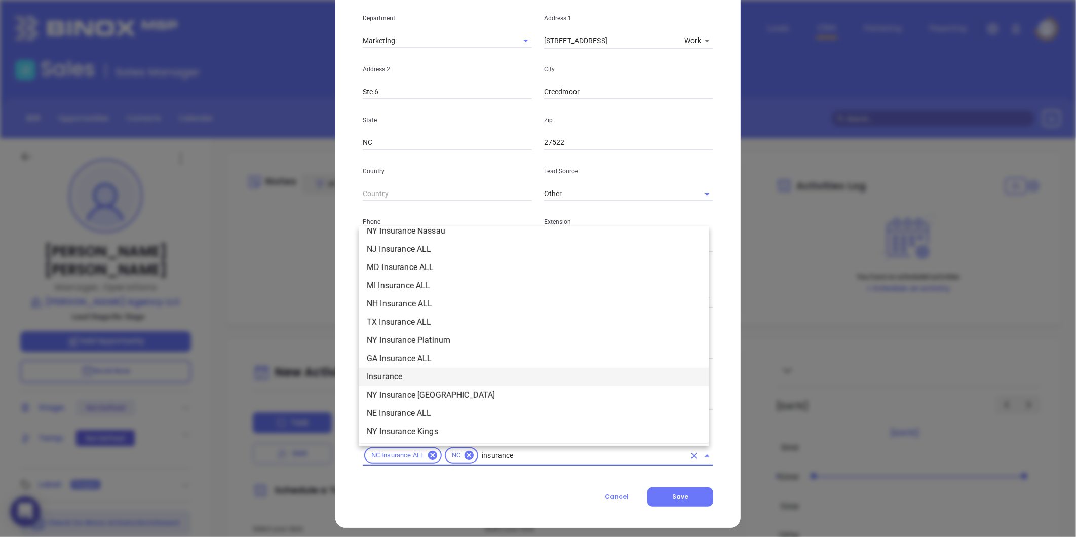
click at [392, 375] on li "Insurance" at bounding box center [534, 377] width 351 height 18
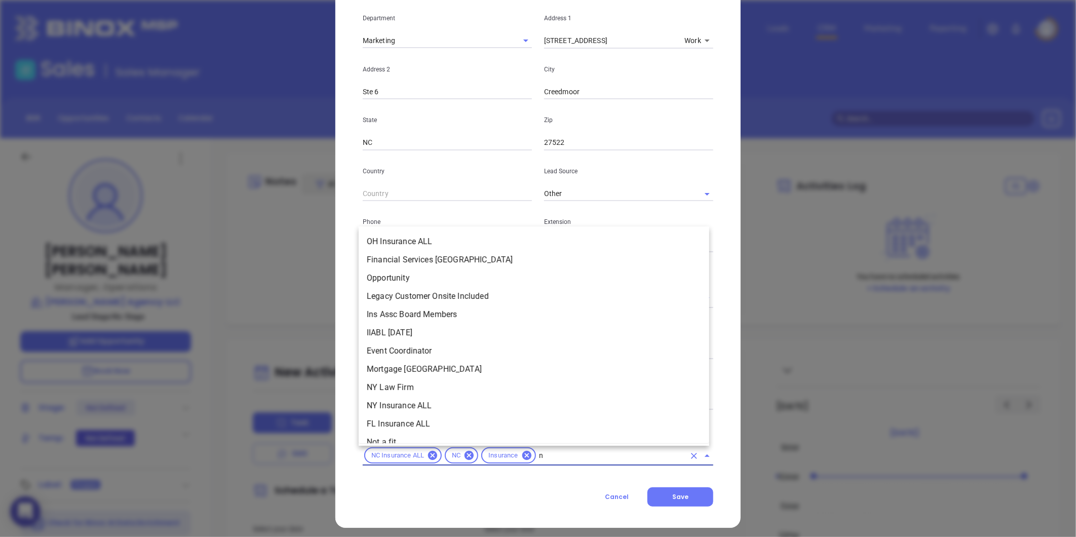
scroll to position [539, 0]
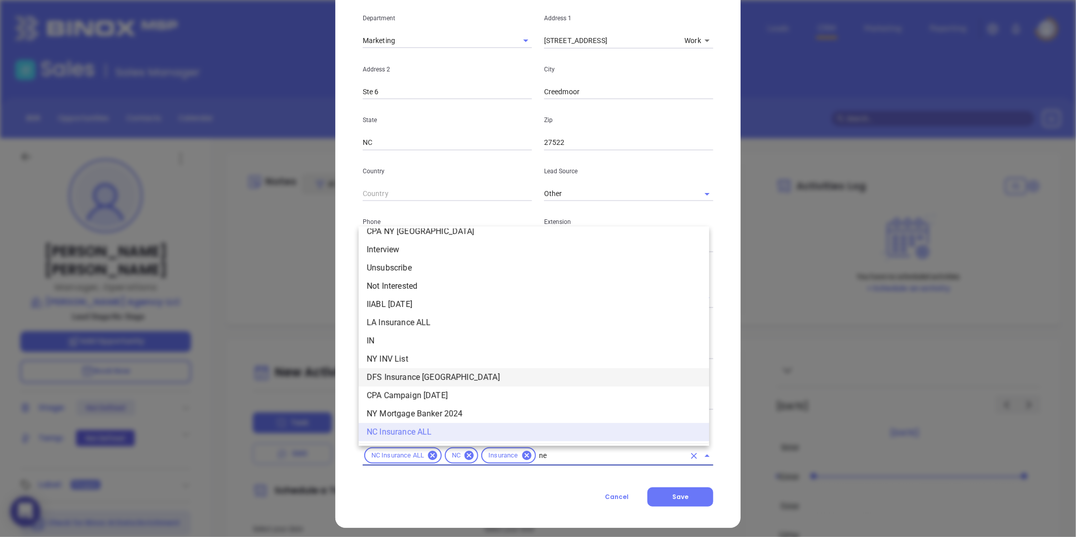
type input "new"
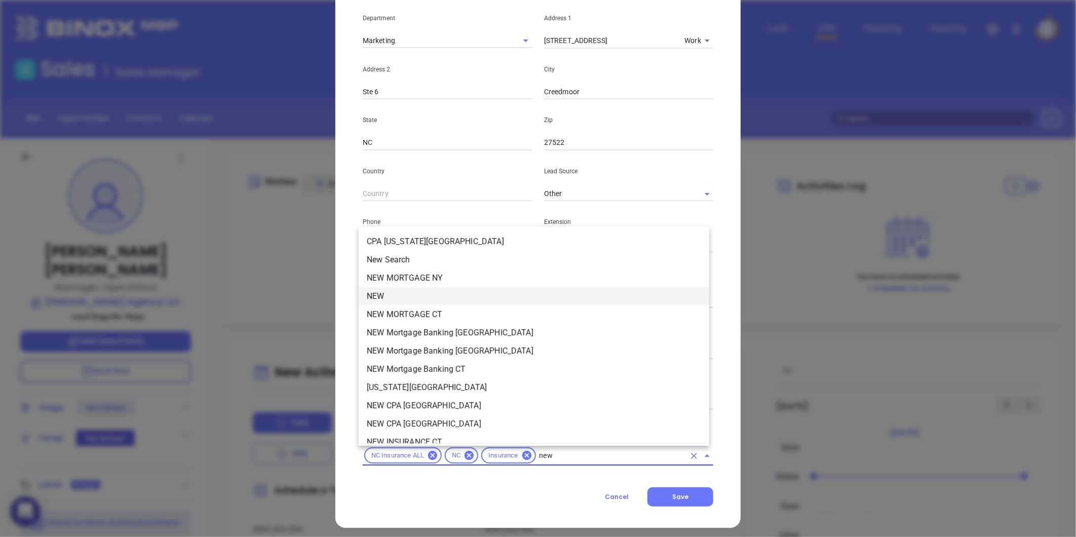
click at [394, 295] on li "NEW" at bounding box center [534, 296] width 351 height 18
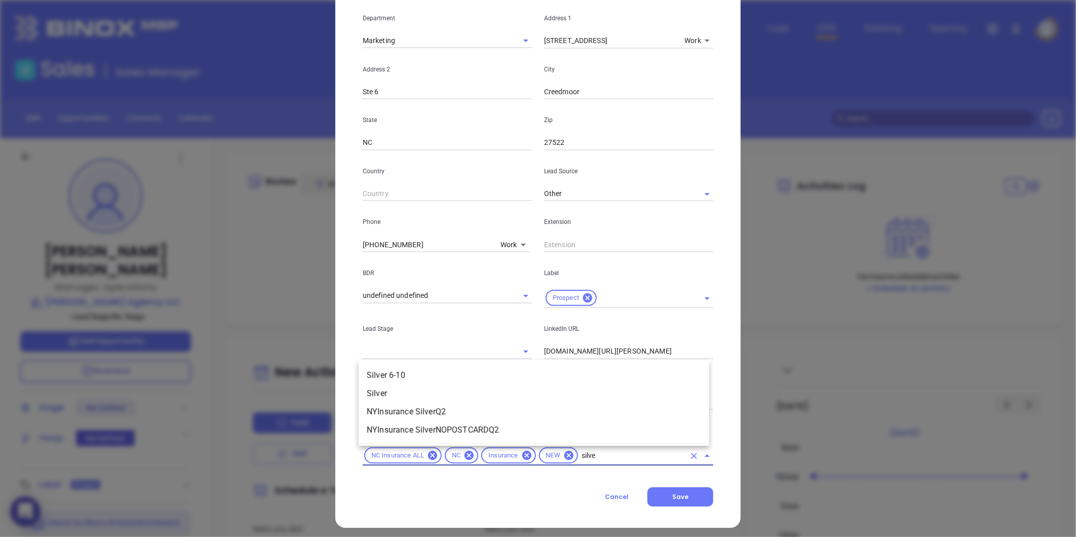
type input "silver"
click at [433, 368] on li "Silver 6-10" at bounding box center [534, 375] width 351 height 18
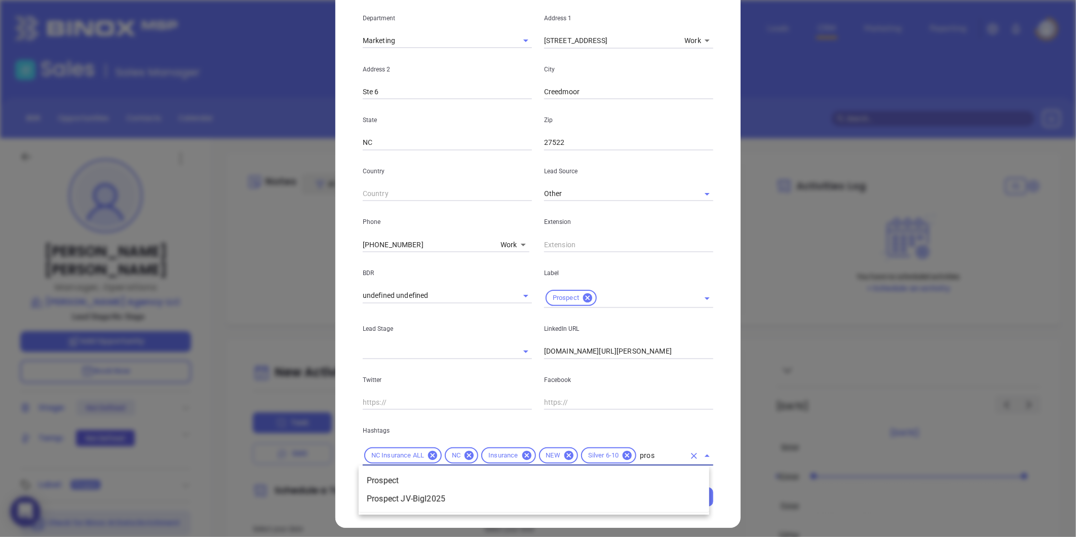
type input "prosp"
click at [428, 476] on li "Prospect" at bounding box center [534, 481] width 351 height 18
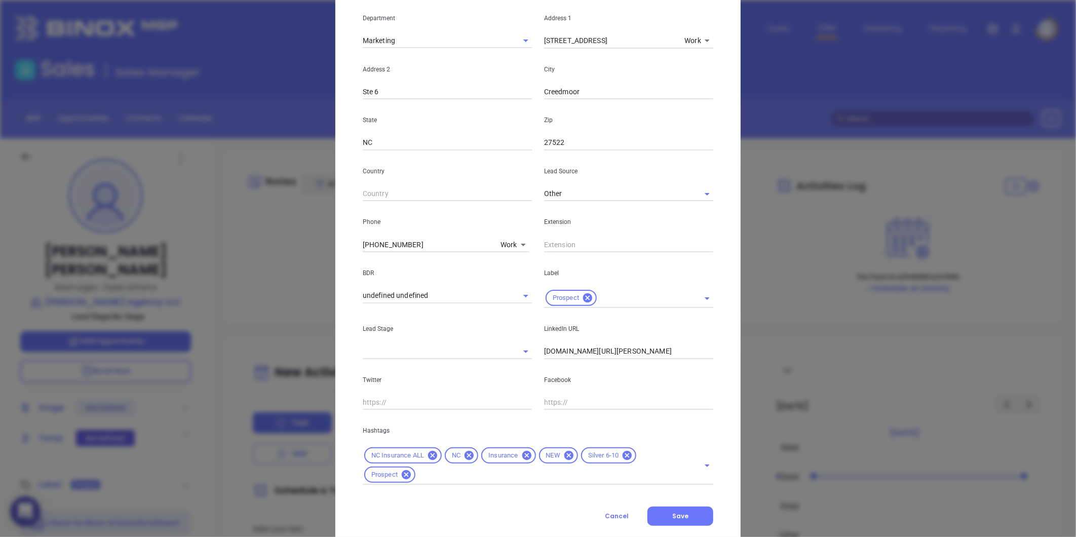
click at [655, 525] on div "[PERSON_NAME] Contact Company First Name [PERSON_NAME] Last Name [PERSON_NAME] …" at bounding box center [537, 180] width 405 height 734
click at [674, 515] on span "Save" at bounding box center [680, 516] width 16 height 9
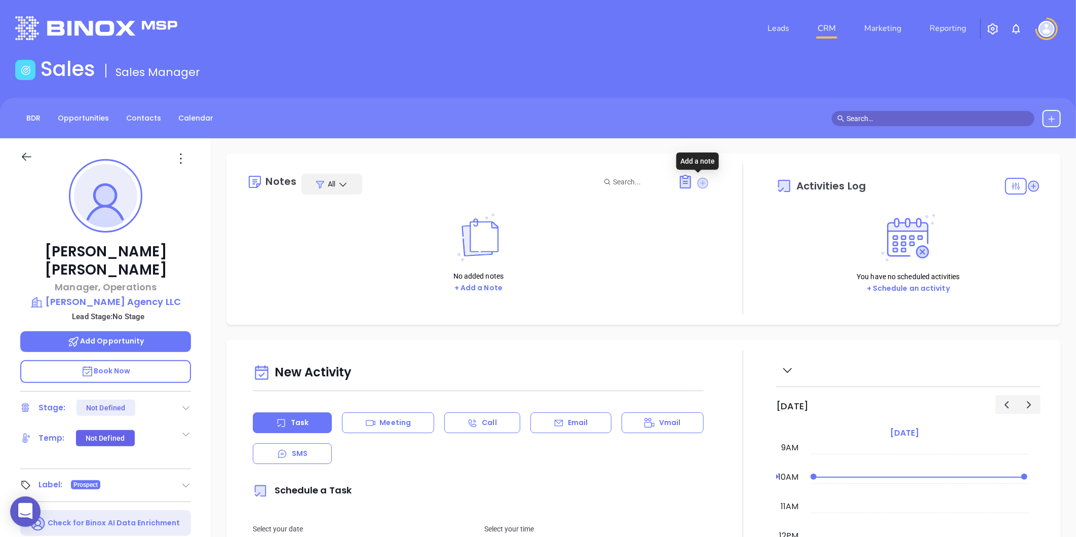
click at [698, 184] on icon at bounding box center [703, 182] width 11 height 11
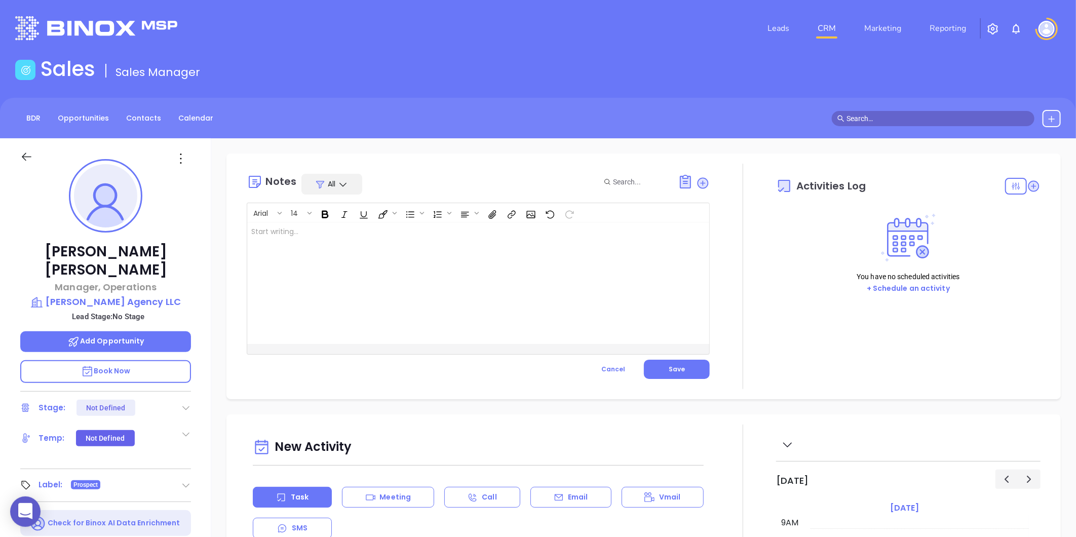
click at [421, 244] on div at bounding box center [462, 283] width 430 height 122
click at [661, 366] on button "Save" at bounding box center [677, 369] width 66 height 19
